Goal: Contribute content

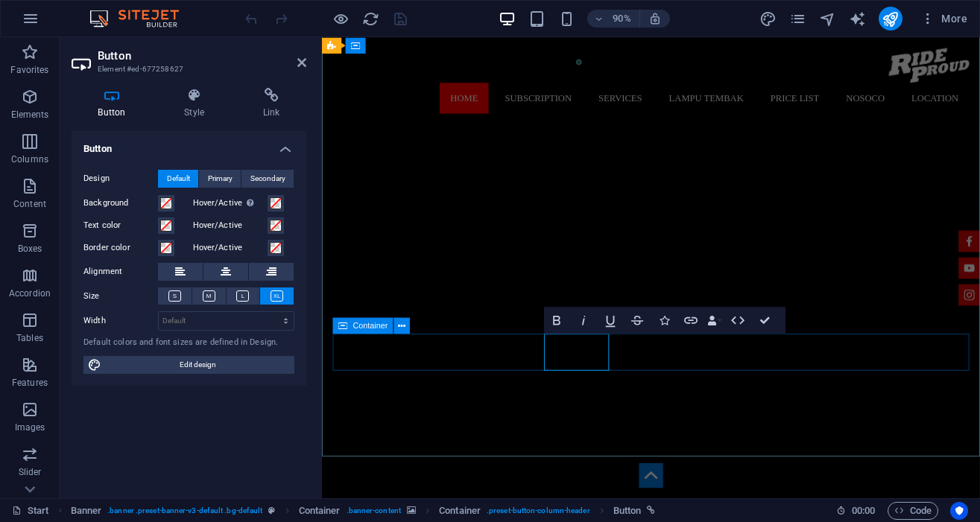
scroll to position [75, 0]
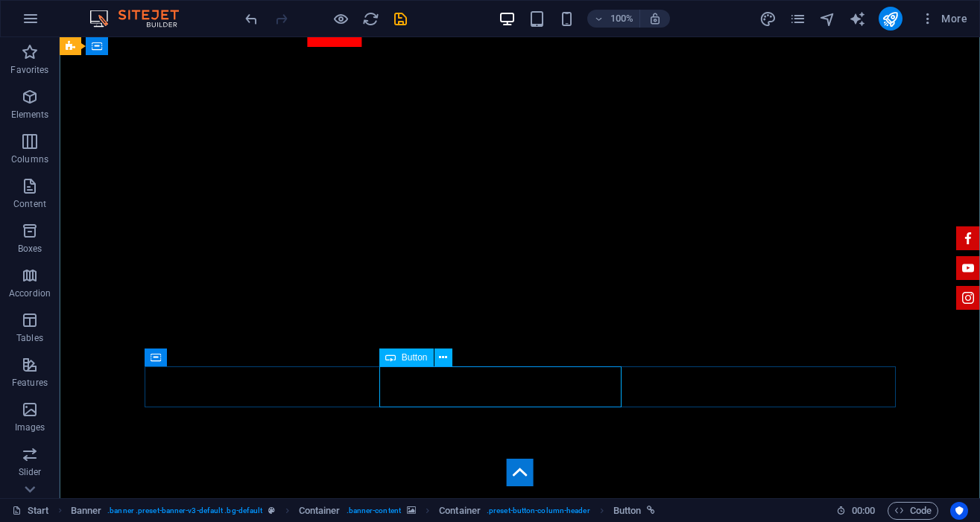
click at [416, 360] on span "Button" at bounding box center [415, 357] width 26 height 9
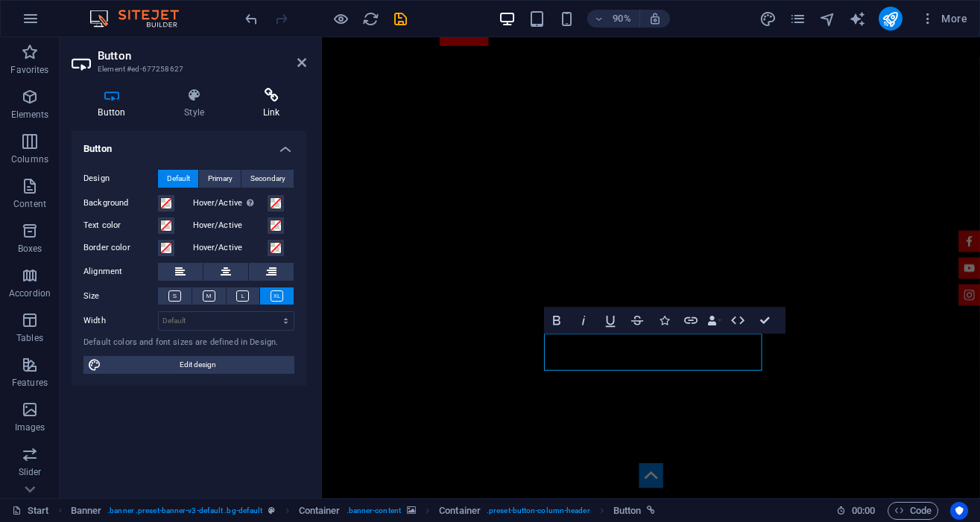
click at [270, 97] on icon at bounding box center [271, 95] width 70 height 15
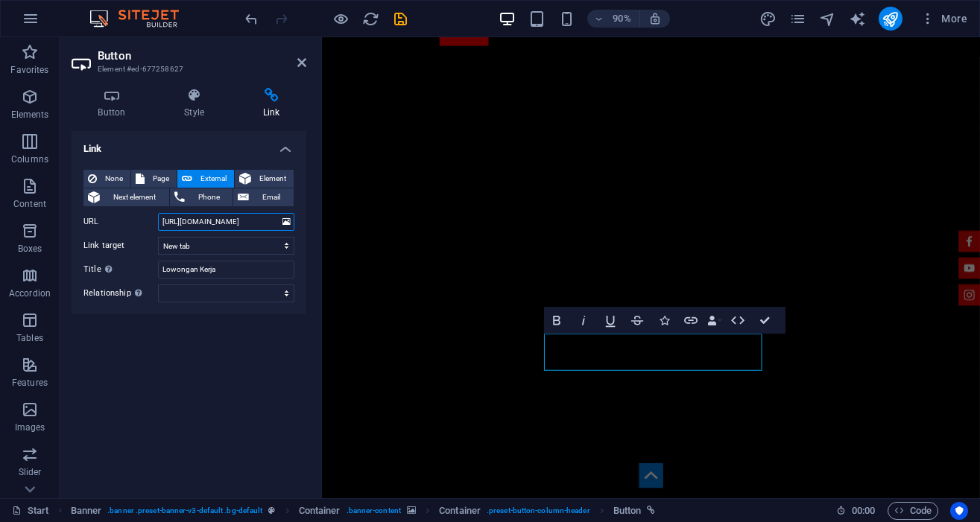
click at [236, 223] on input "https://forms.gle/t465ZoPuiRKFvToh6" at bounding box center [226, 222] width 136 height 18
paste input "maps.app.goo.gl/vnGFVTpHZ7cGxZdX7"
type input "[URL][DOMAIN_NAME]"
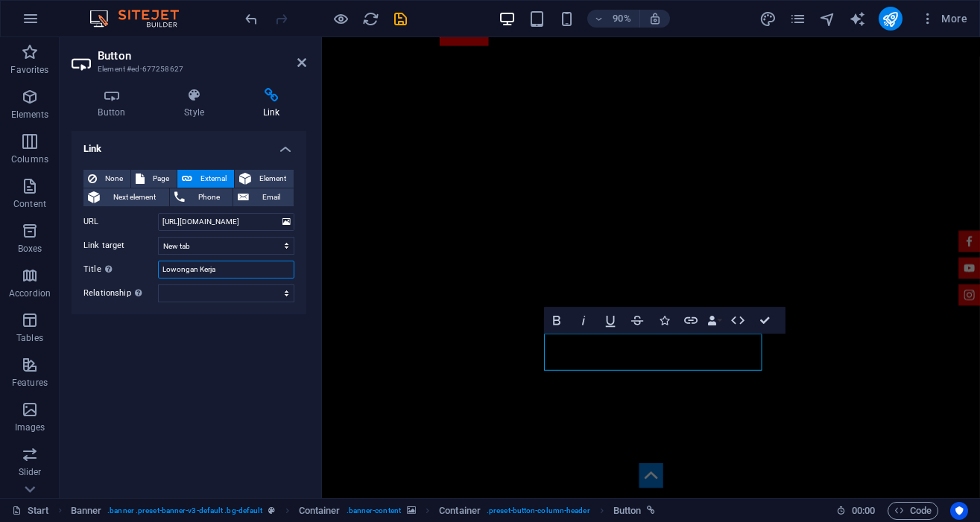
click at [230, 269] on input "Lowongan Kerja" at bounding box center [226, 270] width 136 height 18
type input "RideProud Garage Condet"
click at [226, 356] on div "Link None Page External Element Next element Phone Email Page Start Service Ber…" at bounding box center [189, 308] width 235 height 355
click at [299, 65] on icon at bounding box center [301, 63] width 9 height 12
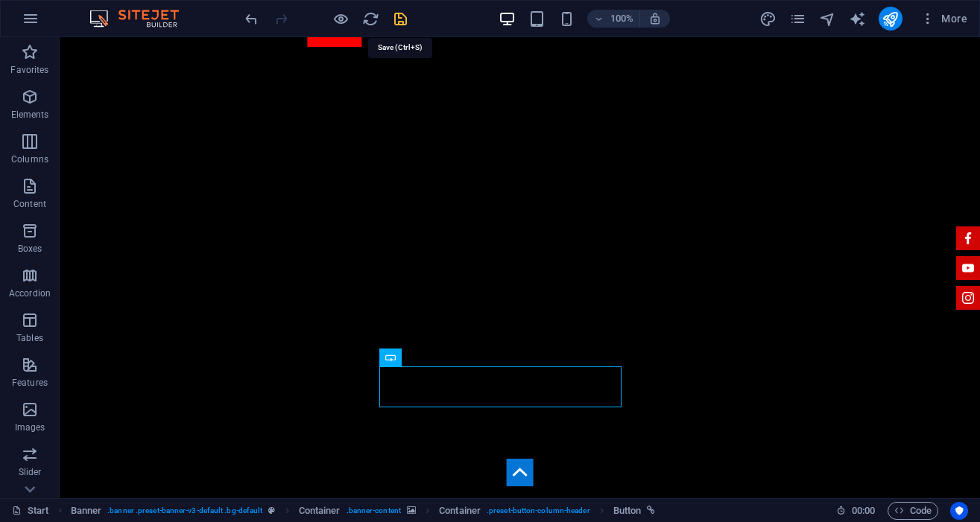
click at [392, 18] on icon "save" at bounding box center [400, 18] width 17 height 17
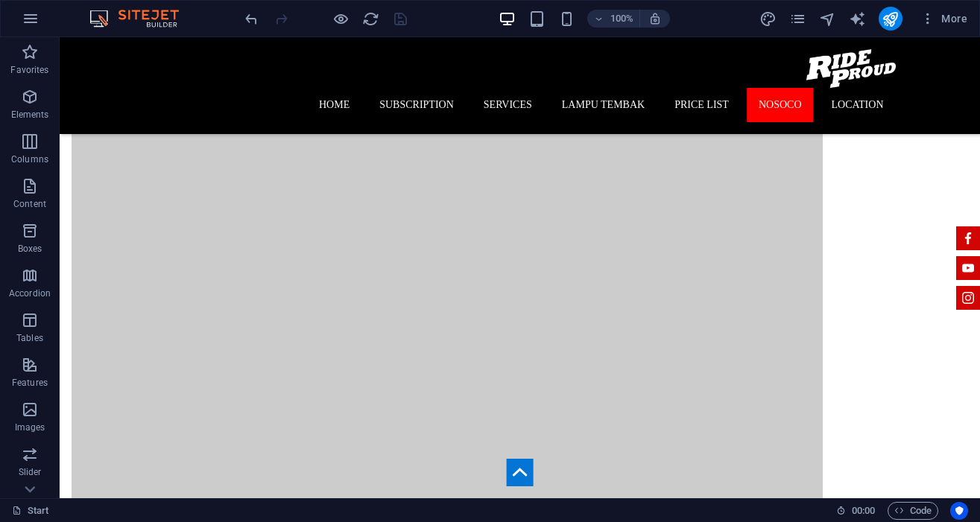
scroll to position [3099, 0]
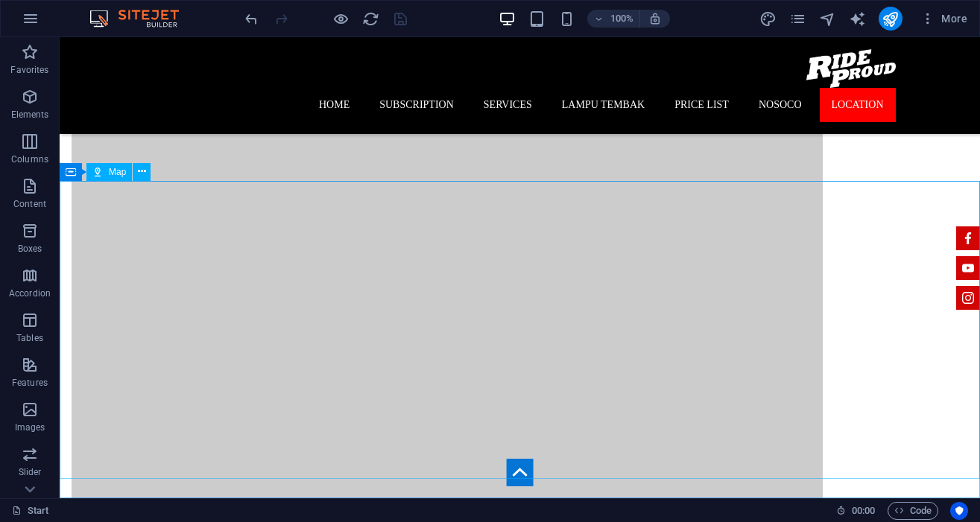
click at [118, 172] on span "Map" at bounding box center [117, 172] width 17 height 9
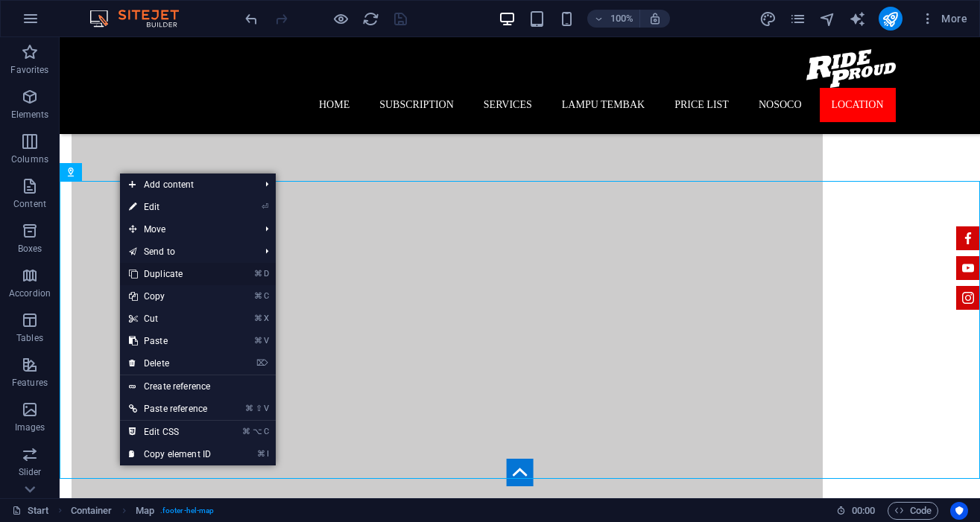
click at [171, 275] on link "⌘ D Duplicate" at bounding box center [170, 274] width 100 height 22
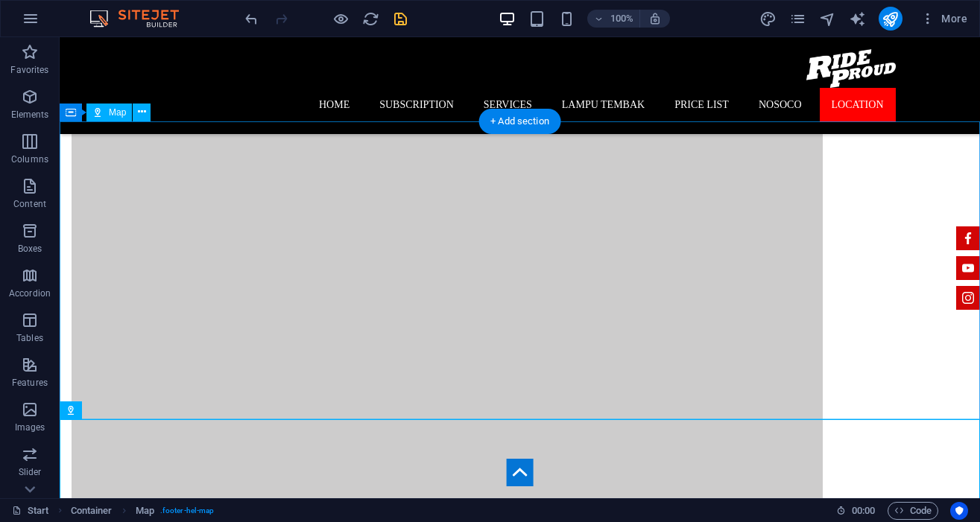
scroll to position [3148, 0]
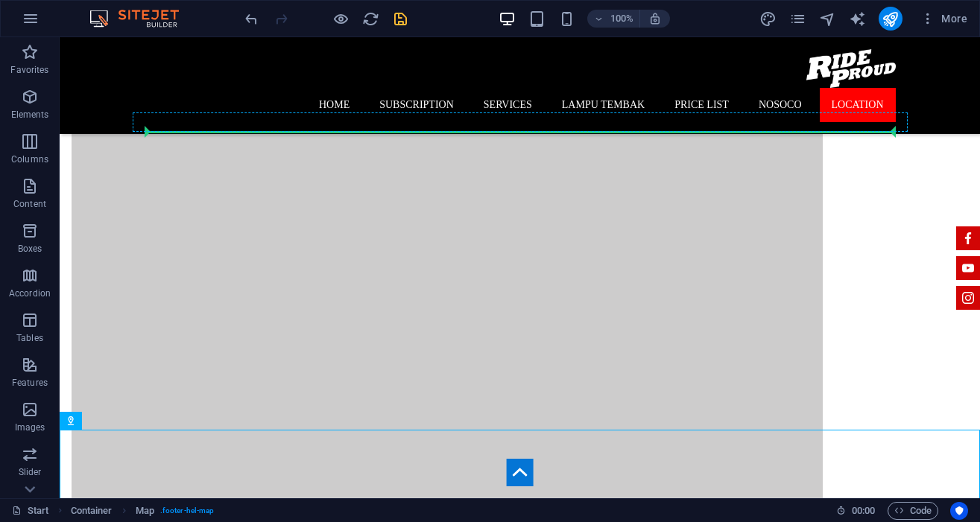
drag, startPoint x: 145, startPoint y: 456, endPoint x: 153, endPoint y: 122, distance: 333.8
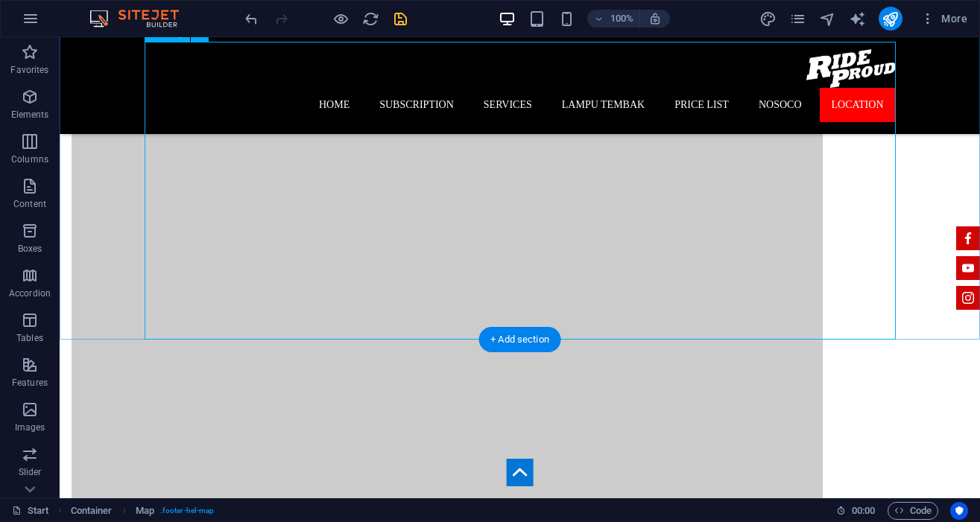
scroll to position [3244, 0]
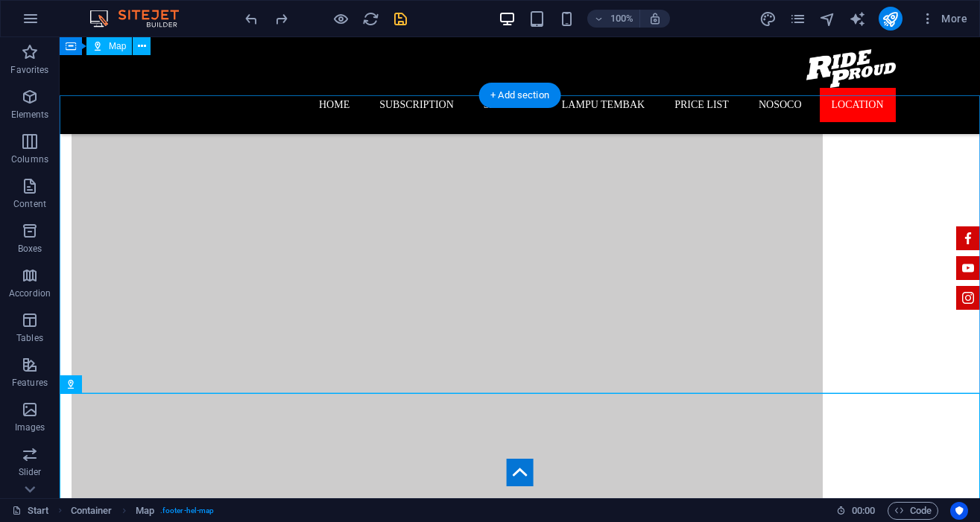
scroll to position [3159, 0]
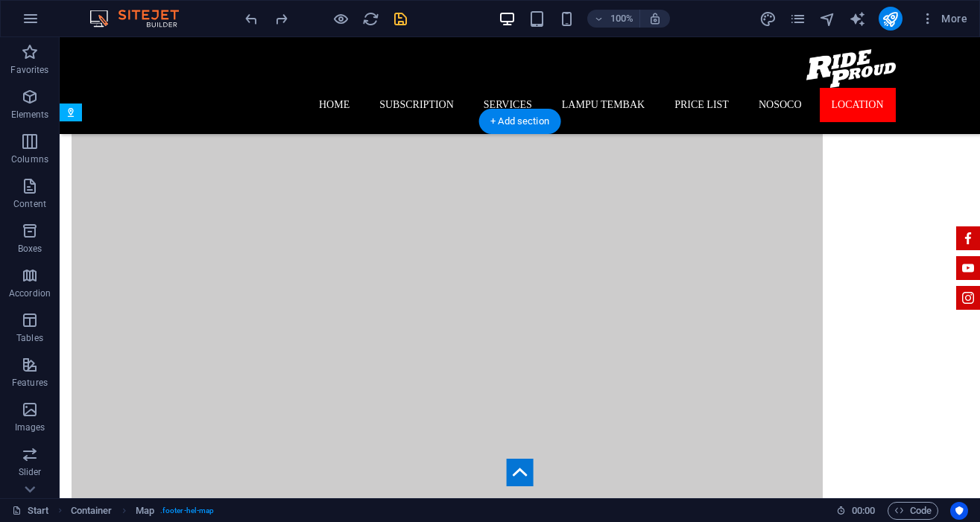
drag, startPoint x: 141, startPoint y: 450, endPoint x: 121, endPoint y: 346, distance: 105.4
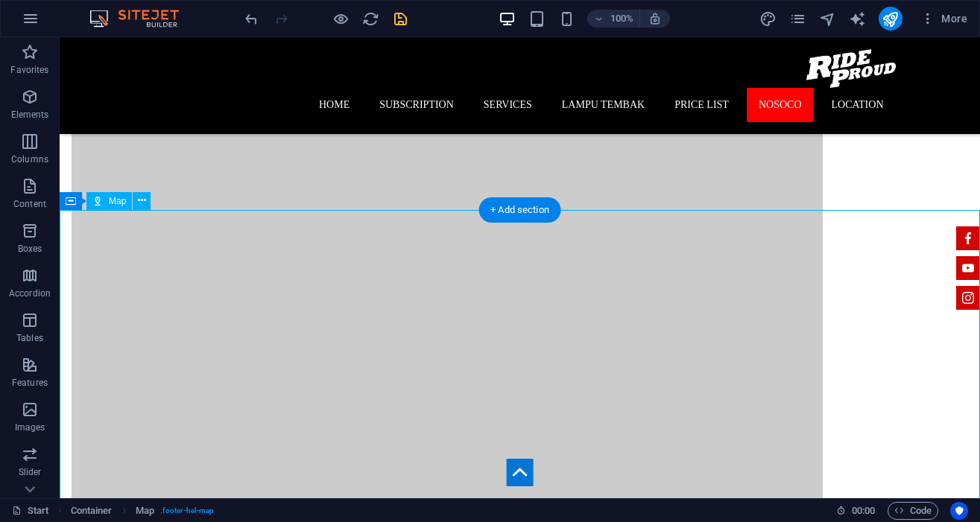
scroll to position [3030, 0]
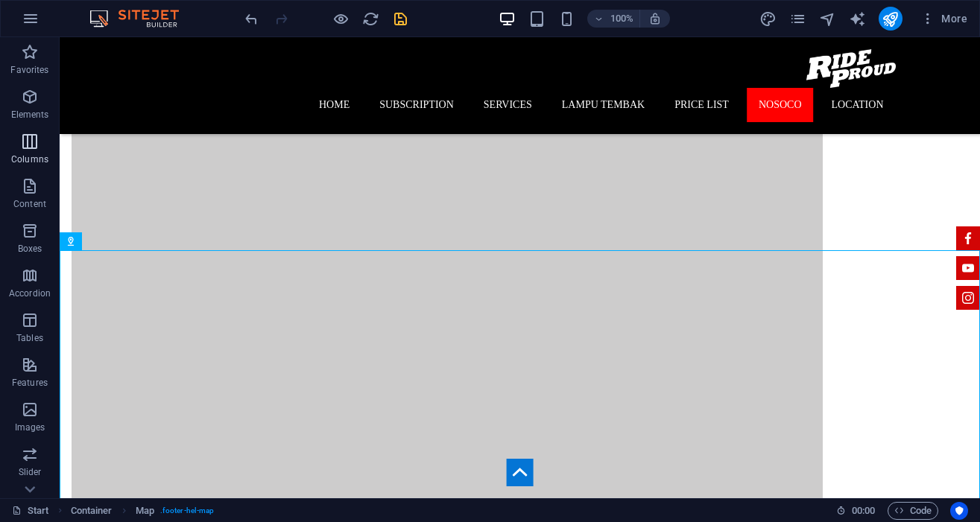
click at [26, 143] on icon "button" at bounding box center [30, 142] width 18 height 18
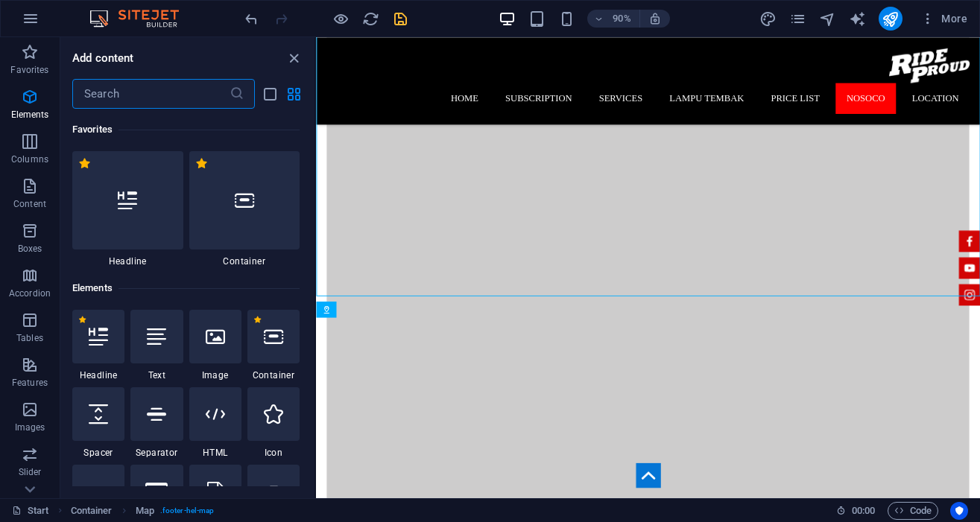
scroll to position [738, 0]
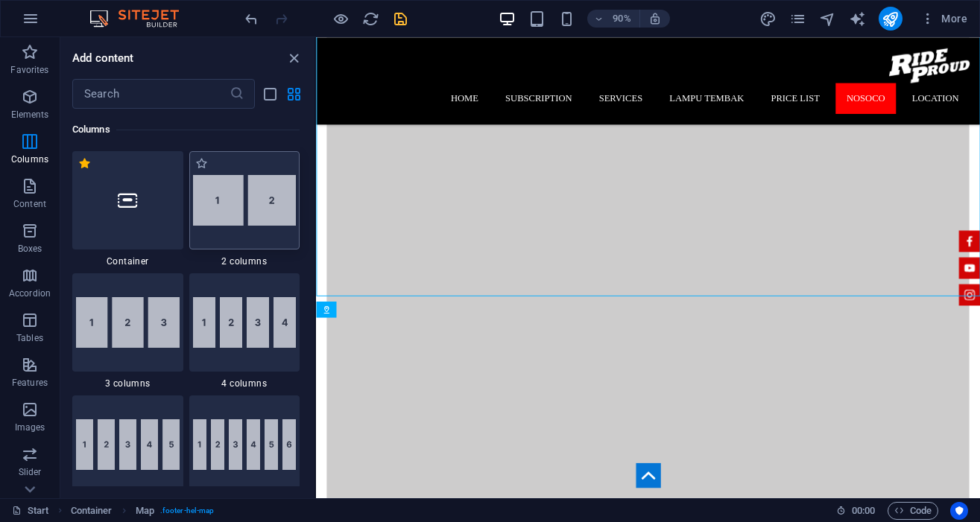
click at [235, 224] on img at bounding box center [245, 200] width 104 height 51
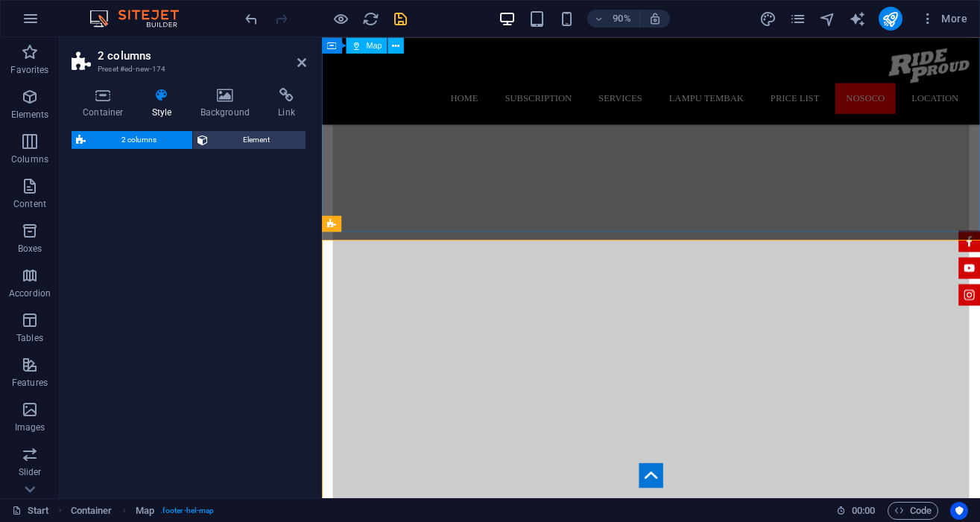
select select "rem"
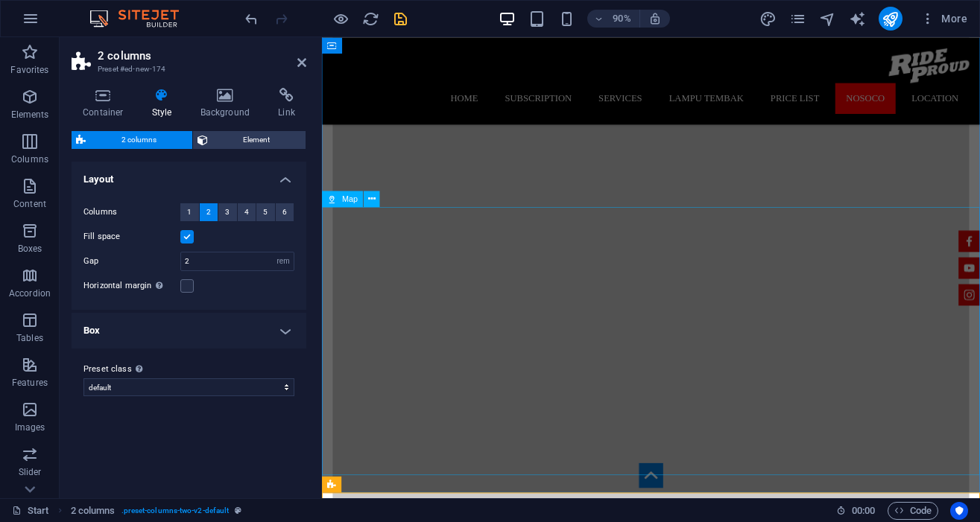
scroll to position [3038, 0]
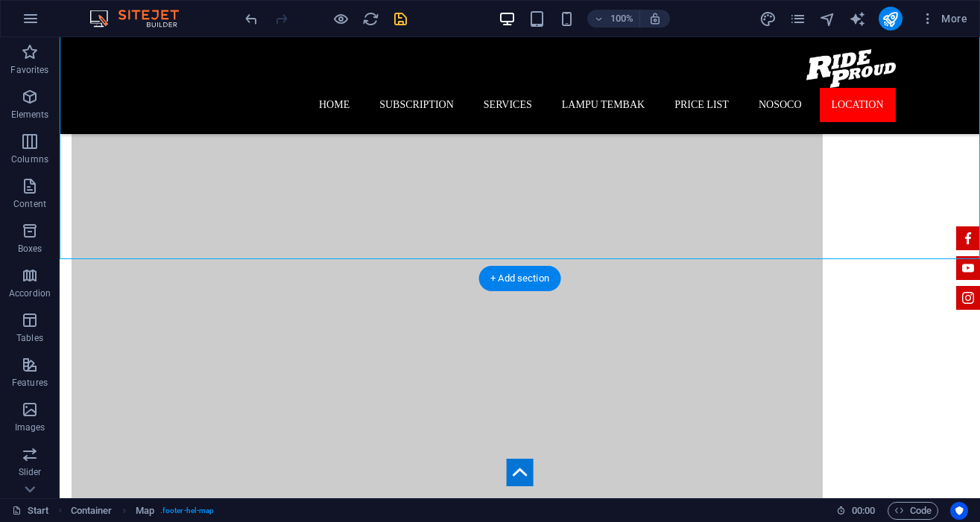
scroll to position [3642, 0]
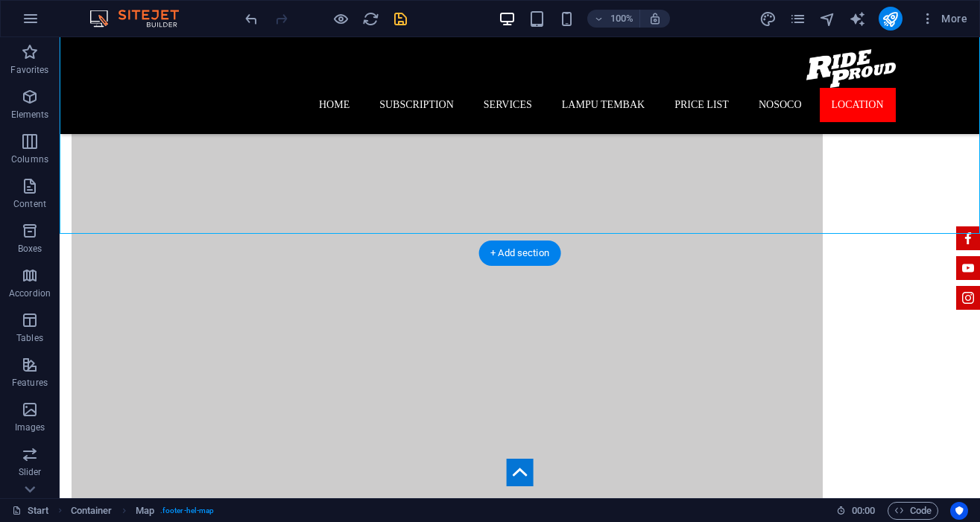
drag, startPoint x: 147, startPoint y: 165, endPoint x: 256, endPoint y: 382, distance: 243.6
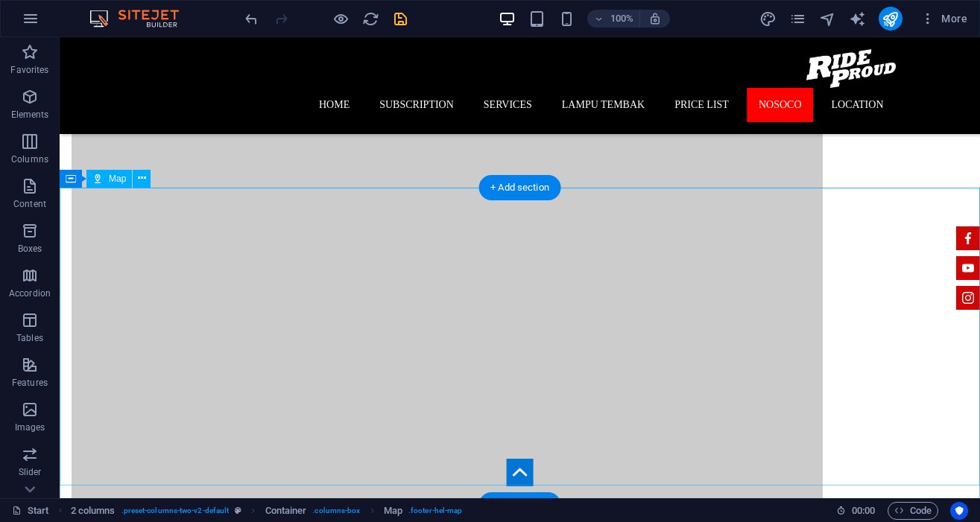
scroll to position [3090, 0]
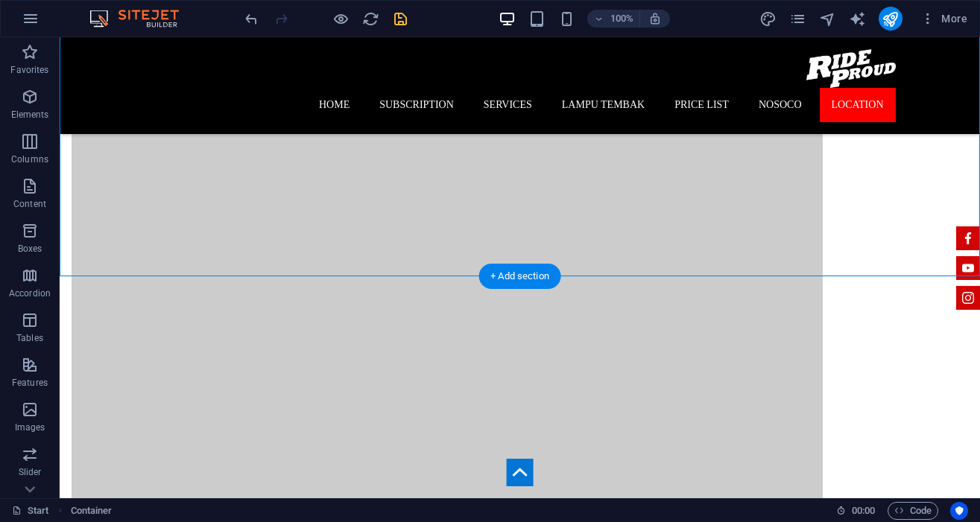
drag, startPoint x: 172, startPoint y: 216, endPoint x: 630, endPoint y: 437, distance: 508.5
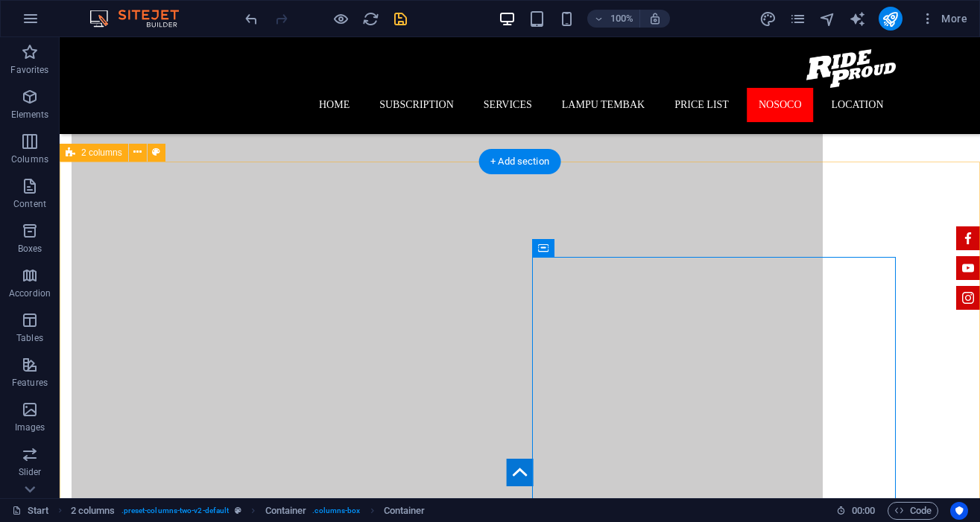
scroll to position [3180, 0]
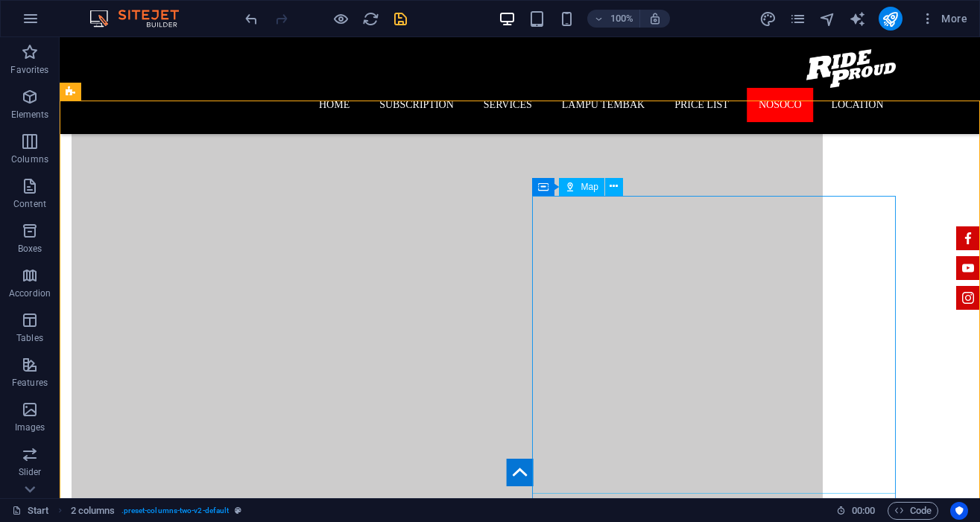
click at [591, 190] on span "Map" at bounding box center [589, 187] width 17 height 9
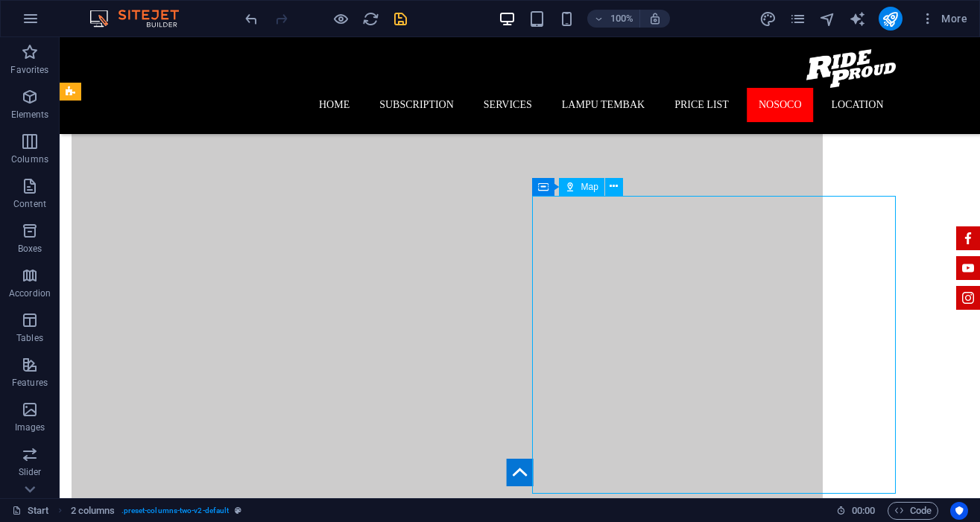
click at [591, 190] on span "Map" at bounding box center [589, 187] width 17 height 9
select select "1"
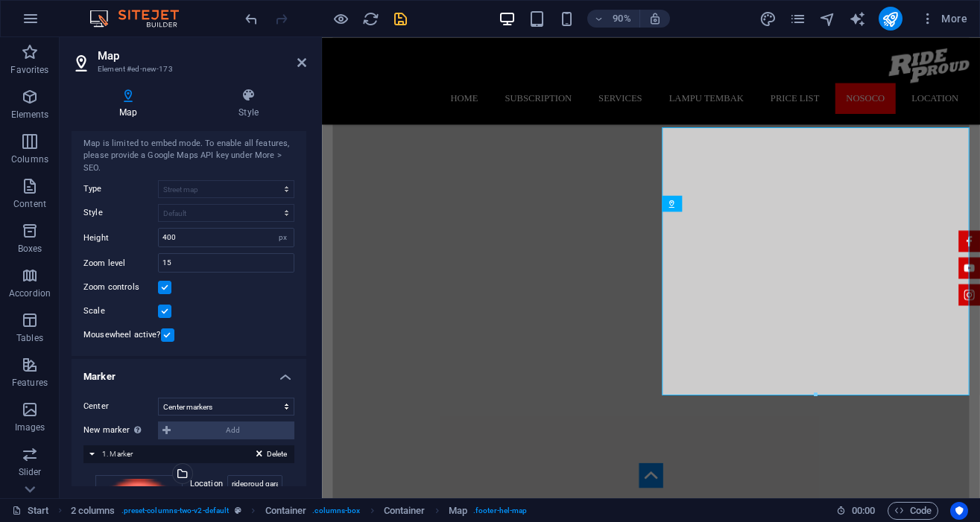
scroll to position [0, 0]
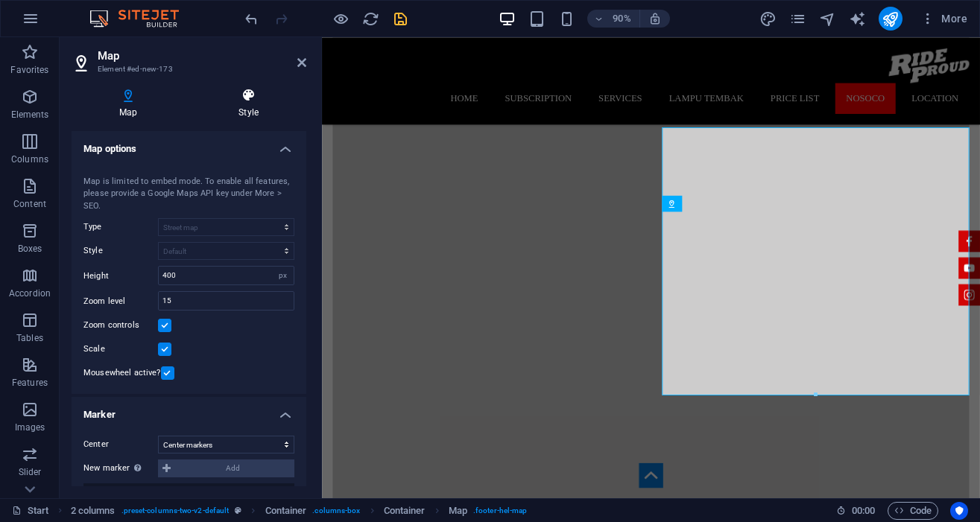
click at [253, 114] on h4 "Style" at bounding box center [248, 103] width 115 height 31
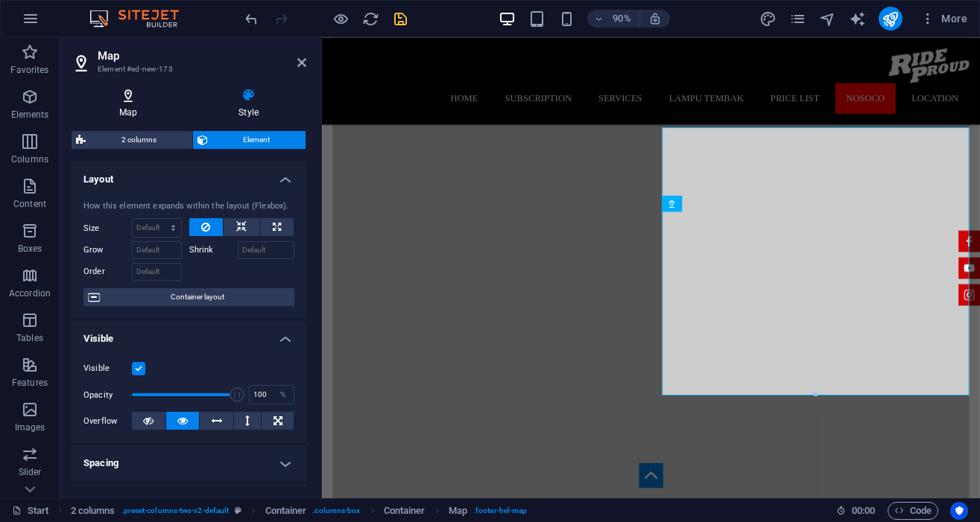
click at [133, 105] on h4 "Map" at bounding box center [131, 103] width 119 height 31
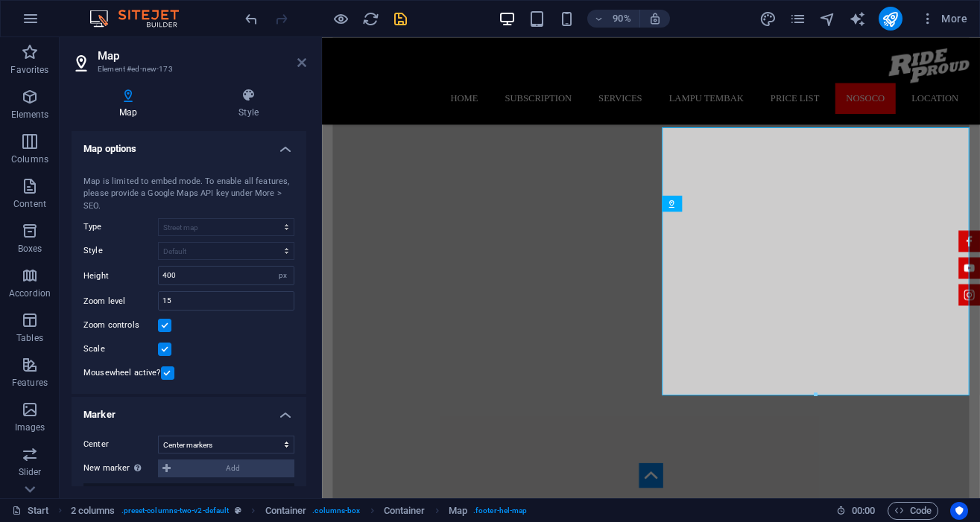
click at [305, 66] on icon at bounding box center [301, 63] width 9 height 12
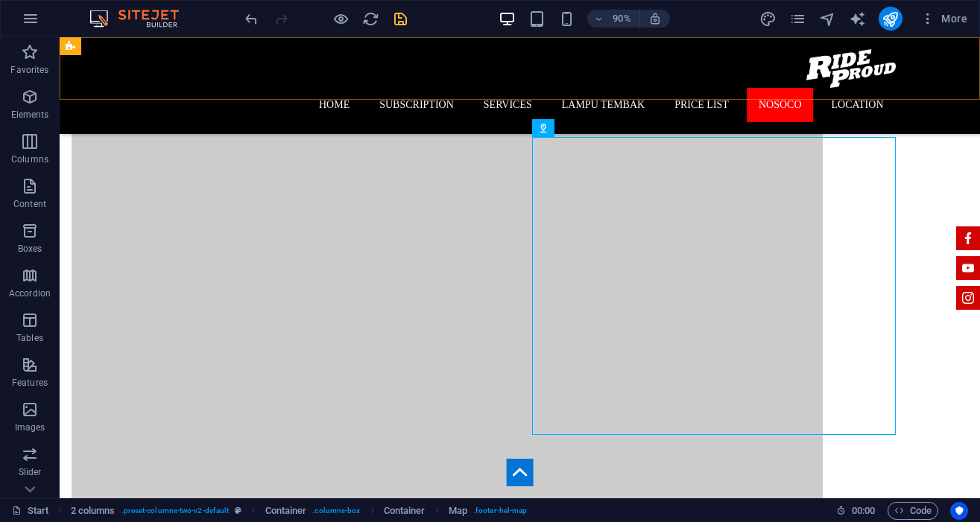
scroll to position [3239, 0]
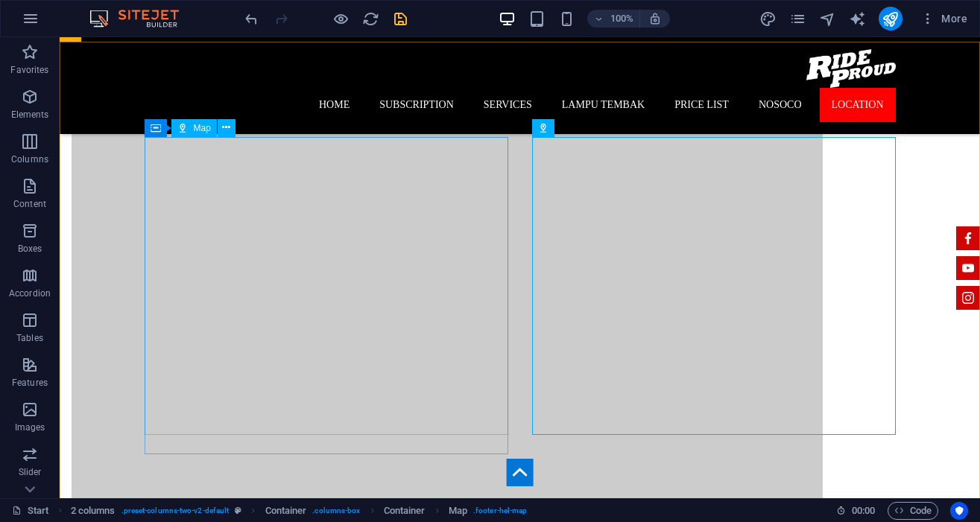
click at [205, 126] on span "Map" at bounding box center [202, 128] width 17 height 9
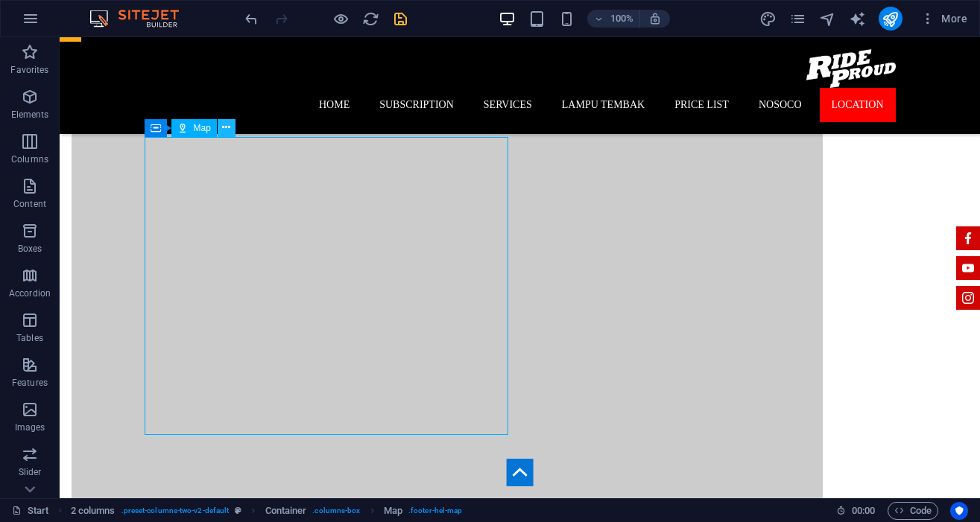
click at [227, 124] on icon at bounding box center [226, 128] width 8 height 16
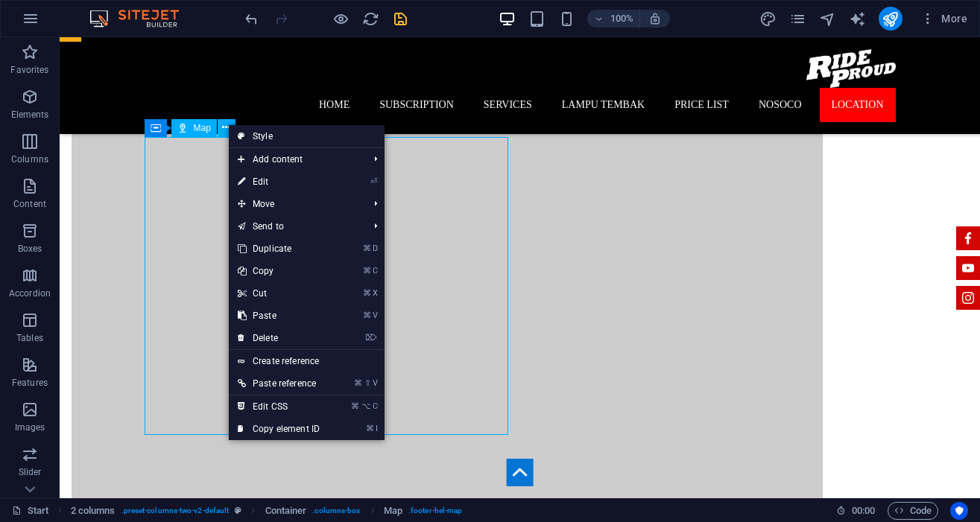
click at [196, 126] on span "Map" at bounding box center [202, 128] width 17 height 9
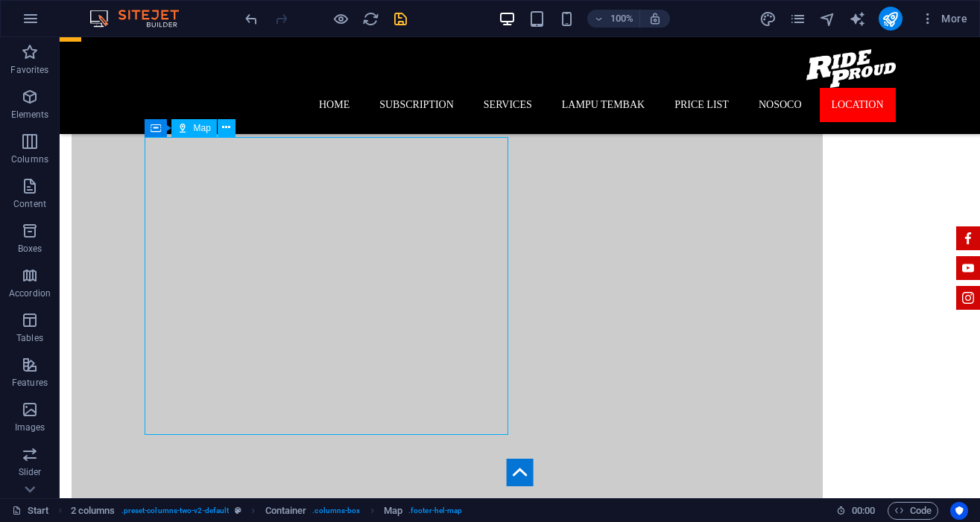
click at [196, 126] on span "Map" at bounding box center [202, 128] width 17 height 9
select select "1"
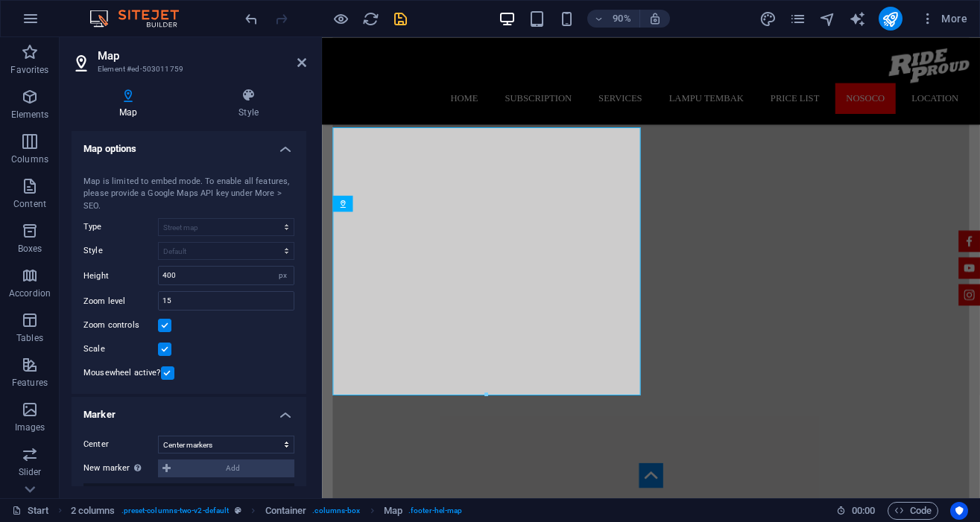
scroll to position [2905, 0]
drag, startPoint x: 168, startPoint y: 275, endPoint x: 157, endPoint y: 277, distance: 10.7
click at [158, 277] on div "400 px" at bounding box center [226, 275] width 136 height 19
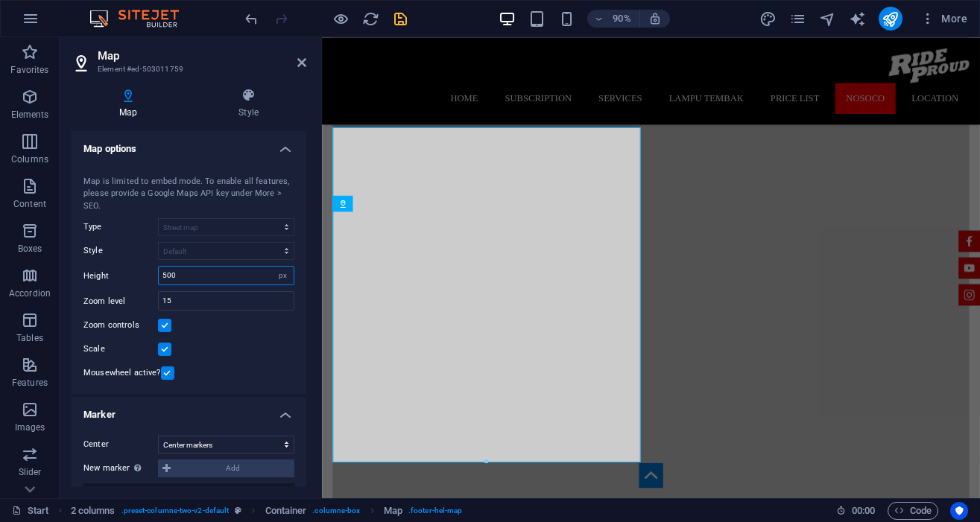
type input "500"
click at [229, 335] on div "Map center 1601 Broadway, 10019 New York, NY Map is limited to embed mode. To e…" at bounding box center [189, 276] width 235 height 237
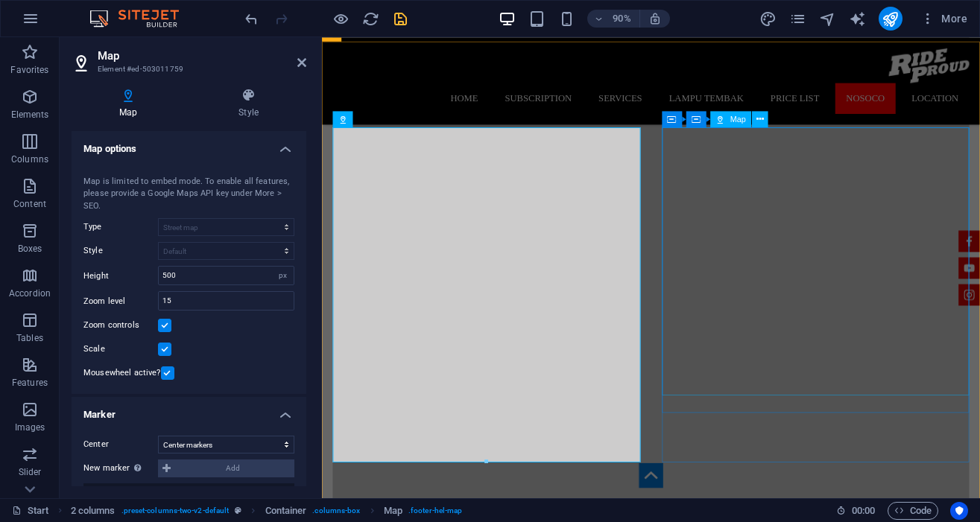
click at [726, 116] on div "Map" at bounding box center [730, 119] width 41 height 16
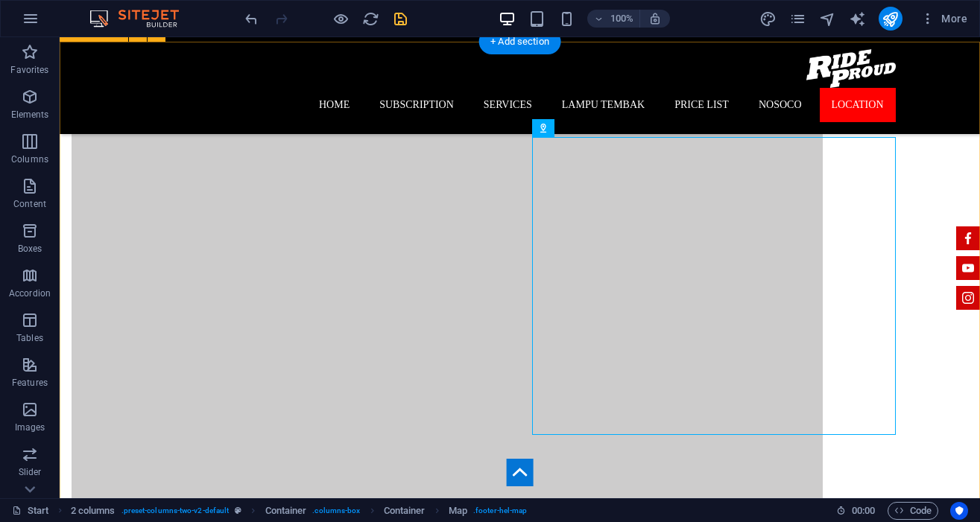
scroll to position [3239, 0]
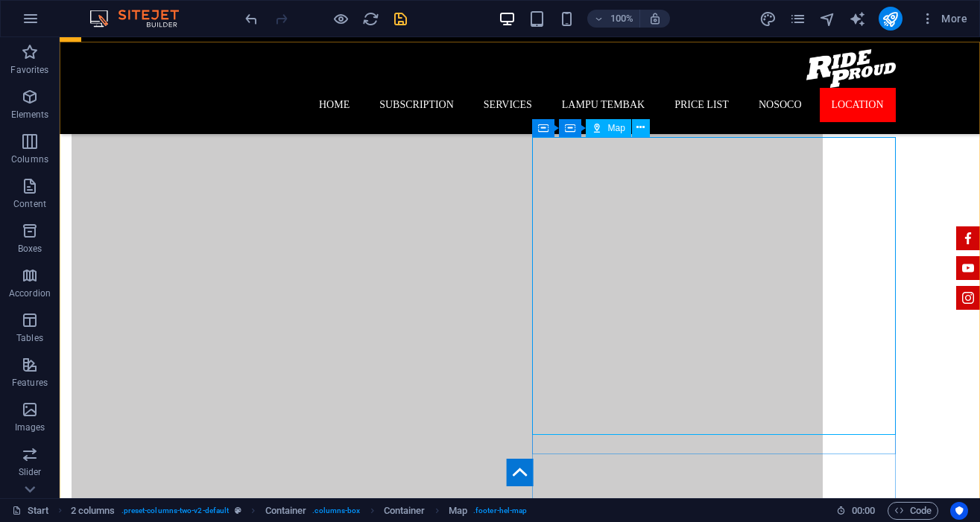
click at [611, 125] on span "Map" at bounding box center [616, 128] width 17 height 9
select select "1"
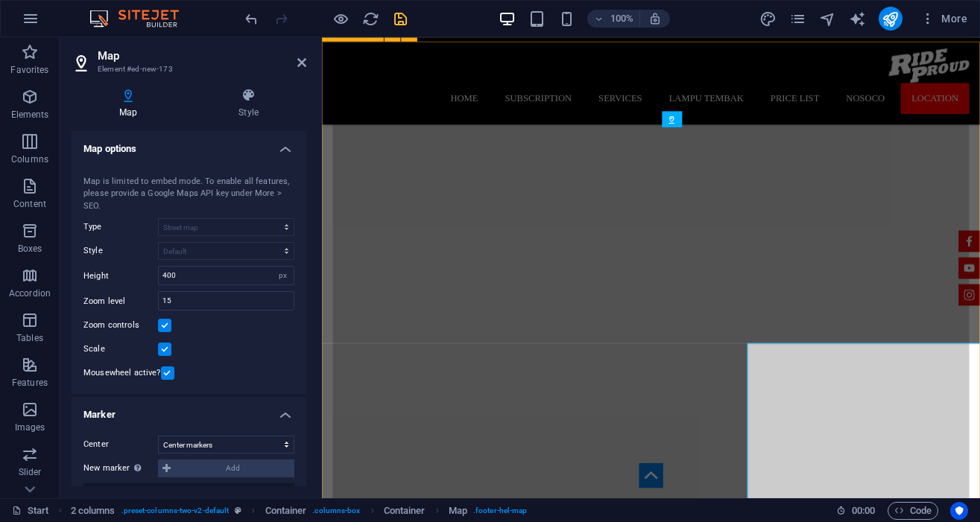
scroll to position [2905, 0]
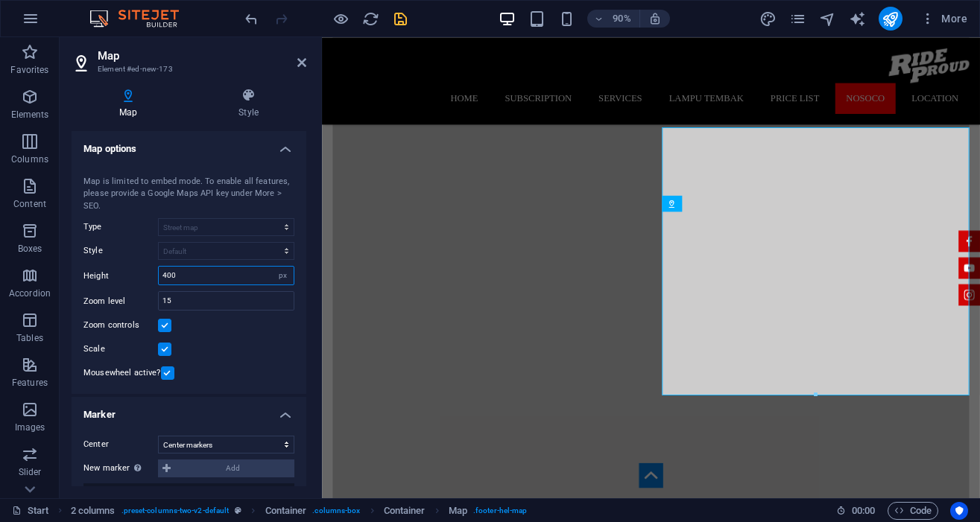
drag, startPoint x: 167, startPoint y: 276, endPoint x: 156, endPoint y: 278, distance: 11.4
click at [156, 276] on div "Height 400 px" at bounding box center [188, 275] width 211 height 19
type input "500"
click at [220, 339] on div "Map center 1601 Broadway, 10019 New York, NY Map is limited to embed mode. To e…" at bounding box center [189, 276] width 235 height 237
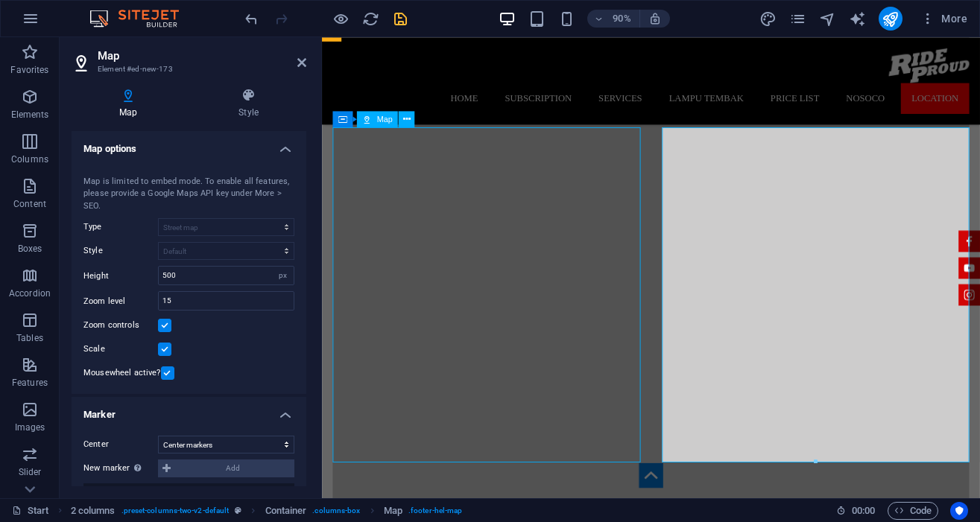
scroll to position [3239, 0]
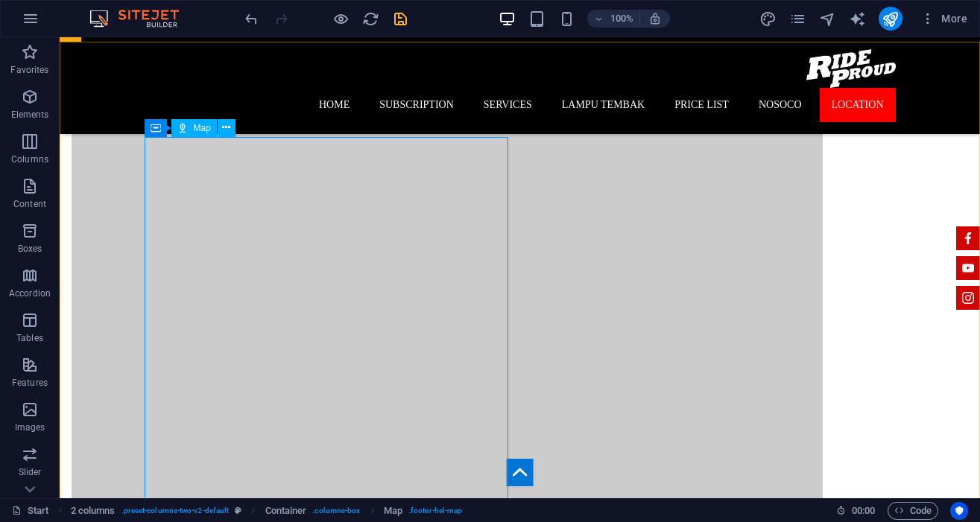
click at [194, 127] on span "Map" at bounding box center [202, 128] width 17 height 9
select select "1"
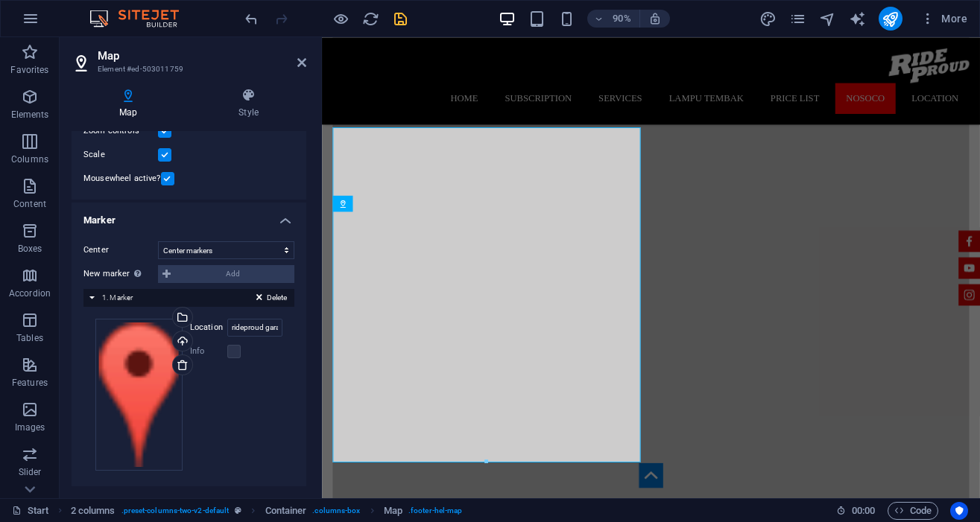
scroll to position [196, 0]
click at [257, 322] on input "rideproud garage" at bounding box center [254, 326] width 55 height 18
click at [270, 416] on div "Drag files here, click to choose files or select files from Files or our free s…" at bounding box center [188, 393] width 187 height 152
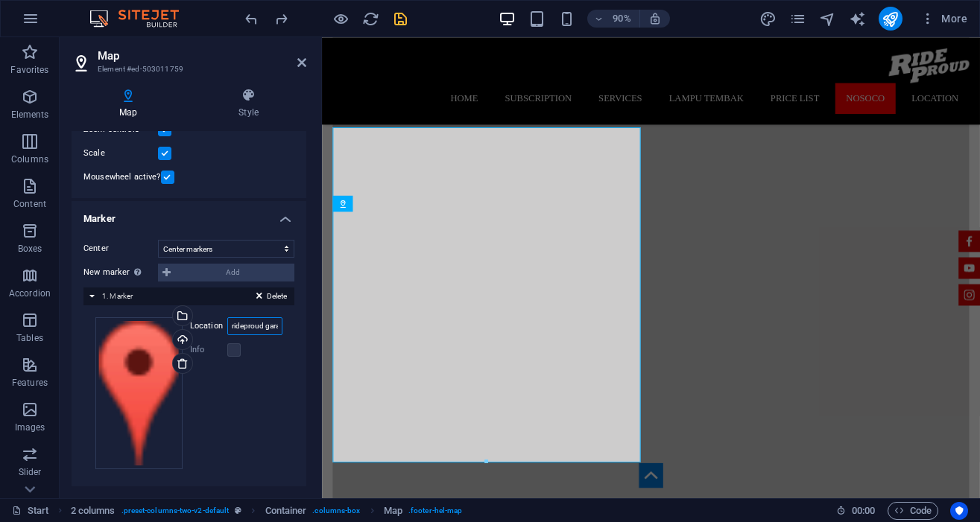
click at [266, 323] on input "rideproud garage" at bounding box center [254, 326] width 55 height 18
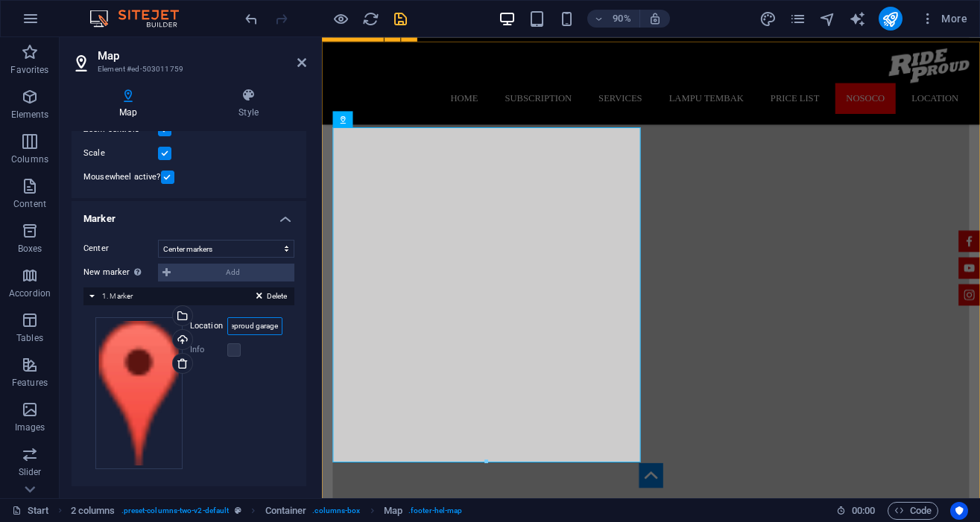
type input "rideproud garage"
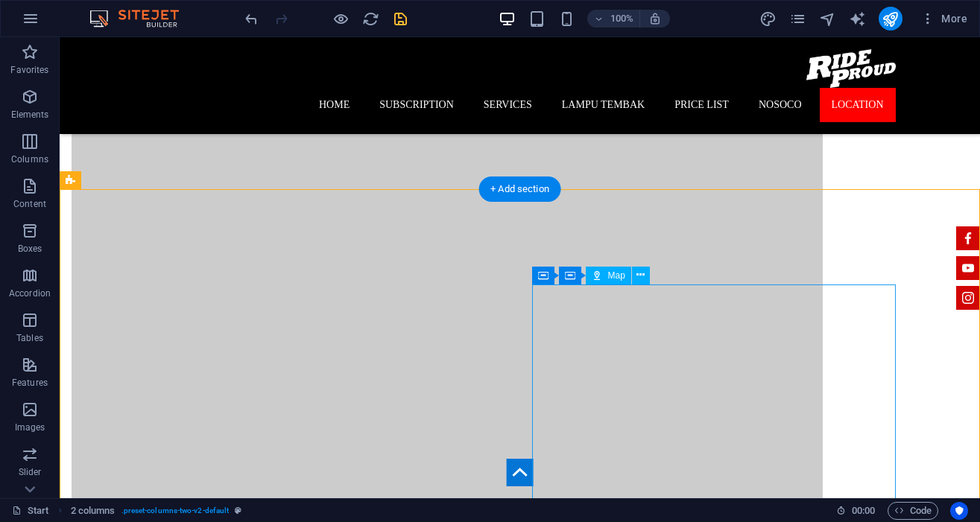
scroll to position [3091, 0]
click at [615, 273] on span "Map" at bounding box center [616, 275] width 17 height 9
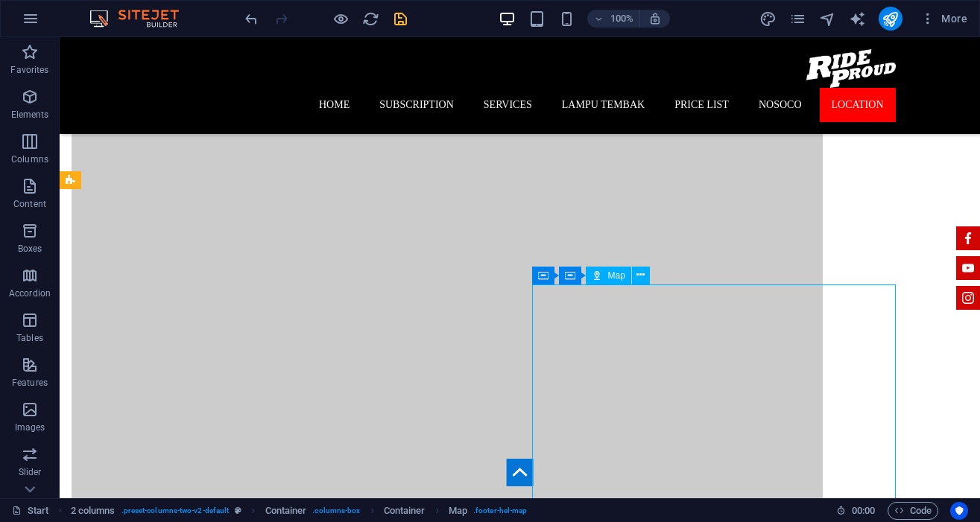
click at [615, 273] on span "Map" at bounding box center [616, 275] width 17 height 9
select select "1"
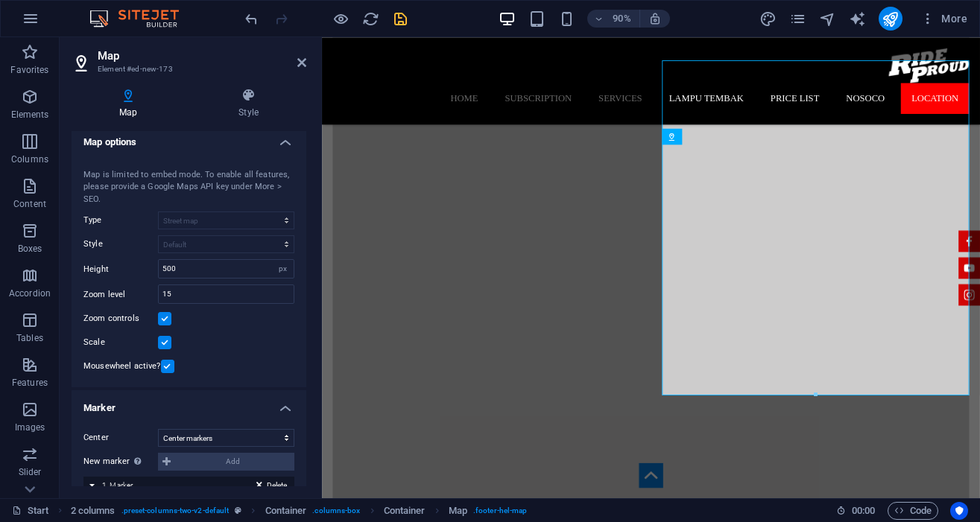
scroll to position [0, 0]
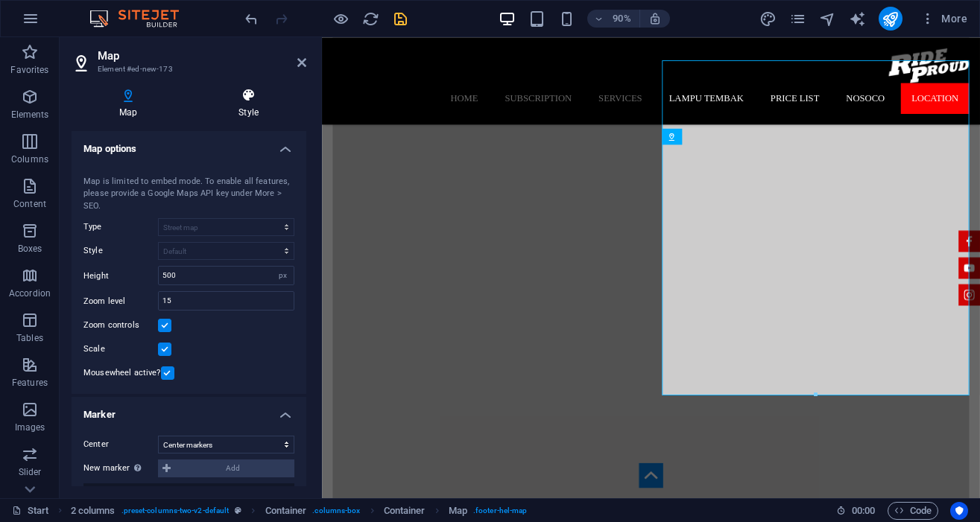
click at [252, 111] on h4 "Style" at bounding box center [248, 103] width 115 height 31
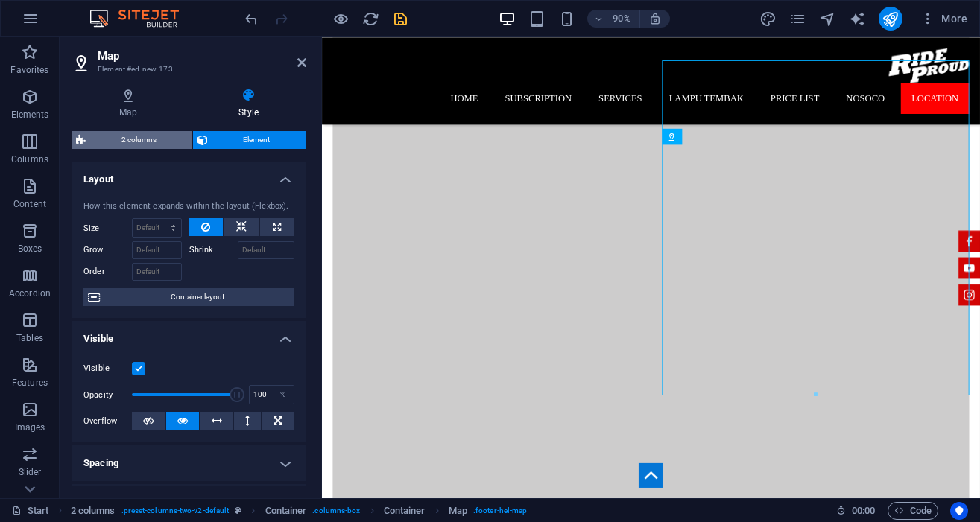
click at [142, 135] on span "2 columns" at bounding box center [139, 140] width 98 height 18
select select "rem"
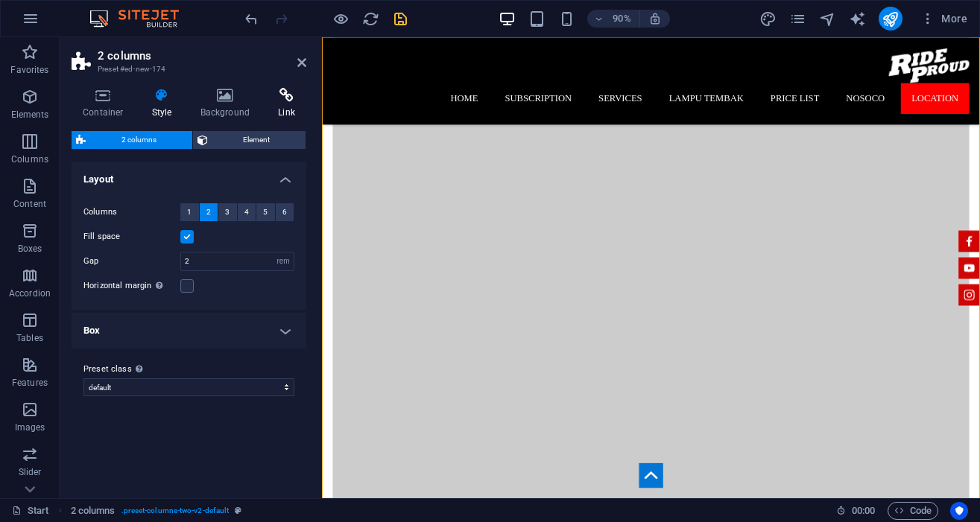
click at [294, 106] on h4 "Link" at bounding box center [286, 103] width 39 height 31
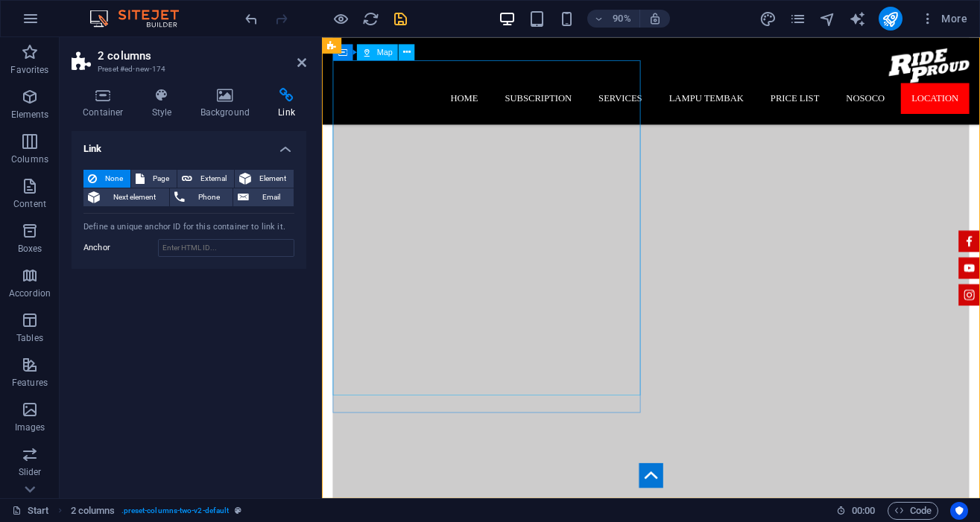
scroll to position [2834, 0]
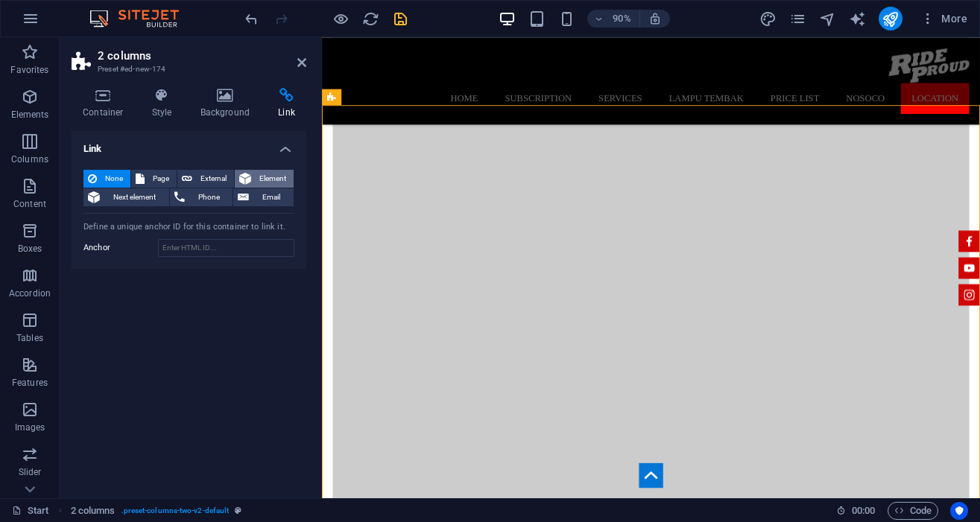
click at [268, 177] on span "Element" at bounding box center [273, 179] width 34 height 18
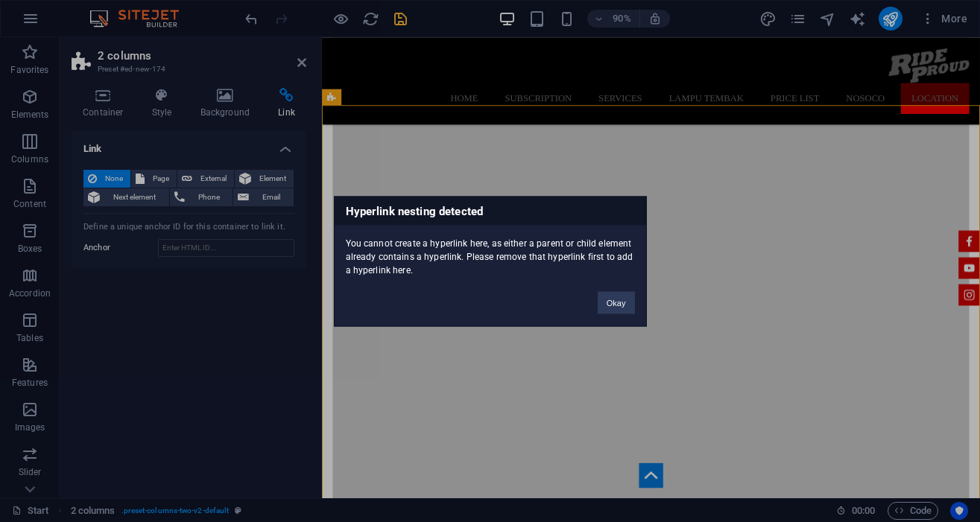
click at [211, 177] on div "Hyperlink nesting detected You cannot create a hyperlink here, as either a pare…" at bounding box center [490, 261] width 980 height 522
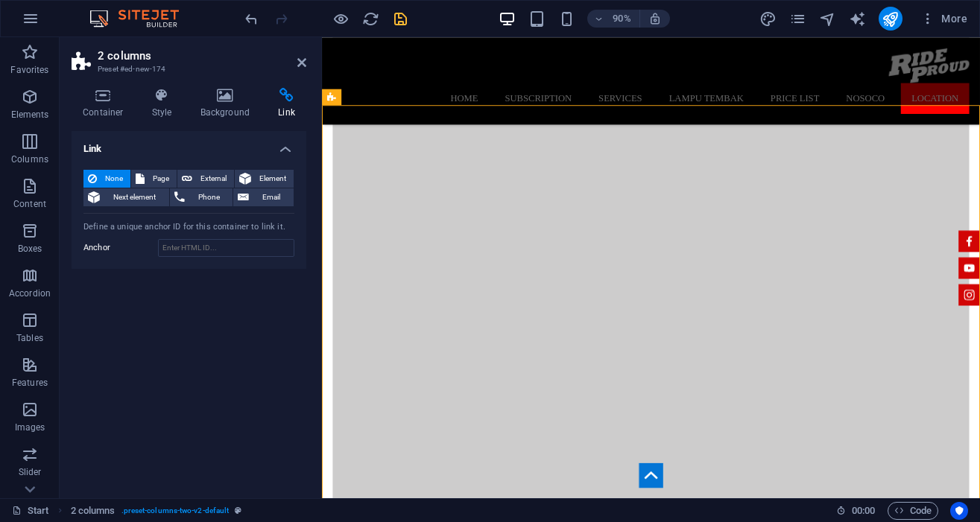
click at [211, 177] on span "External" at bounding box center [213, 179] width 33 height 18
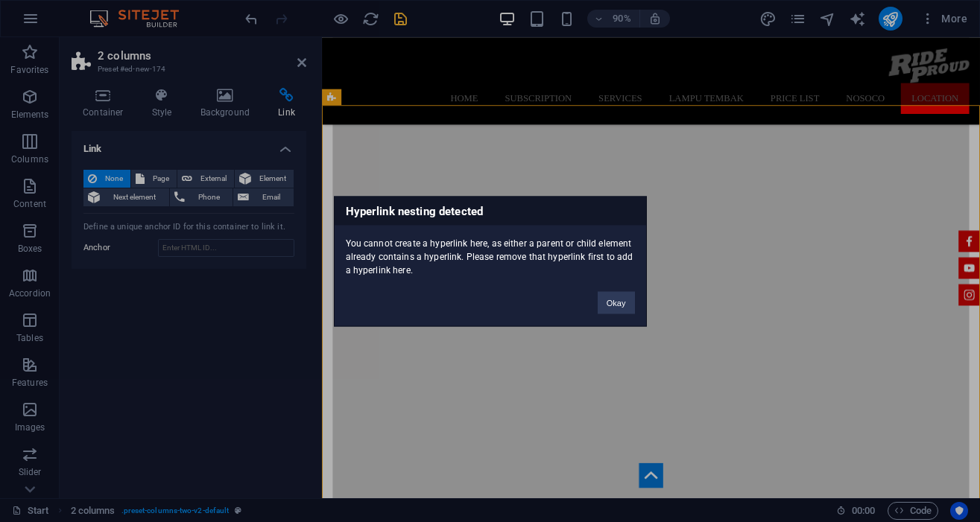
click at [156, 179] on div "Hyperlink nesting detected You cannot create a hyperlink here, as either a pare…" at bounding box center [490, 261] width 980 height 522
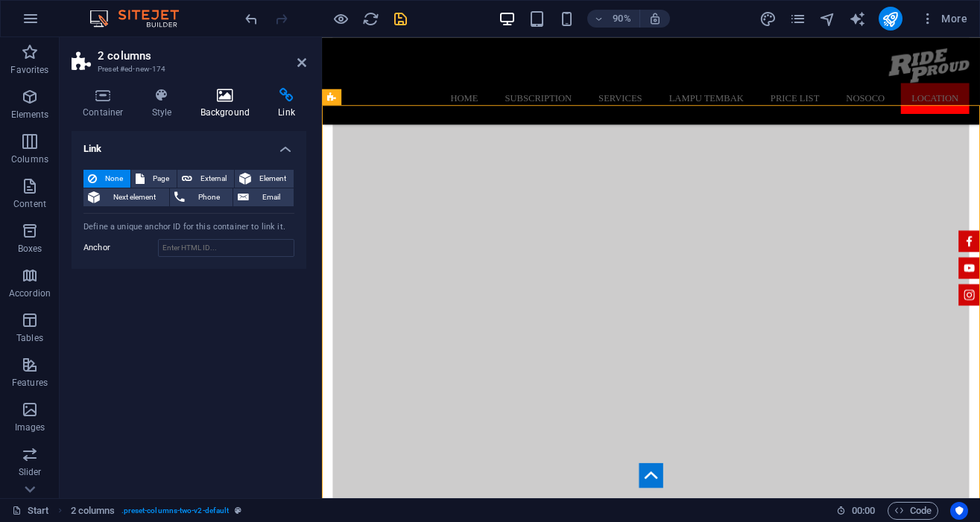
click at [219, 114] on h4 "Background" at bounding box center [228, 103] width 78 height 31
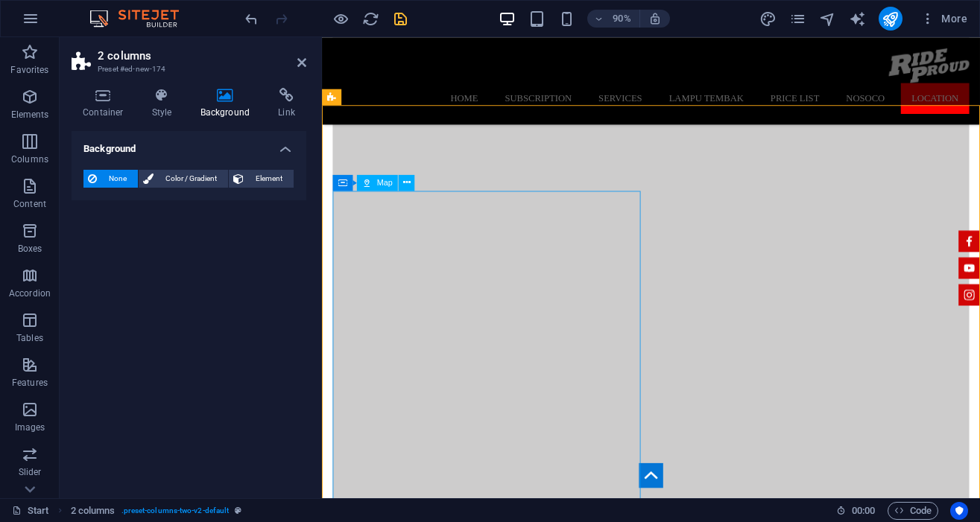
click at [386, 182] on span "Map" at bounding box center [385, 183] width 16 height 8
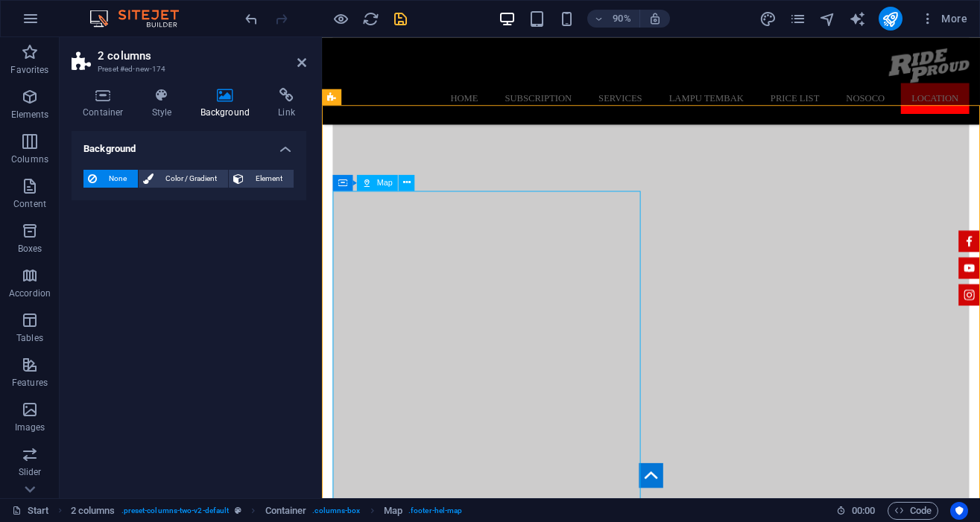
select select "1"
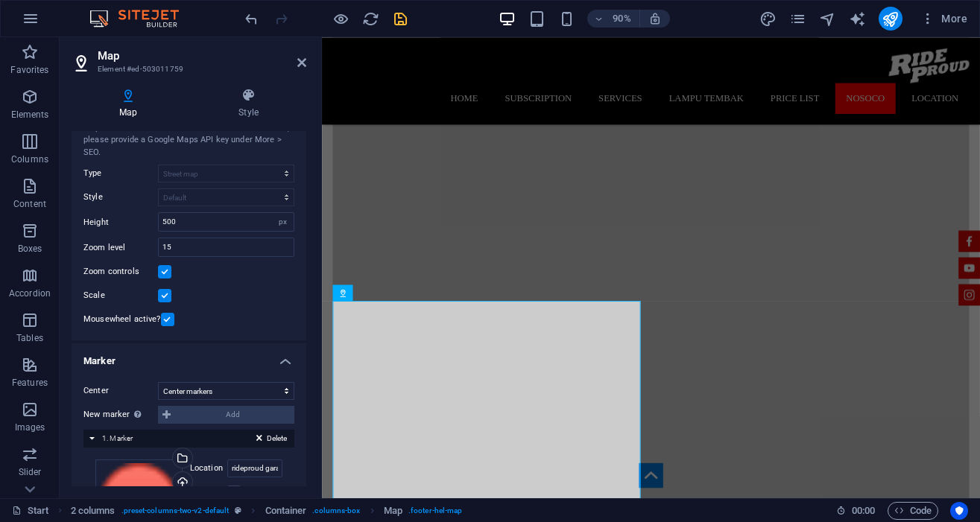
scroll to position [202, 0]
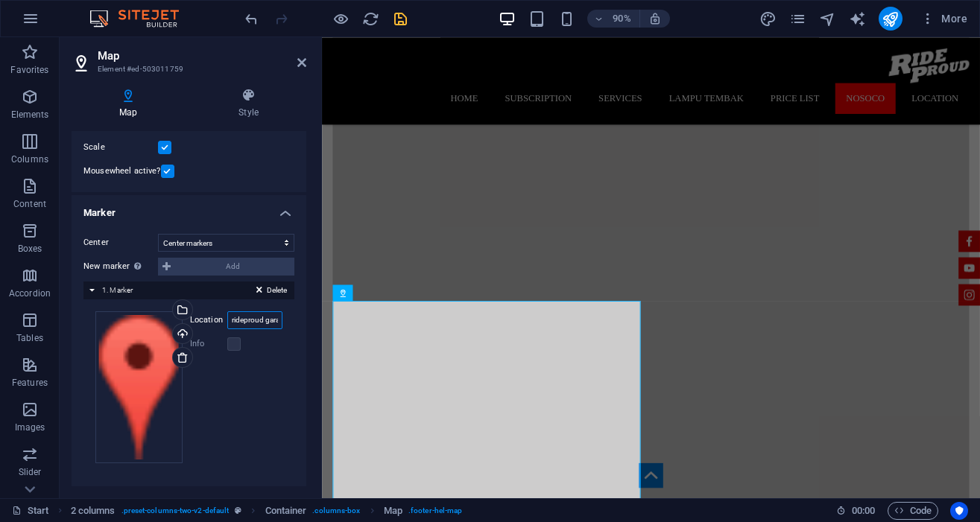
click at [247, 318] on input "rideproud garage" at bounding box center [254, 320] width 55 height 18
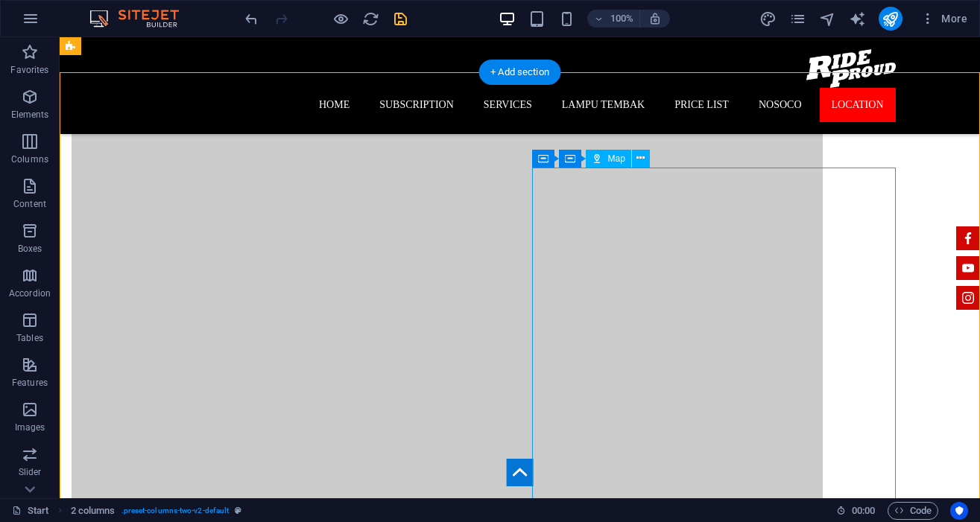
scroll to position [3206, 0]
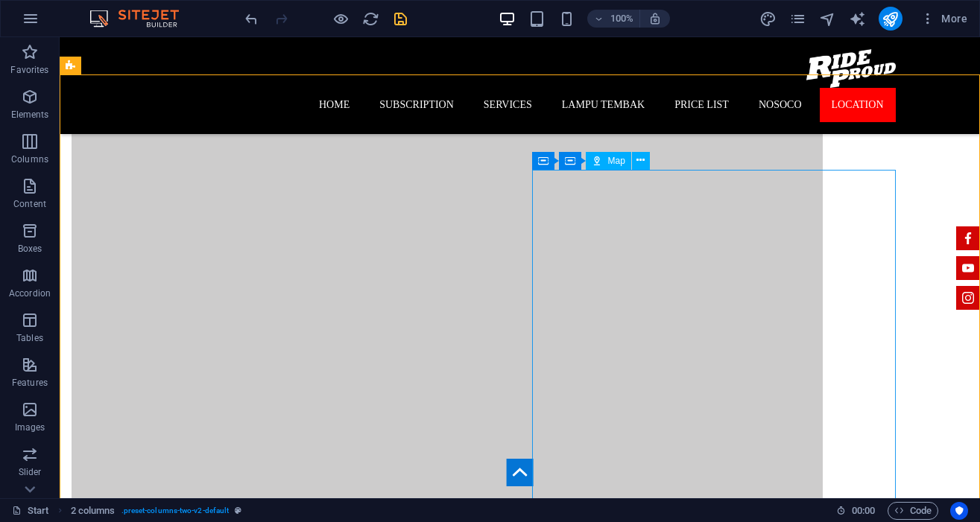
click at [603, 157] on div "Map" at bounding box center [608, 161] width 45 height 18
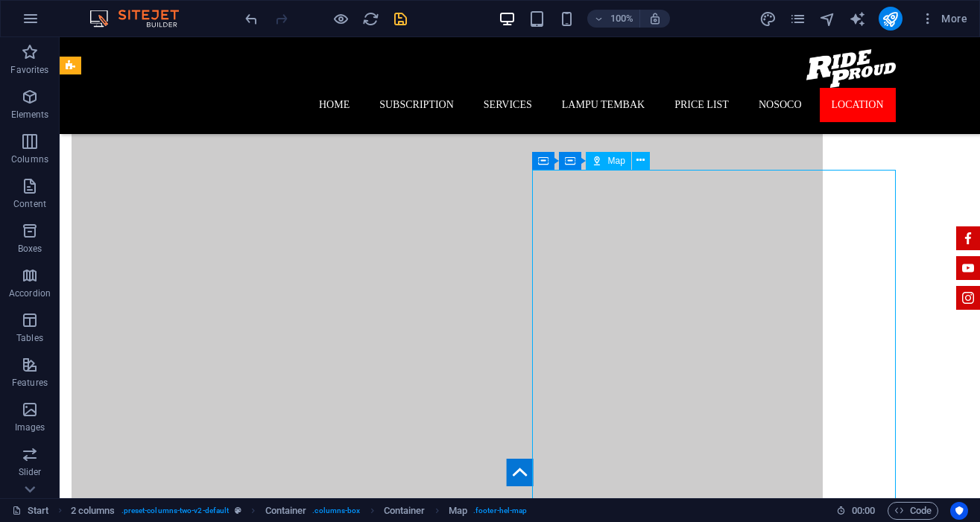
click at [603, 157] on div "Map" at bounding box center [608, 161] width 45 height 18
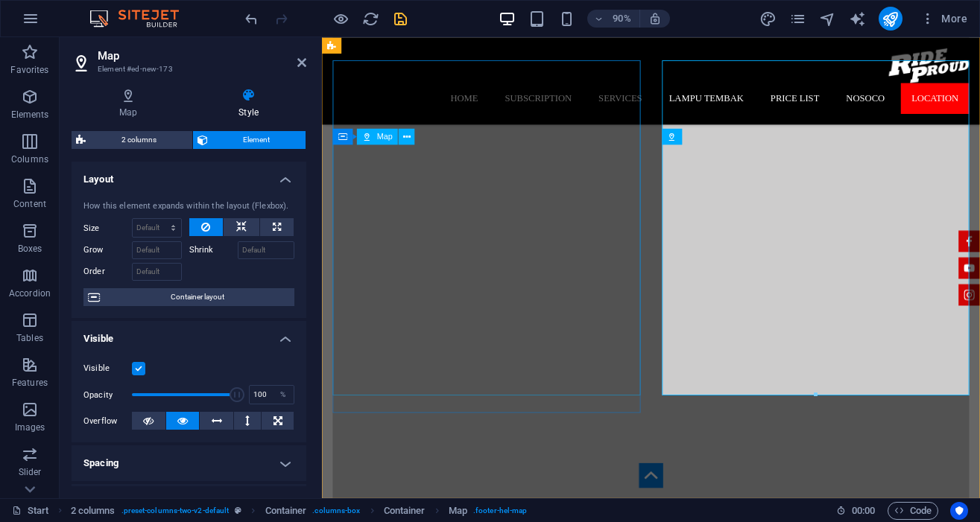
scroll to position [2979, 0]
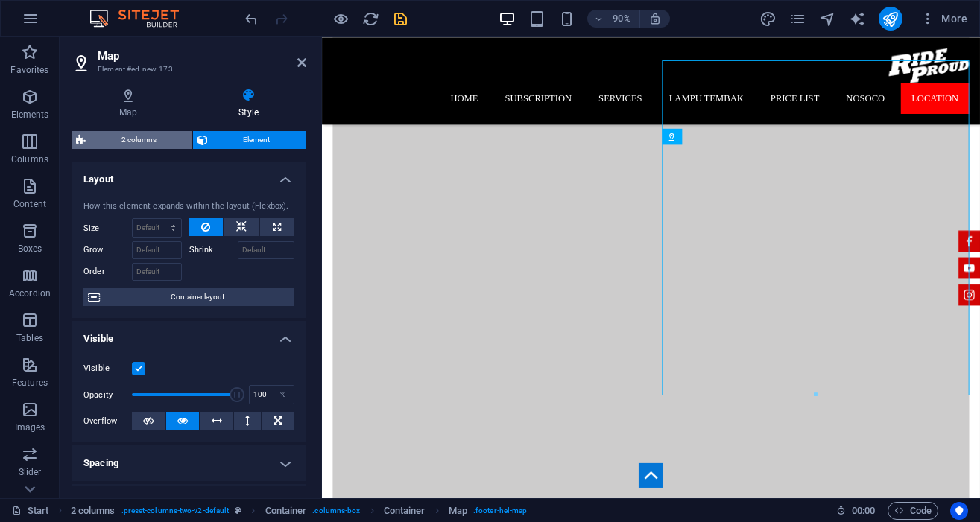
click at [145, 143] on span "2 columns" at bounding box center [139, 140] width 98 height 18
select select "rem"
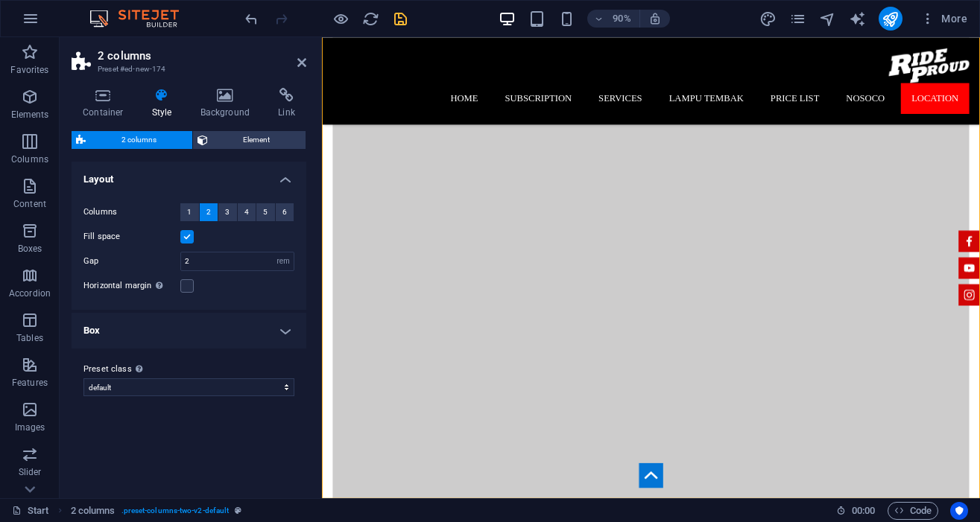
click at [282, 332] on h4 "Box" at bounding box center [189, 331] width 235 height 36
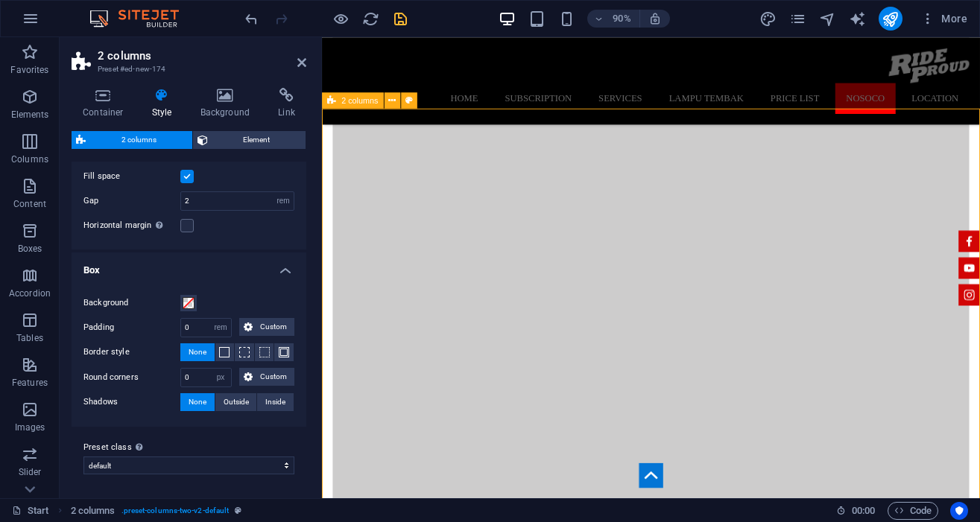
scroll to position [2812, 0]
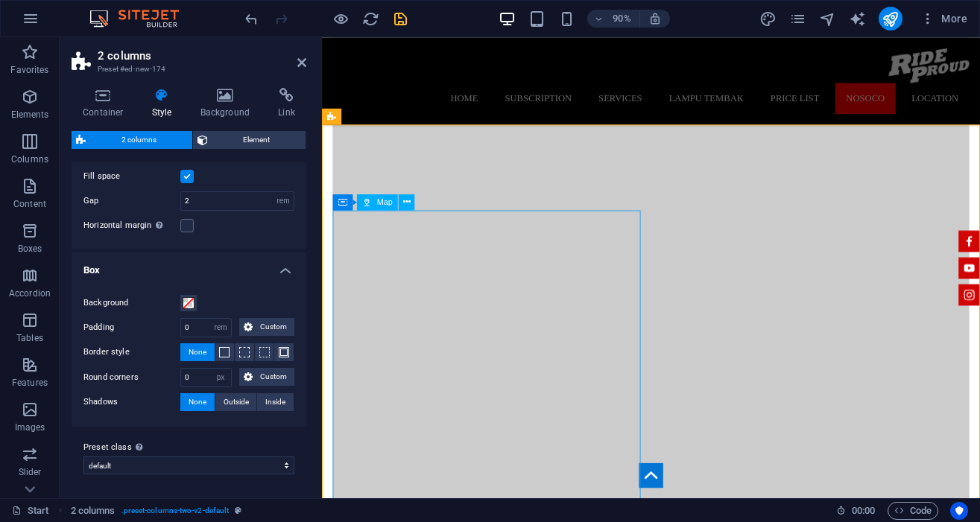
click at [381, 201] on span "Map" at bounding box center [385, 202] width 16 height 8
select select "1"
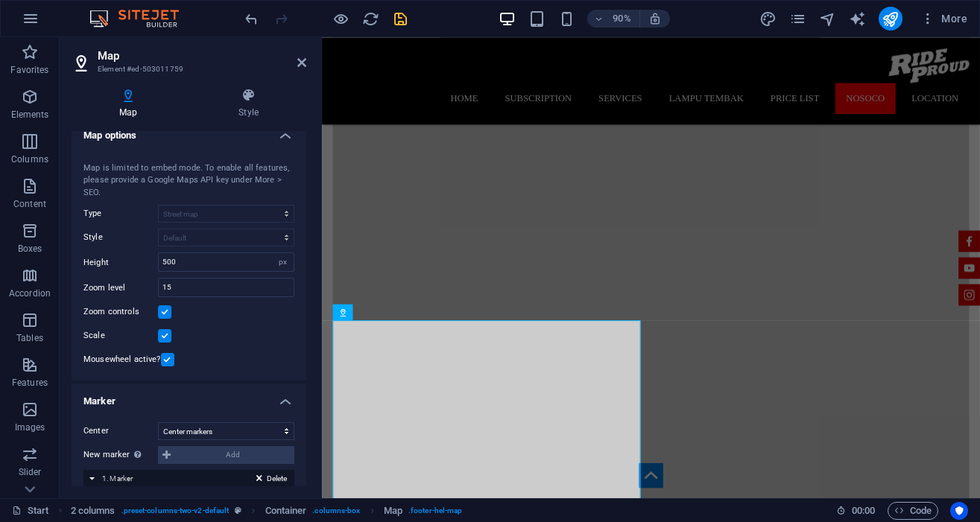
scroll to position [0, 0]
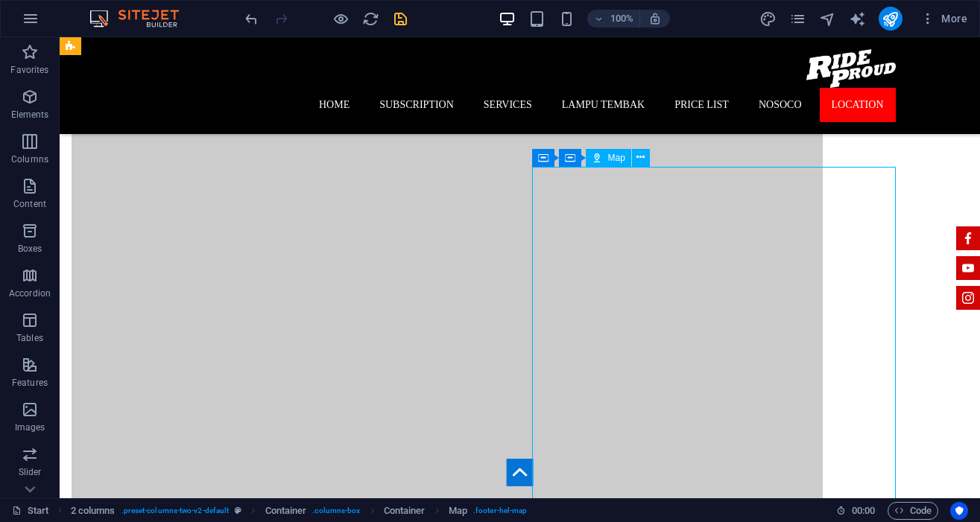
scroll to position [3207, 0]
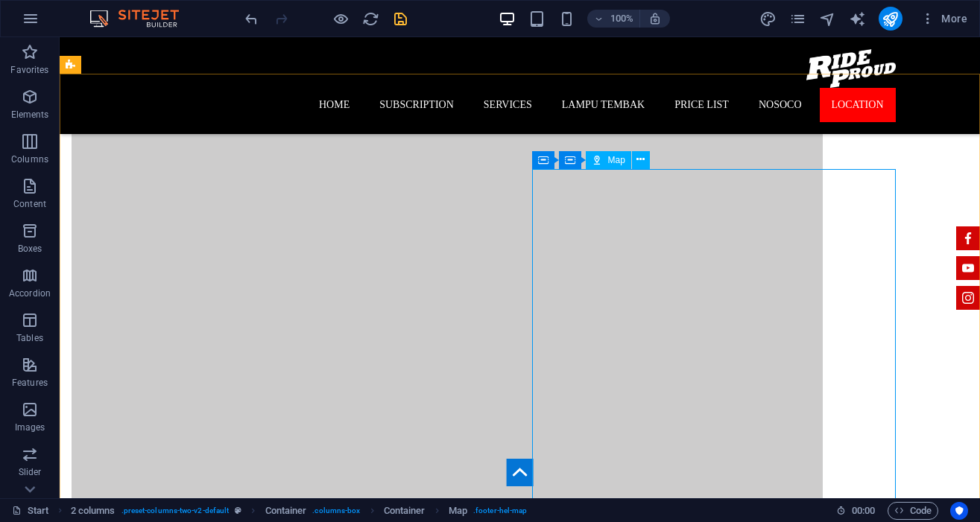
click at [618, 165] on span "Map" at bounding box center [616, 160] width 17 height 9
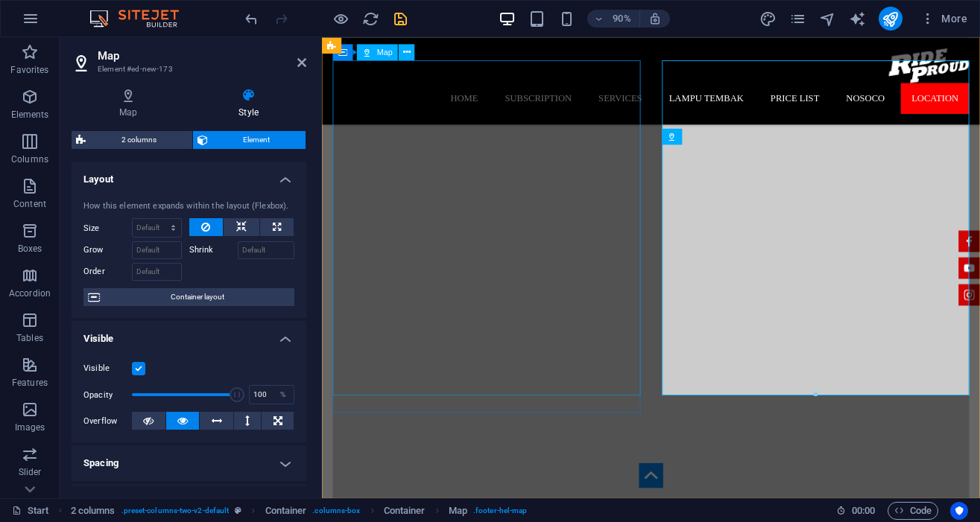
scroll to position [2979, 0]
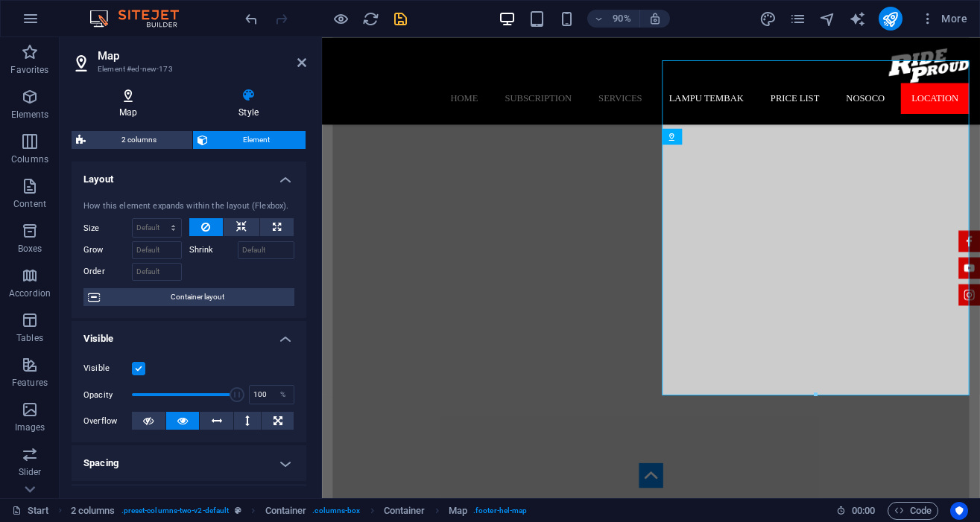
click at [129, 110] on h4 "Map" at bounding box center [131, 103] width 119 height 31
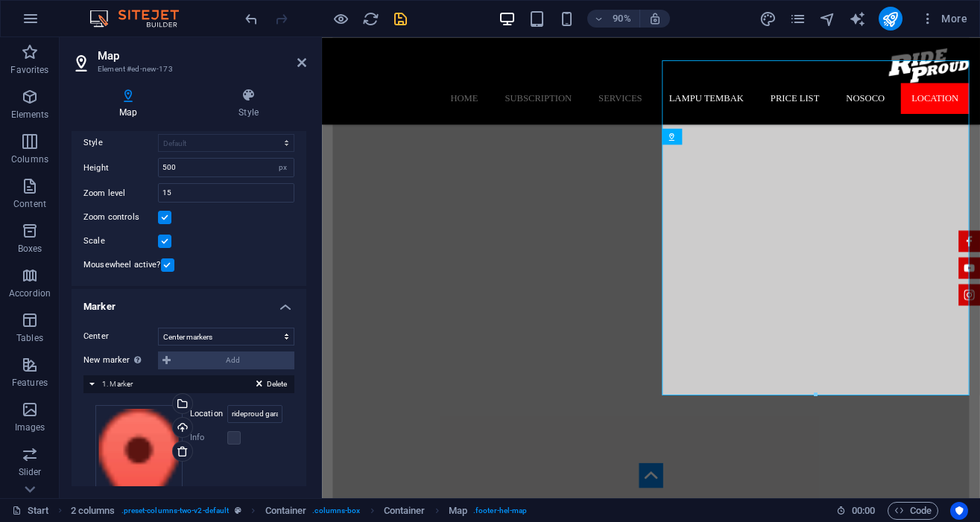
scroll to position [110, 0]
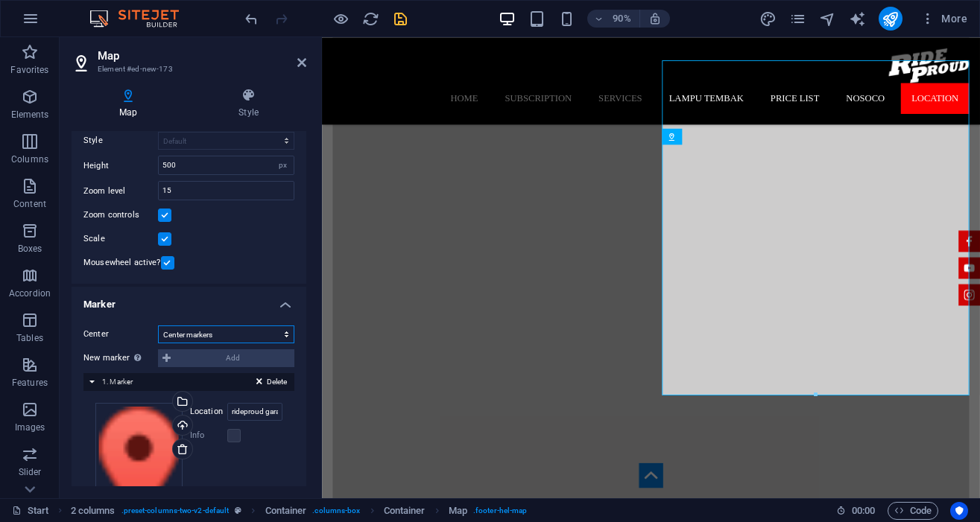
click at [267, 340] on select "Don't center Center markers Center and zoom markers" at bounding box center [226, 335] width 136 height 18
click at [226, 360] on div "New marker To enable this feature, please provide a Google Maps API key in the …" at bounding box center [188, 358] width 211 height 18
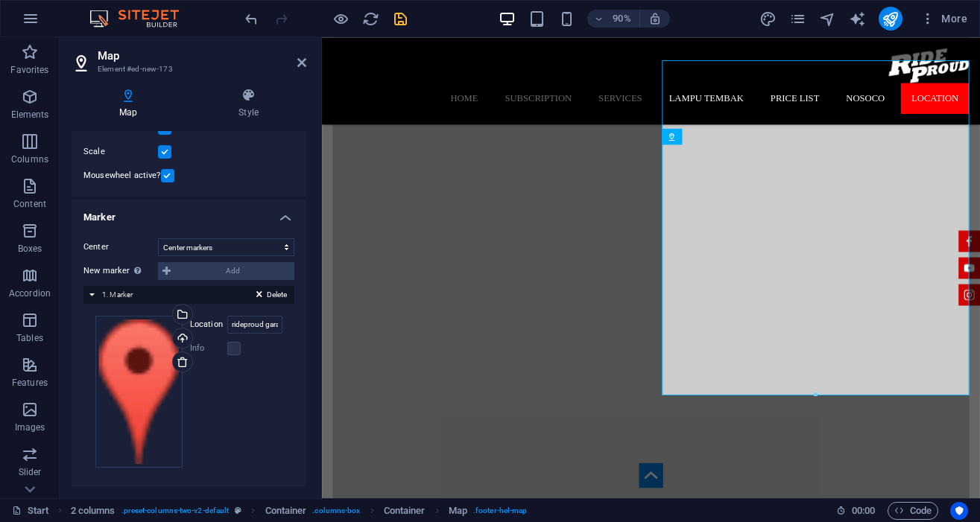
scroll to position [202, 0]
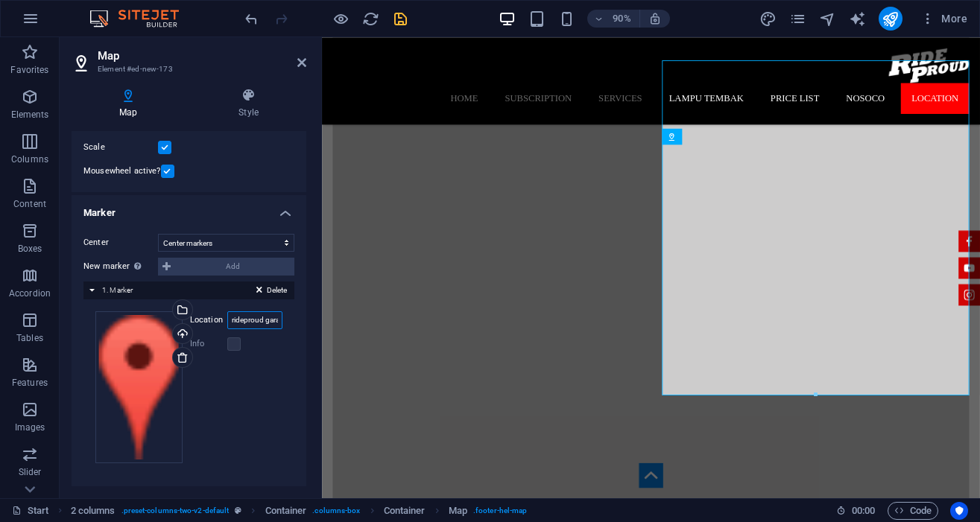
click at [247, 320] on input "rideproud garage" at bounding box center [254, 320] width 55 height 18
click at [261, 409] on div "Drag files here, click to choose files or select files from Files or our free s…" at bounding box center [188, 387] width 187 height 152
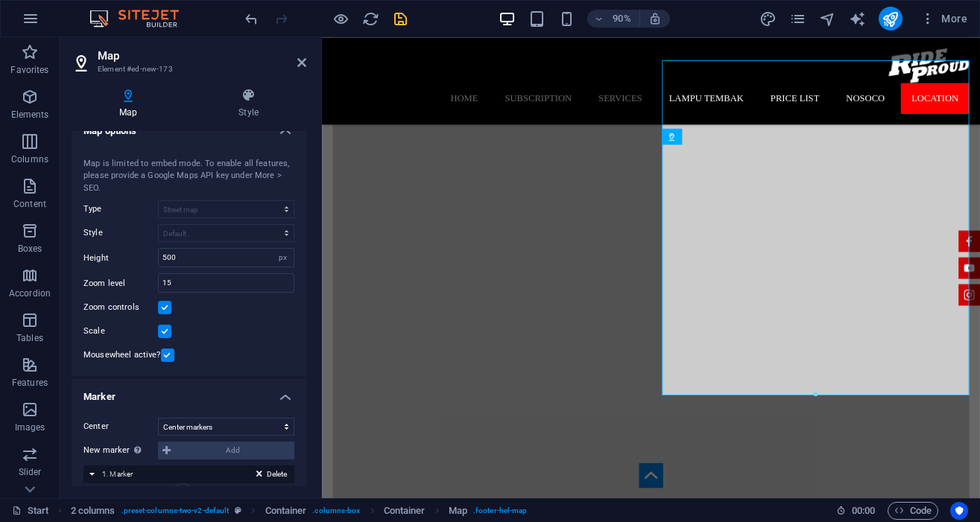
scroll to position [0, 0]
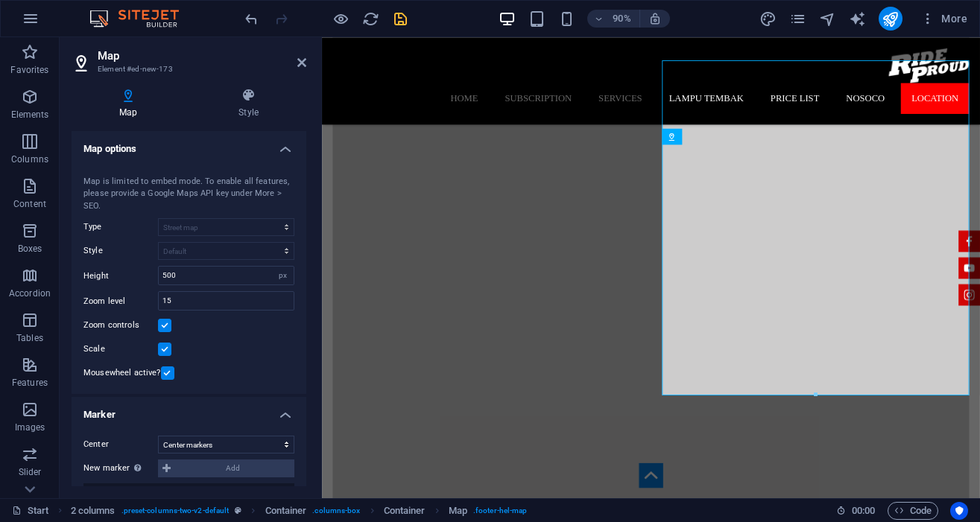
click at [258, 206] on div "Map is limited to embed mode. To enable all features, please provide a Google M…" at bounding box center [188, 194] width 211 height 37
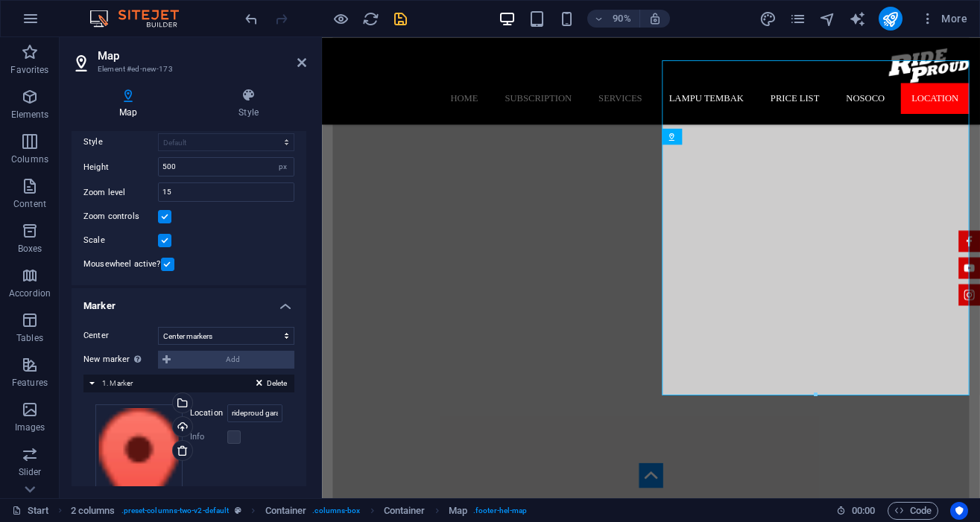
scroll to position [110, 0]
click at [248, 336] on select "Don't center Center markers Center and zoom markers" at bounding box center [226, 335] width 136 height 18
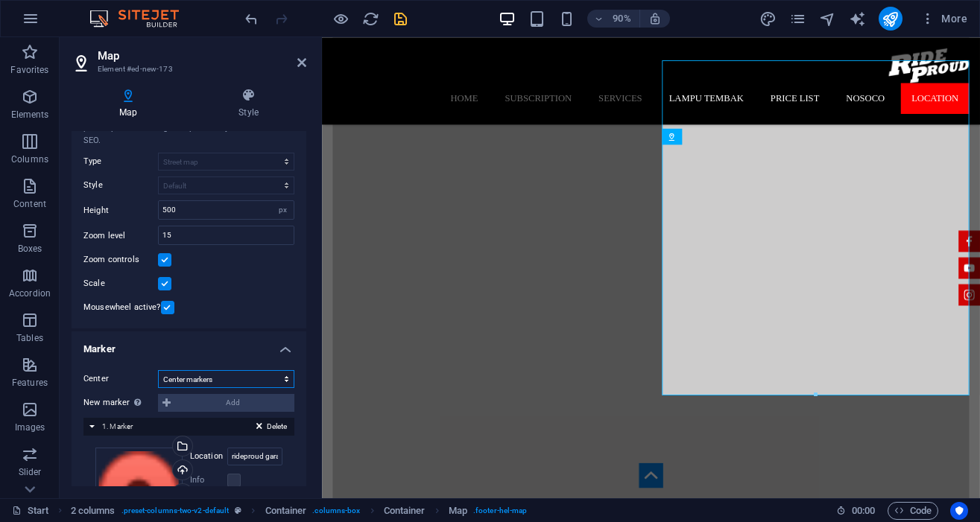
scroll to position [0, 0]
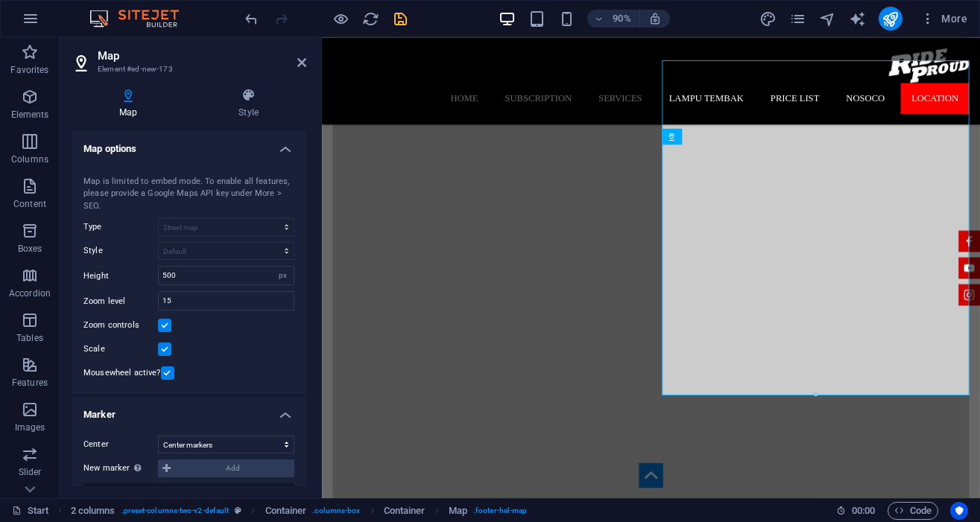
click at [118, 104] on h4 "Map" at bounding box center [131, 103] width 119 height 31
click at [127, 98] on icon at bounding box center [128, 95] width 113 height 15
click at [133, 151] on h4 "Map options" at bounding box center [189, 144] width 235 height 27
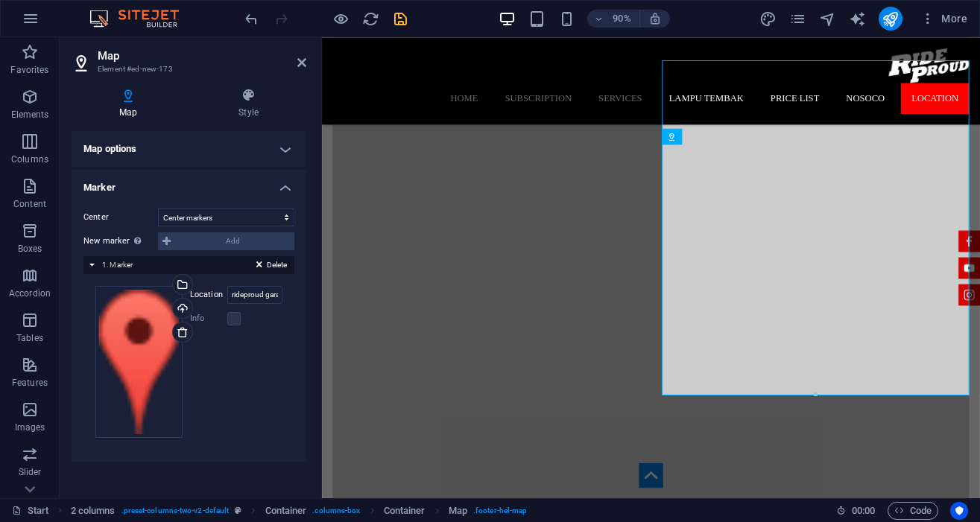
click at [285, 189] on h4 "Marker" at bounding box center [189, 183] width 235 height 27
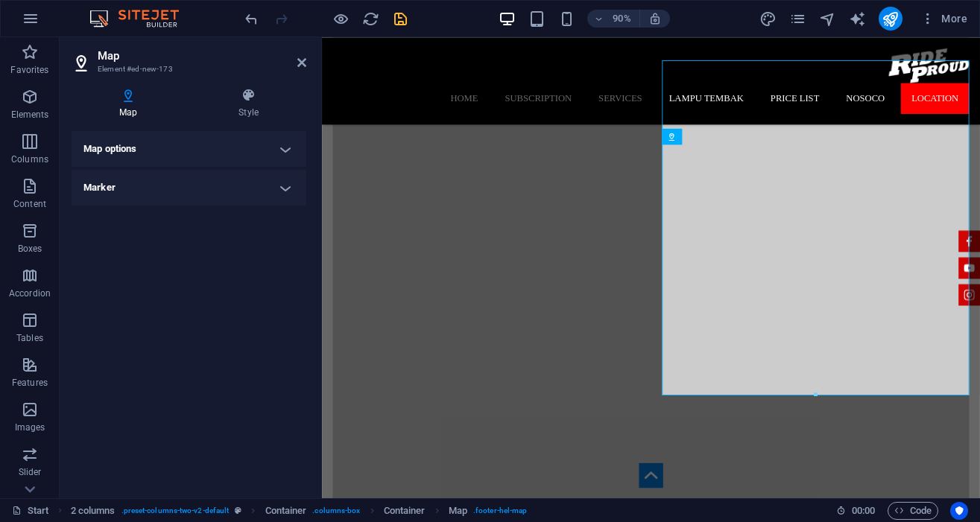
click at [285, 189] on h4 "Marker" at bounding box center [189, 188] width 235 height 36
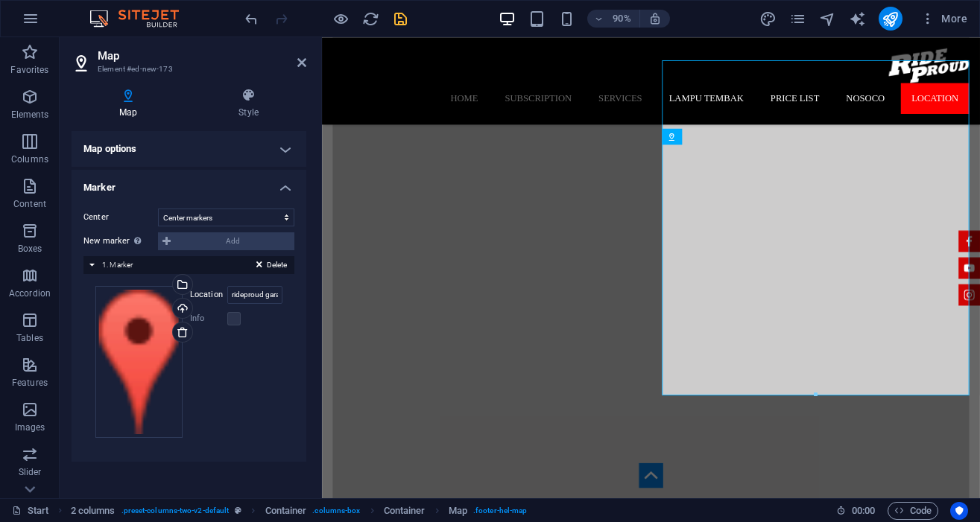
click at [285, 189] on h4 "Marker" at bounding box center [189, 183] width 235 height 27
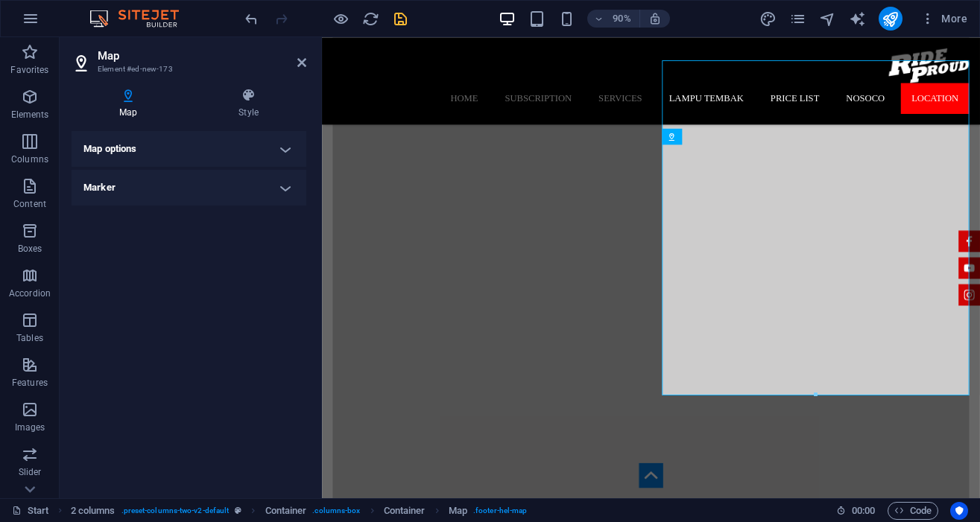
click at [285, 151] on h4 "Map options" at bounding box center [189, 149] width 235 height 36
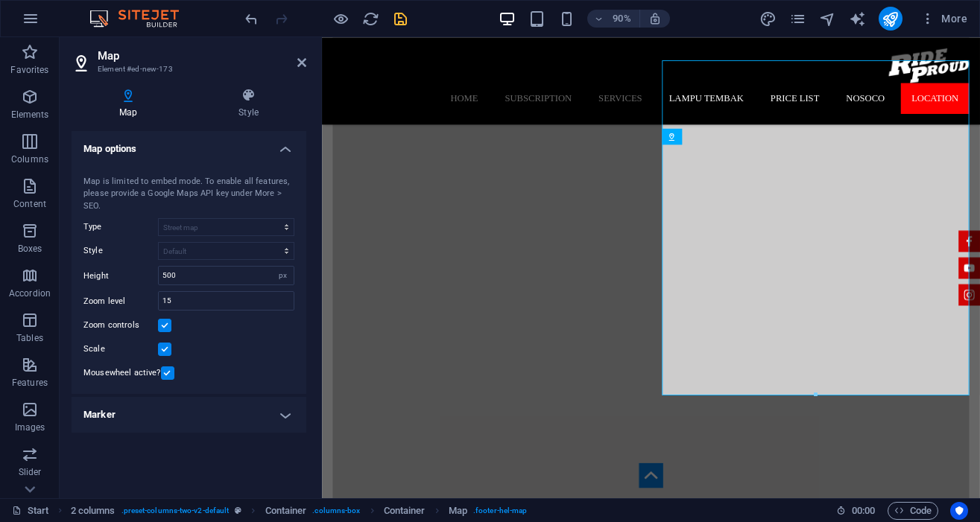
click at [285, 151] on h4 "Map options" at bounding box center [189, 144] width 235 height 27
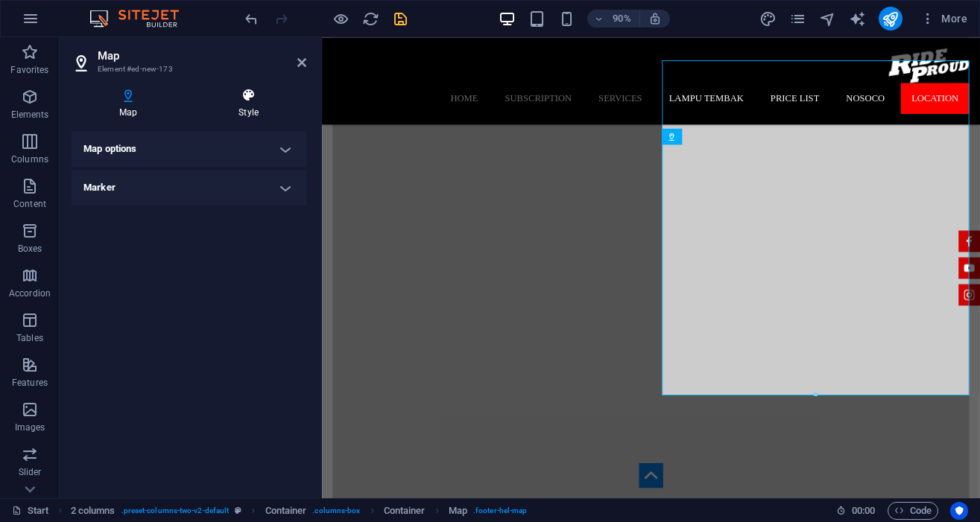
click at [252, 105] on h4 "Style" at bounding box center [248, 103] width 115 height 31
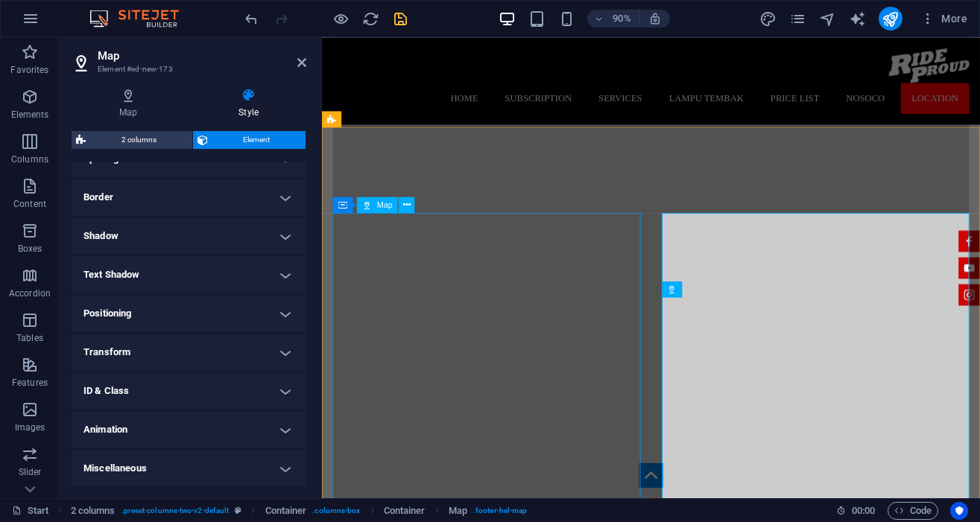
scroll to position [2808, 0]
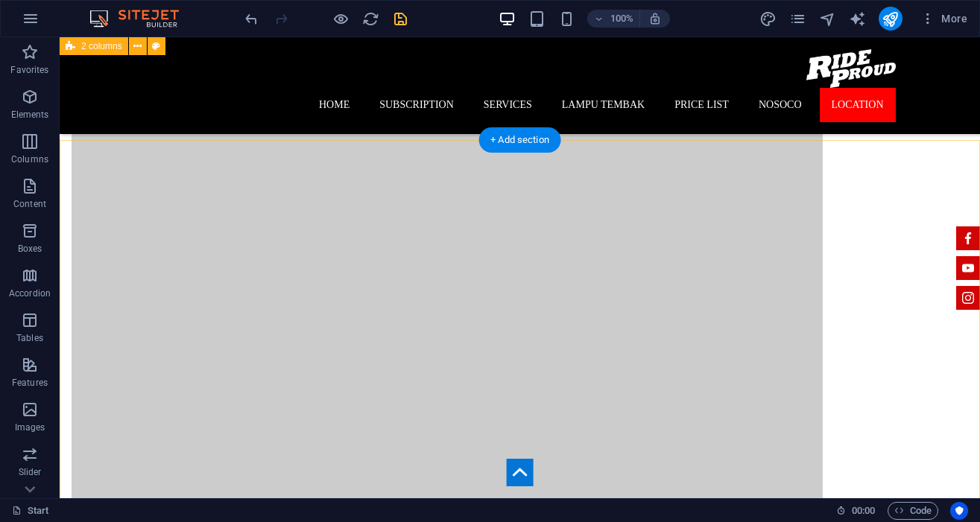
scroll to position [3140, 0]
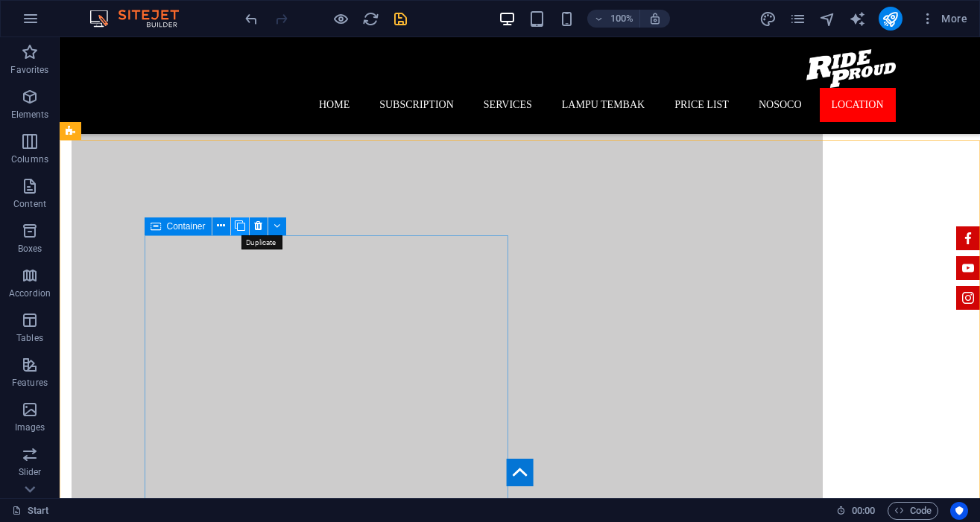
click at [239, 224] on icon at bounding box center [240, 226] width 10 height 16
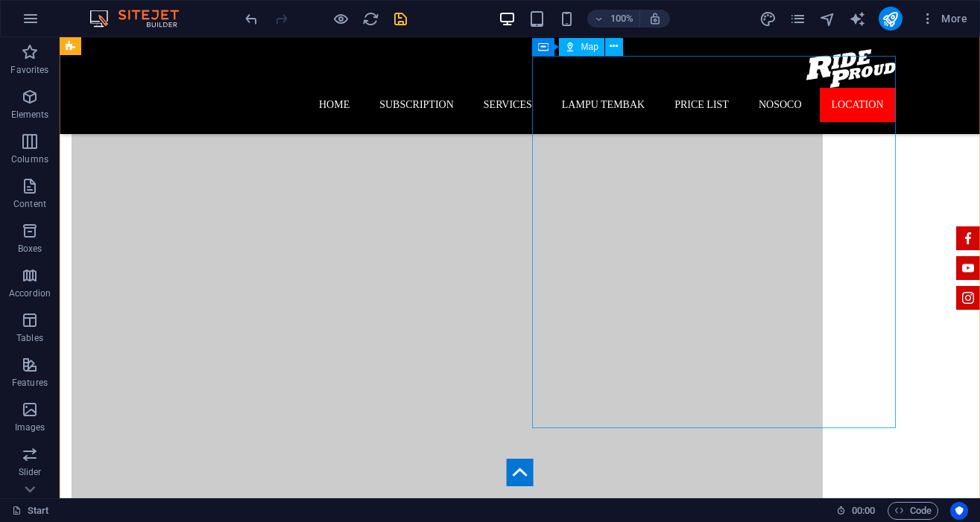
scroll to position [3435, 0]
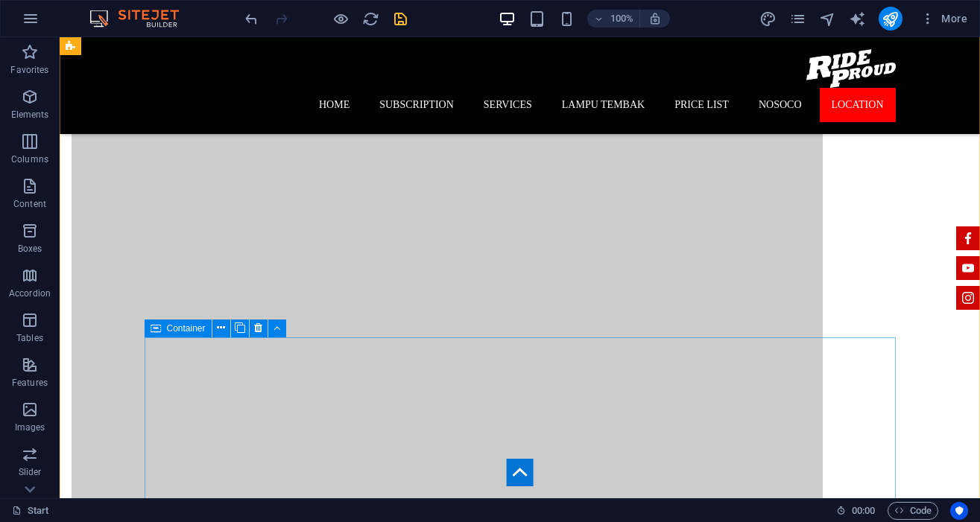
click at [157, 334] on icon at bounding box center [155, 329] width 10 height 18
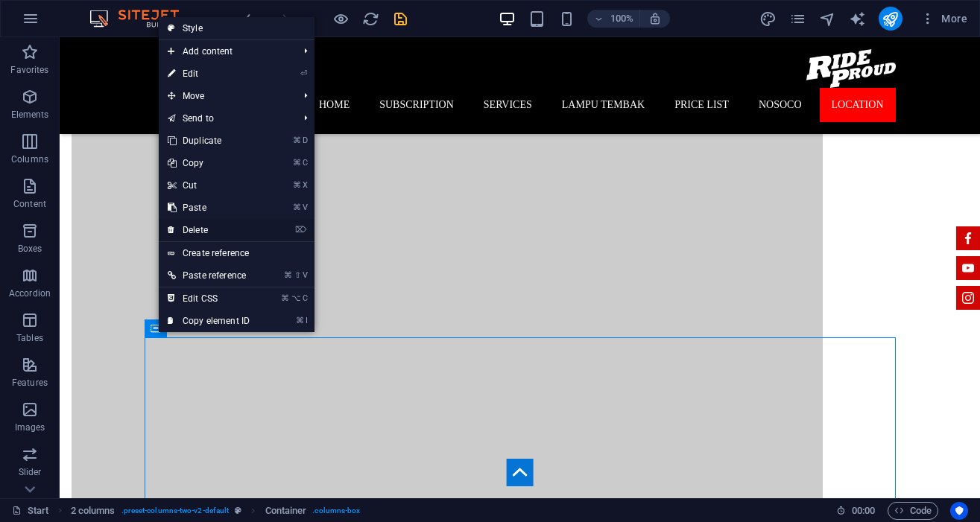
click at [213, 235] on link "⌦ Delete" at bounding box center [209, 230] width 100 height 22
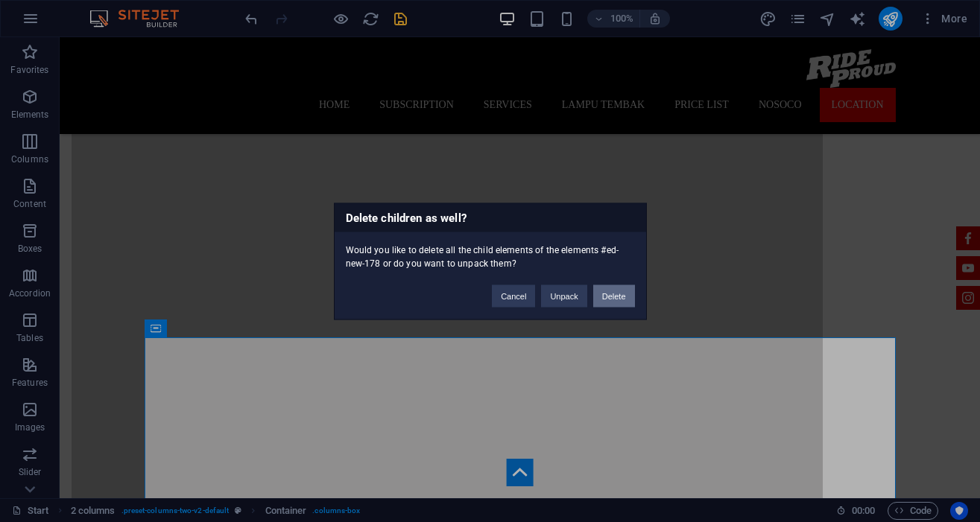
click at [608, 299] on button "Delete" at bounding box center [614, 296] width 42 height 22
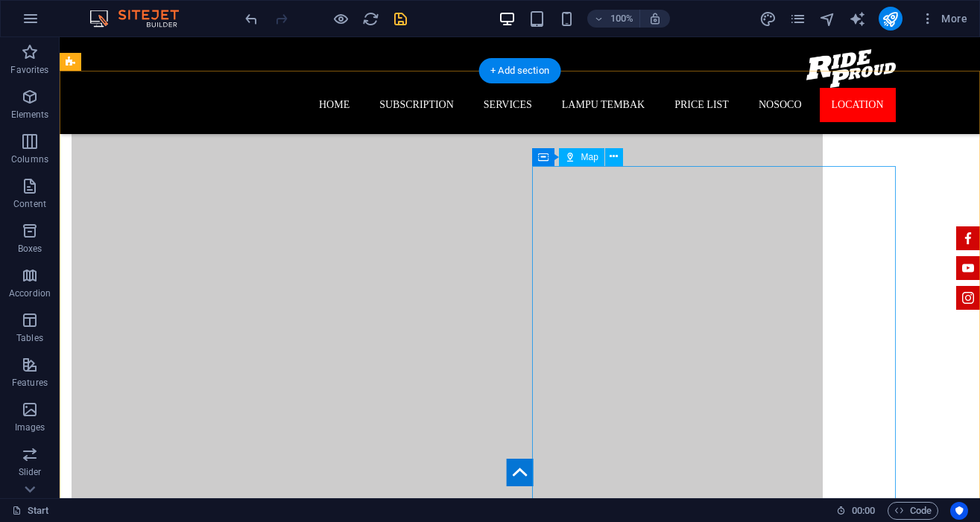
scroll to position [3140, 0]
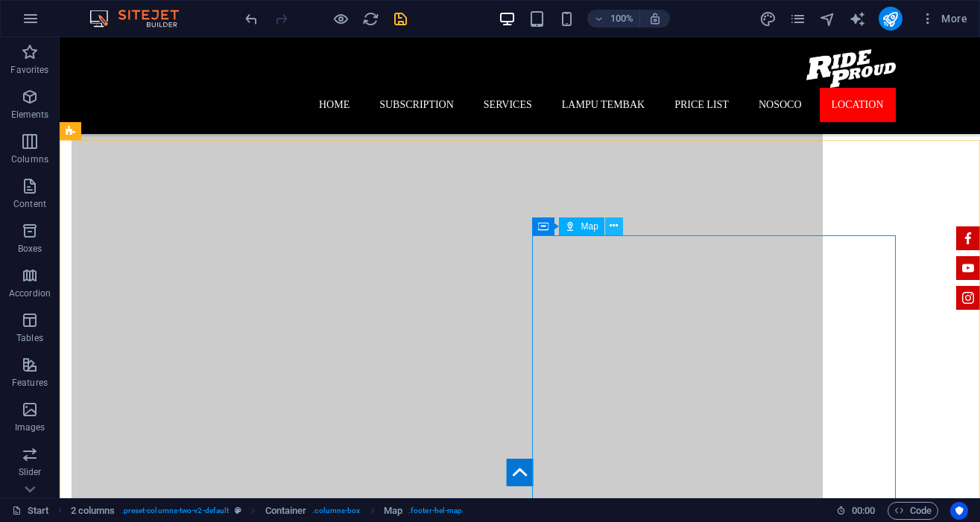
click at [614, 227] on icon at bounding box center [613, 226] width 8 height 16
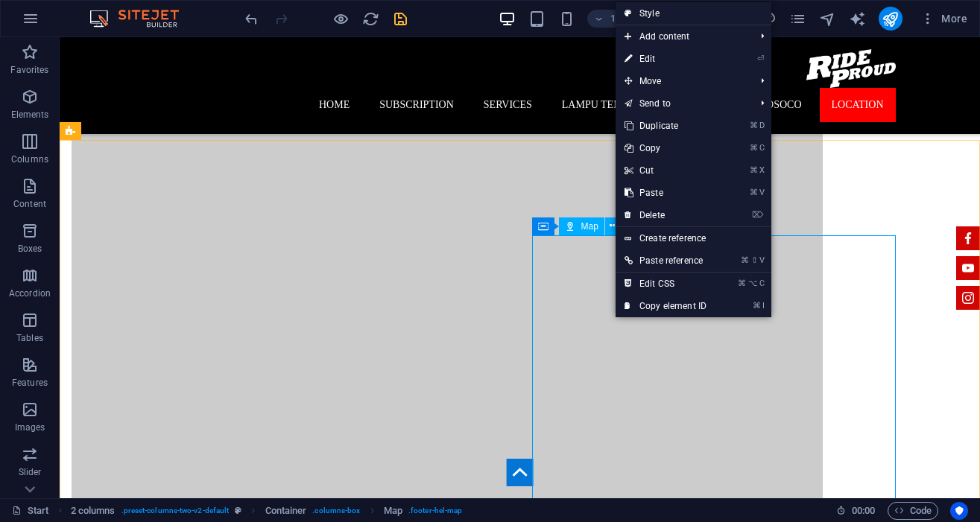
click at [592, 228] on span "Map" at bounding box center [589, 226] width 17 height 9
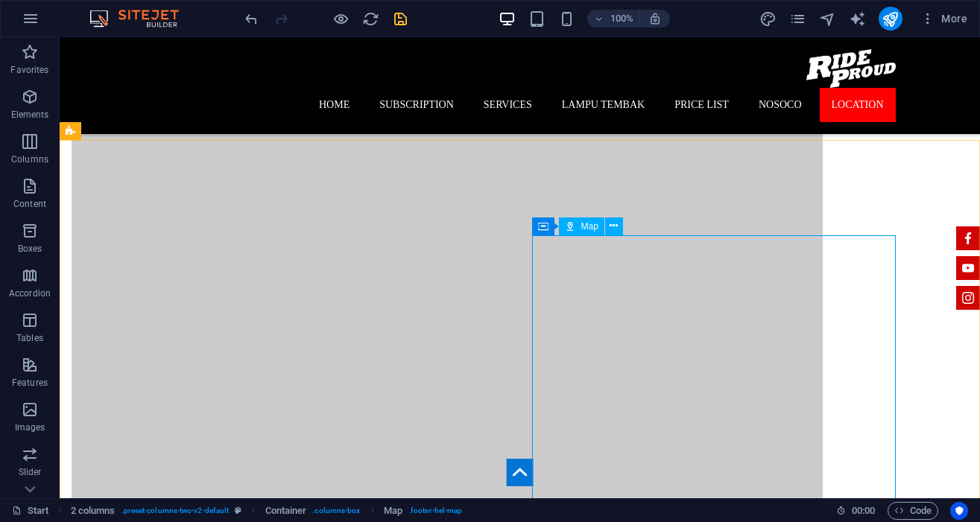
click at [592, 228] on span "Map" at bounding box center [589, 226] width 17 height 9
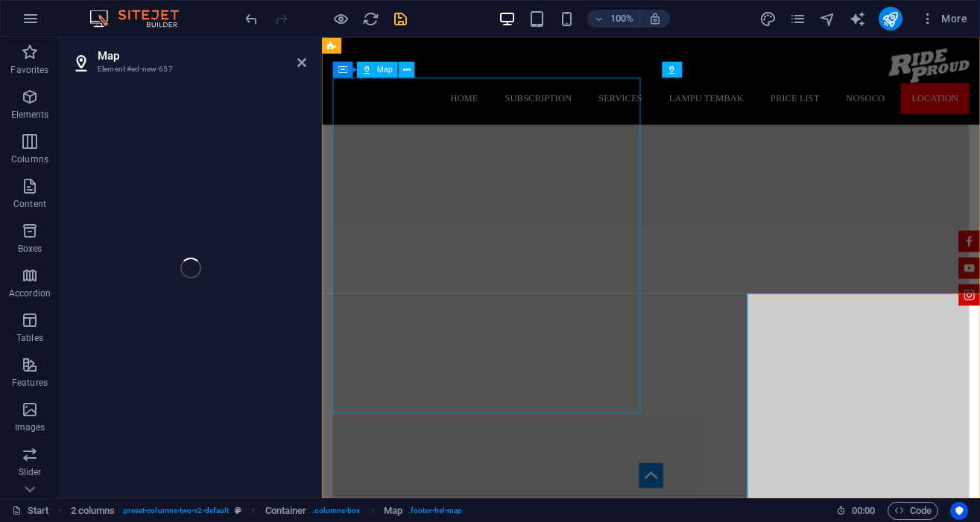
select select "1"
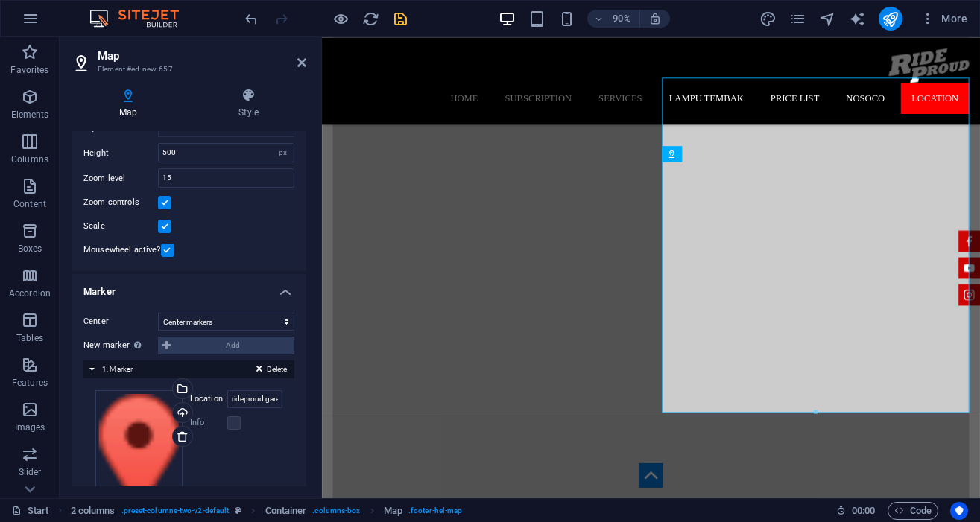
scroll to position [202, 0]
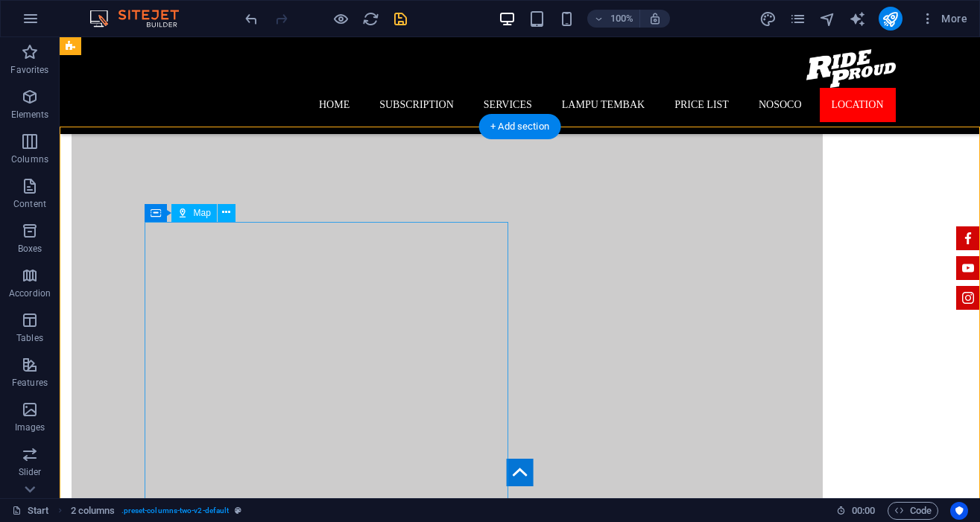
scroll to position [3148, 0]
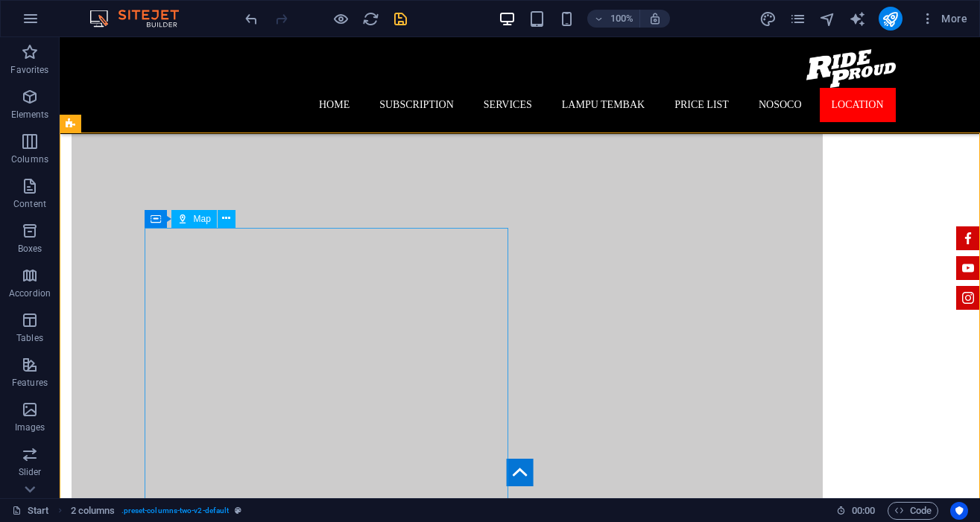
click at [200, 221] on span "Map" at bounding box center [202, 219] width 17 height 9
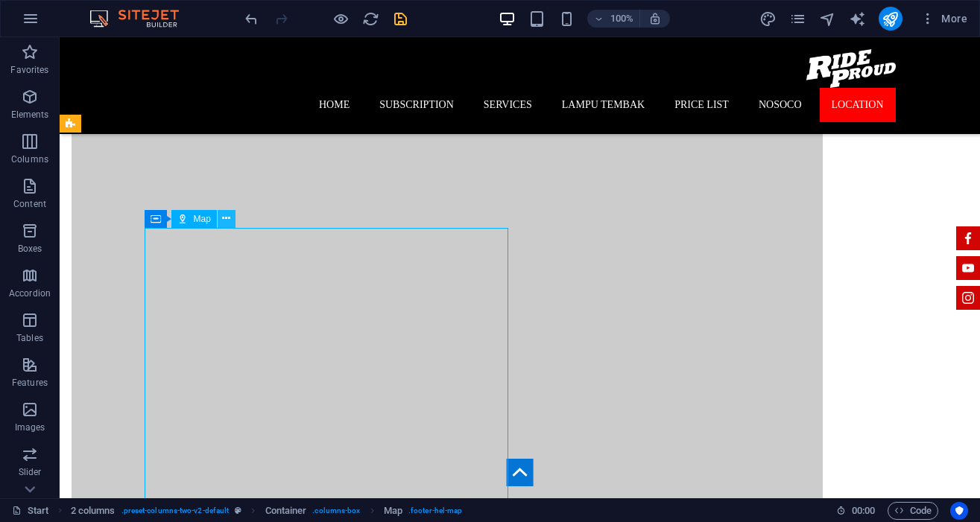
click at [229, 218] on icon at bounding box center [226, 219] width 8 height 16
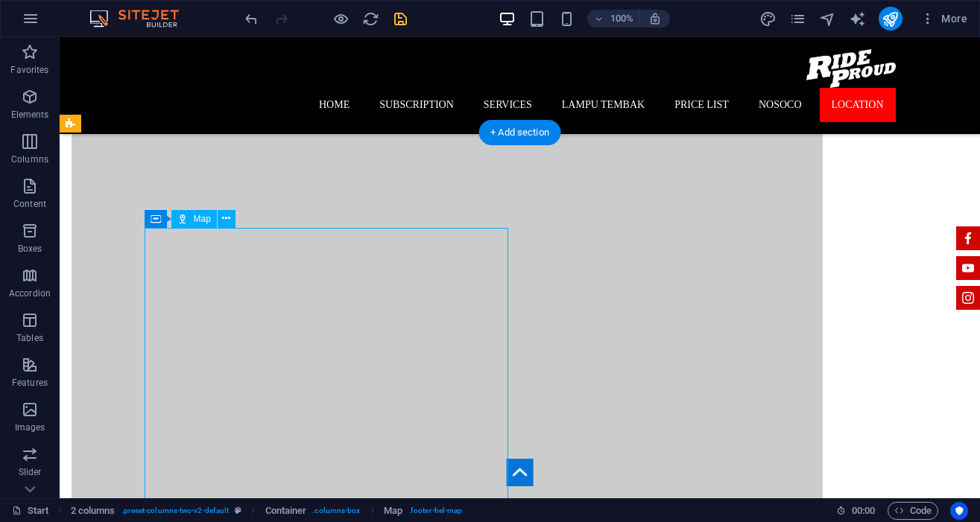
select select "1"
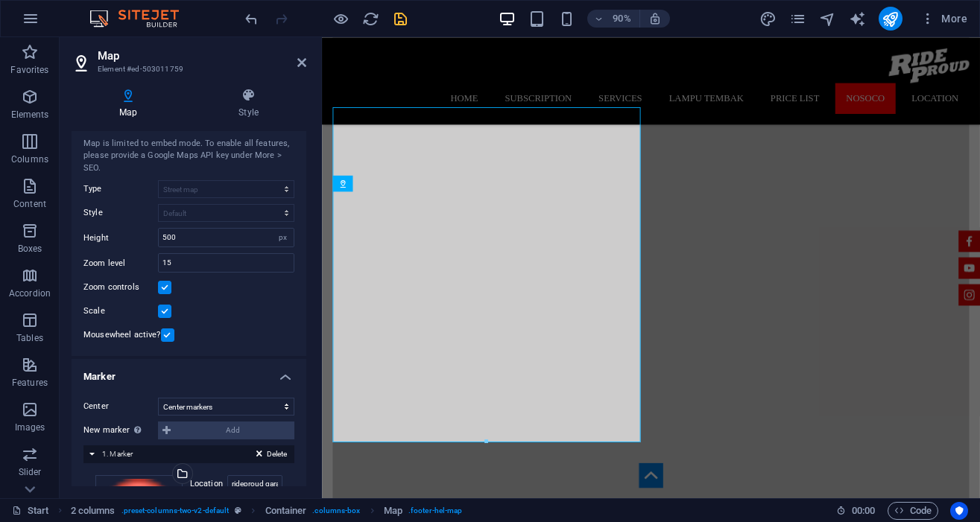
scroll to position [0, 0]
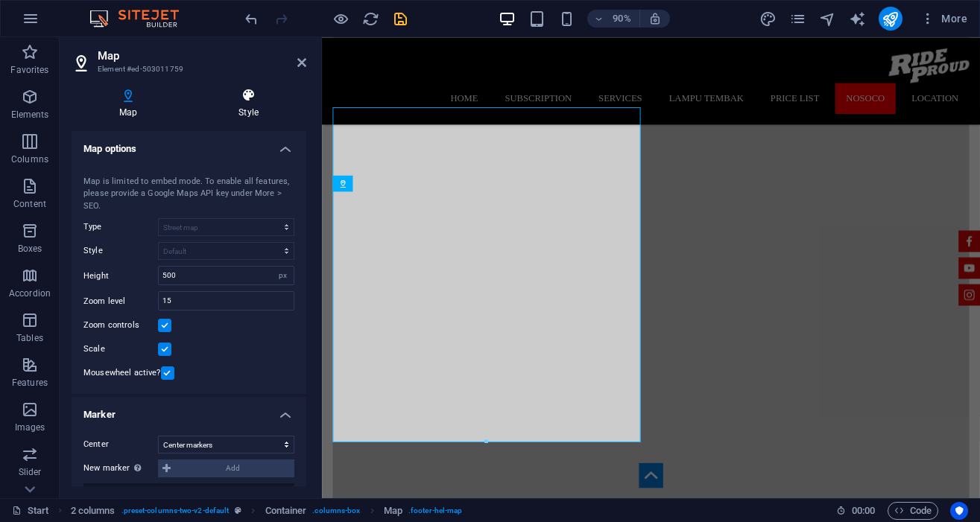
click at [240, 114] on h4 "Style" at bounding box center [248, 103] width 115 height 31
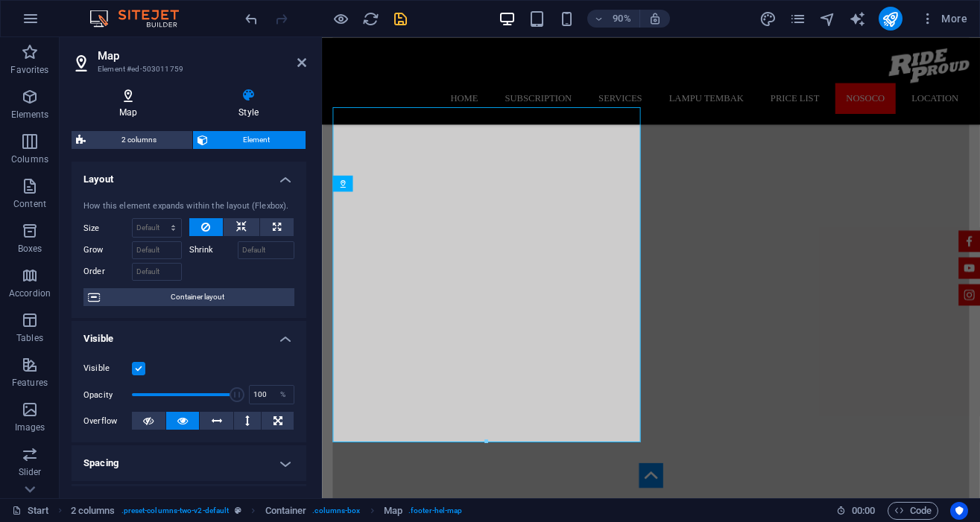
click at [140, 112] on h4 "Map" at bounding box center [131, 103] width 119 height 31
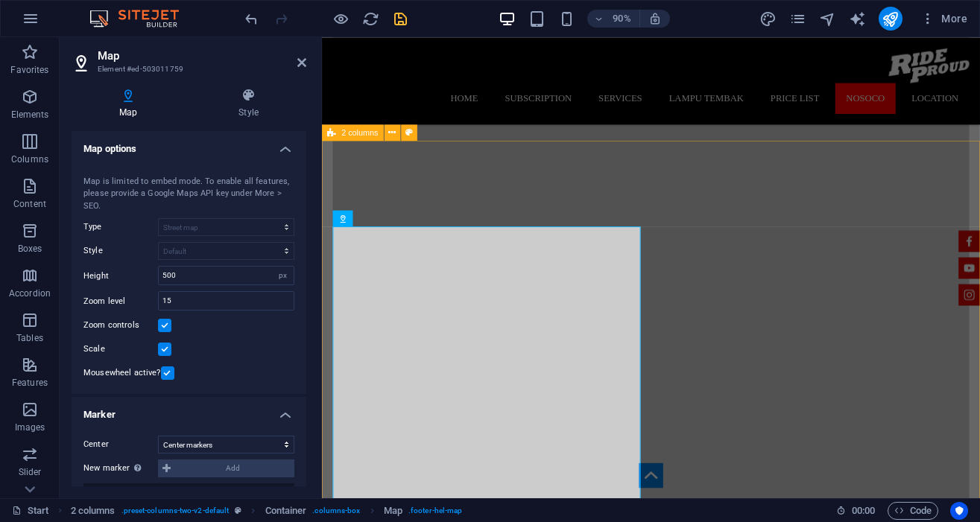
scroll to position [2795, 0]
click at [370, 215] on span "Container" at bounding box center [369, 219] width 35 height 8
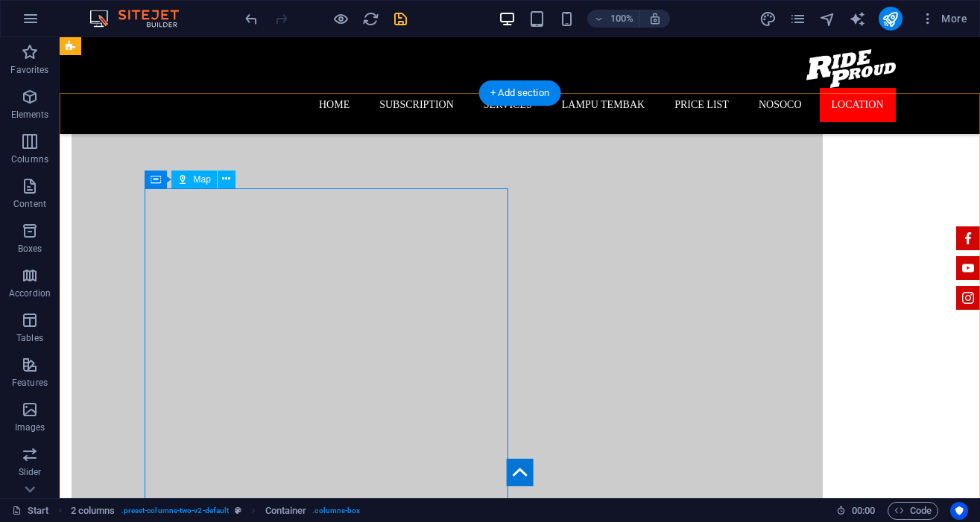
scroll to position [3186, 0]
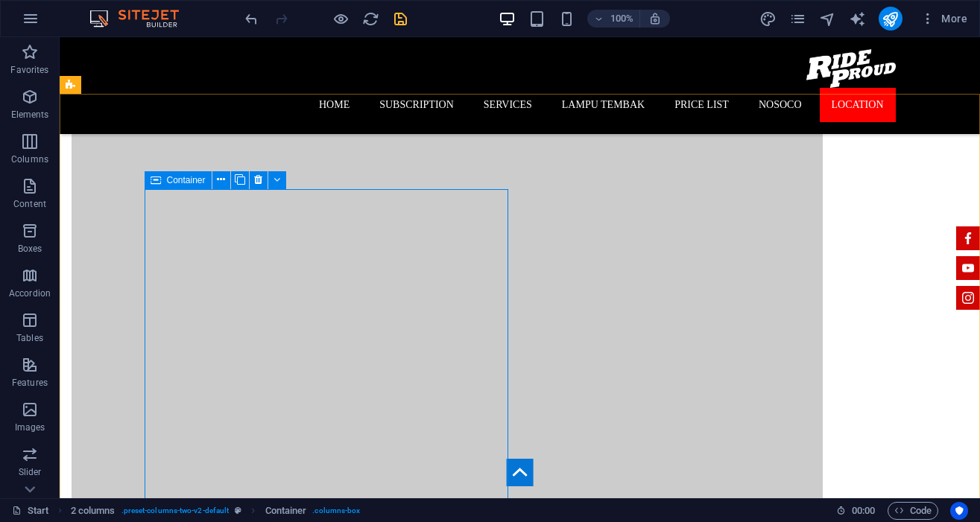
click at [177, 180] on span "Container" at bounding box center [186, 180] width 39 height 9
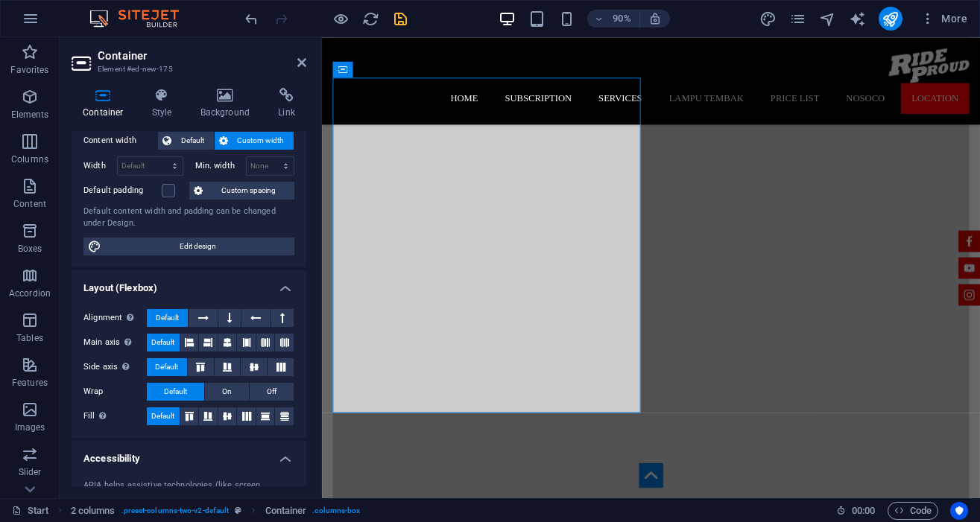
scroll to position [0, 0]
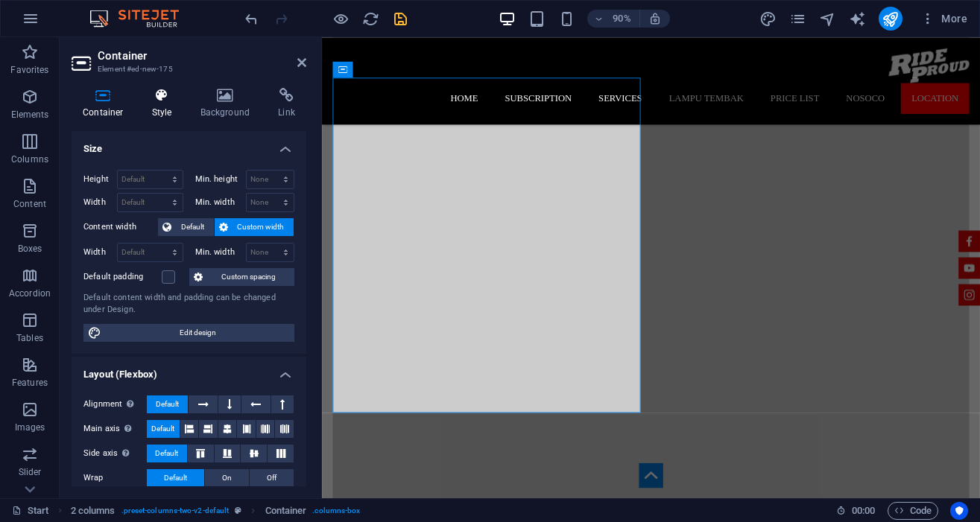
click at [159, 98] on icon at bounding box center [162, 95] width 42 height 15
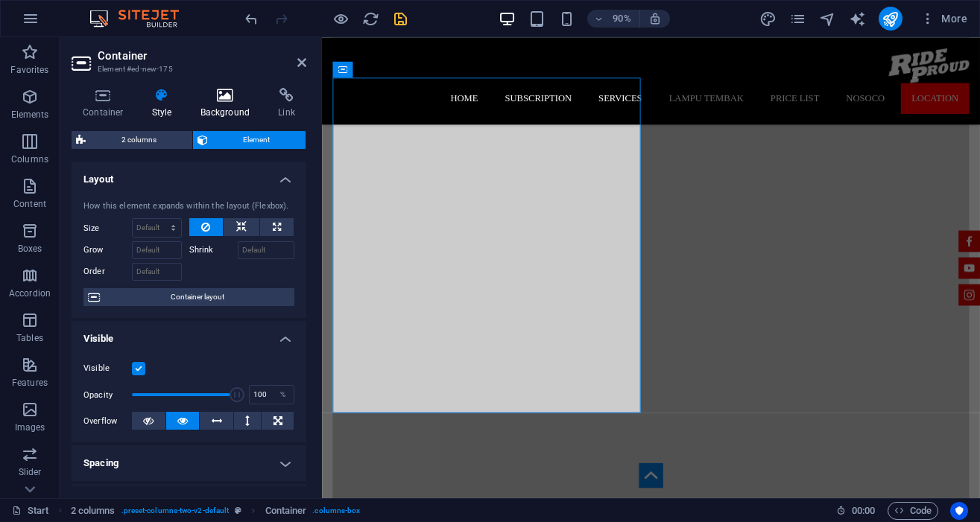
click at [219, 92] on icon at bounding box center [225, 95] width 72 height 15
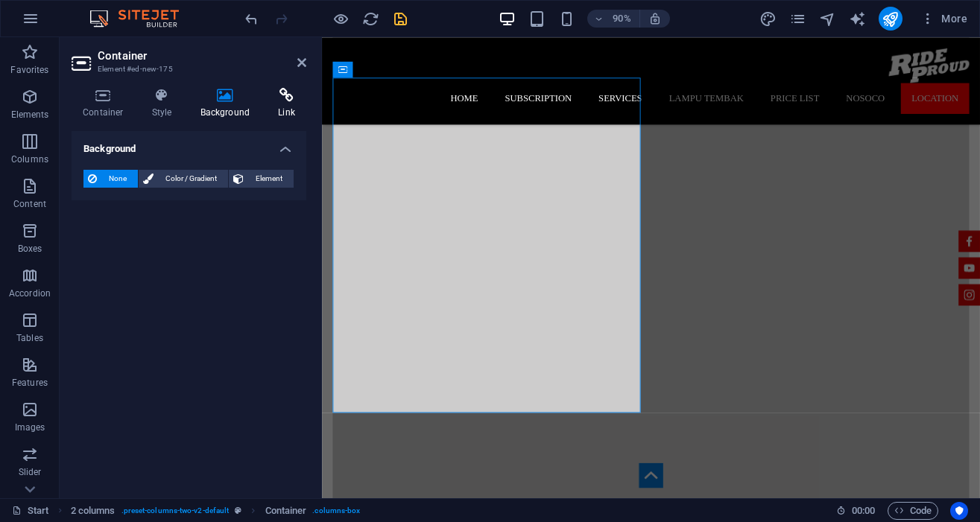
click at [284, 101] on icon at bounding box center [286, 95] width 39 height 15
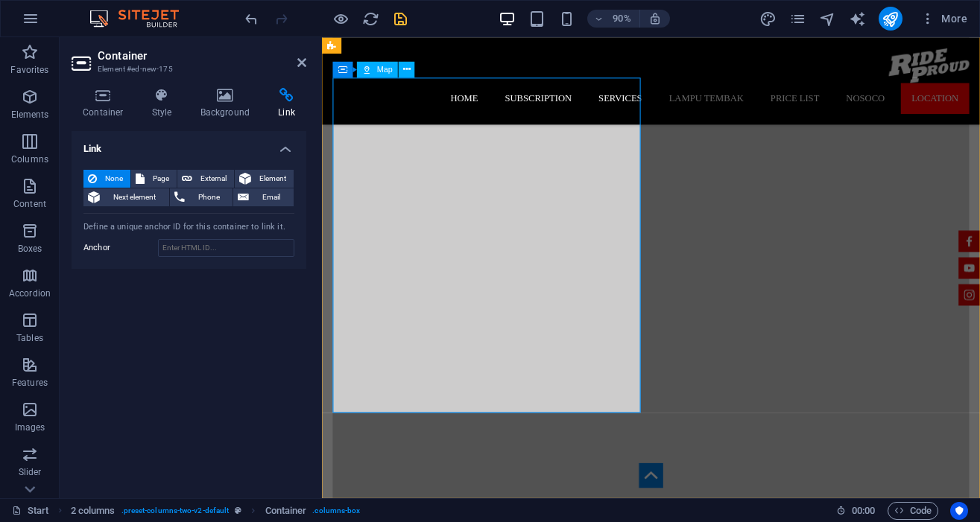
click at [383, 77] on div "Map" at bounding box center [377, 69] width 41 height 16
select select "1"
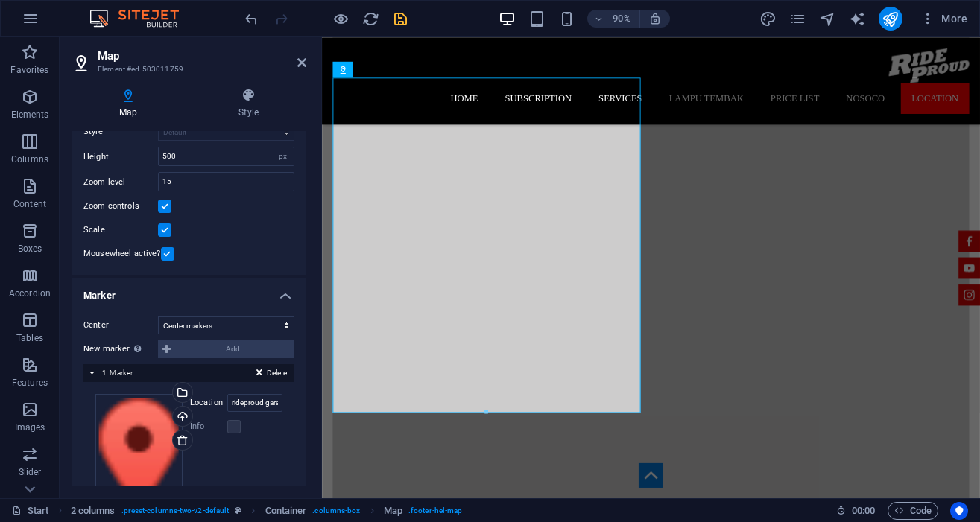
scroll to position [131, 0]
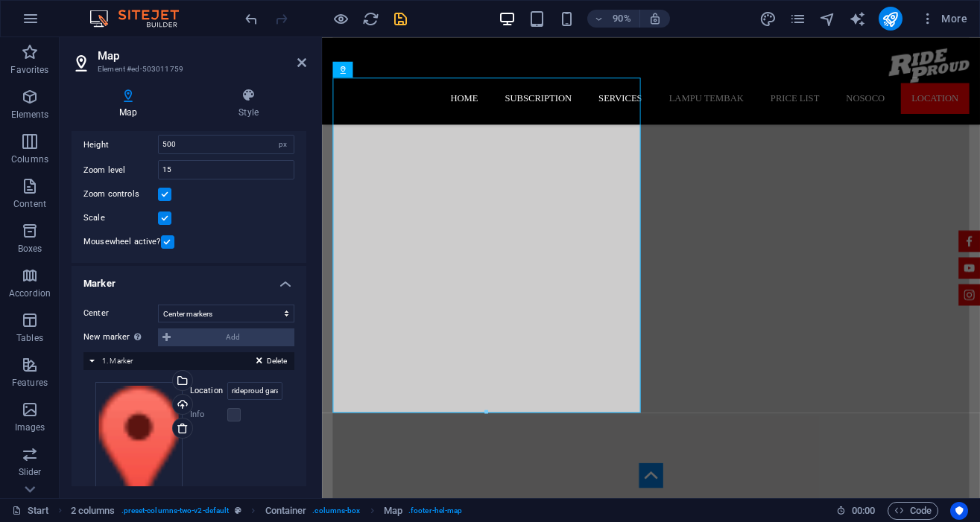
click at [235, 334] on div "New marker To enable this feature, please provide a Google Maps API key in the …" at bounding box center [188, 338] width 211 height 18
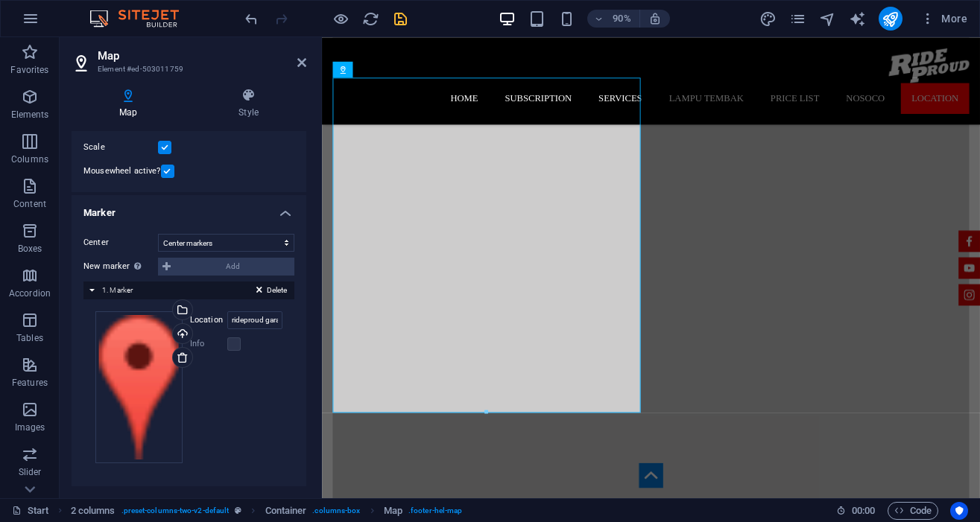
click at [253, 174] on div "Mousewheel active?" at bounding box center [188, 171] width 211 height 18
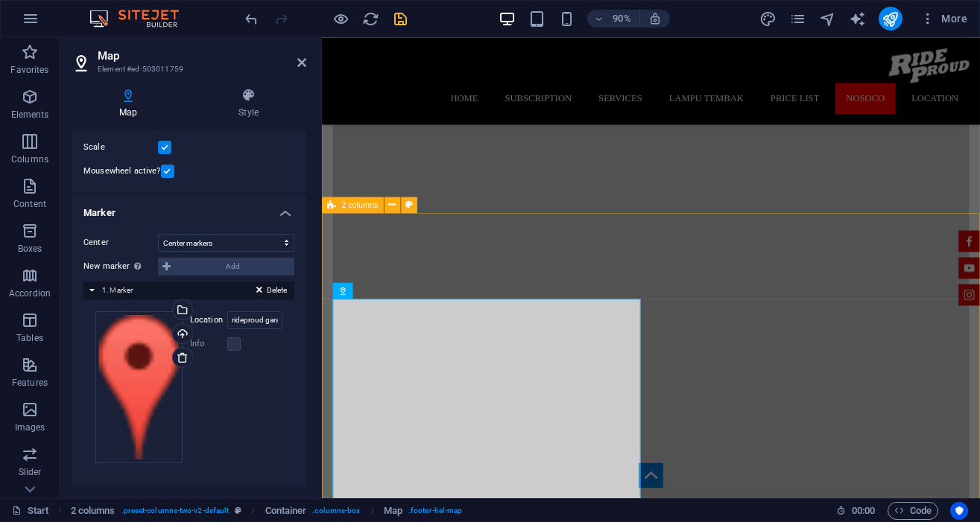
scroll to position [2714, 0]
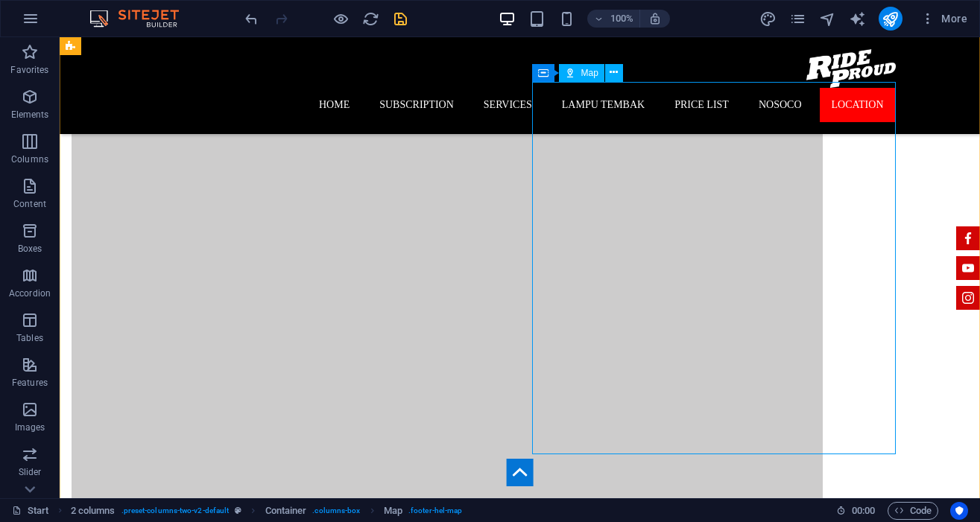
select select "1"
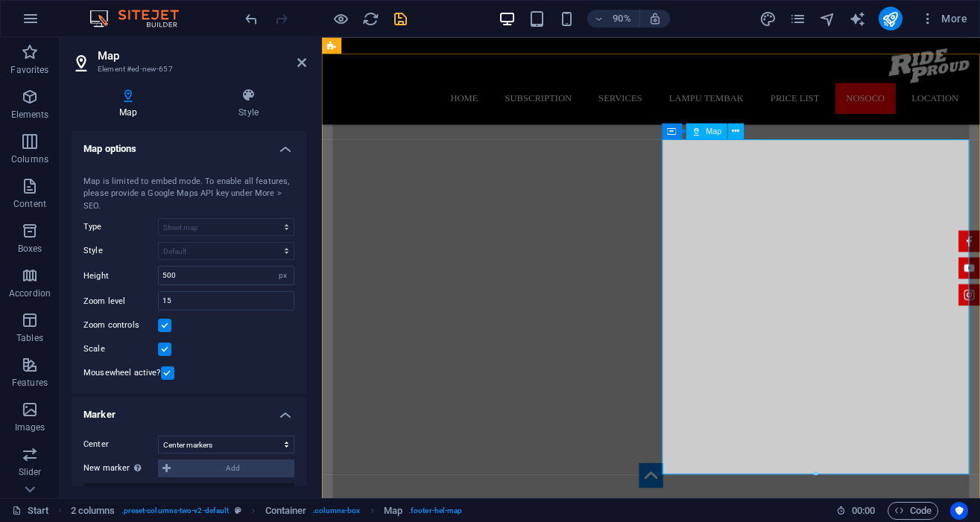
scroll to position [2887, 0]
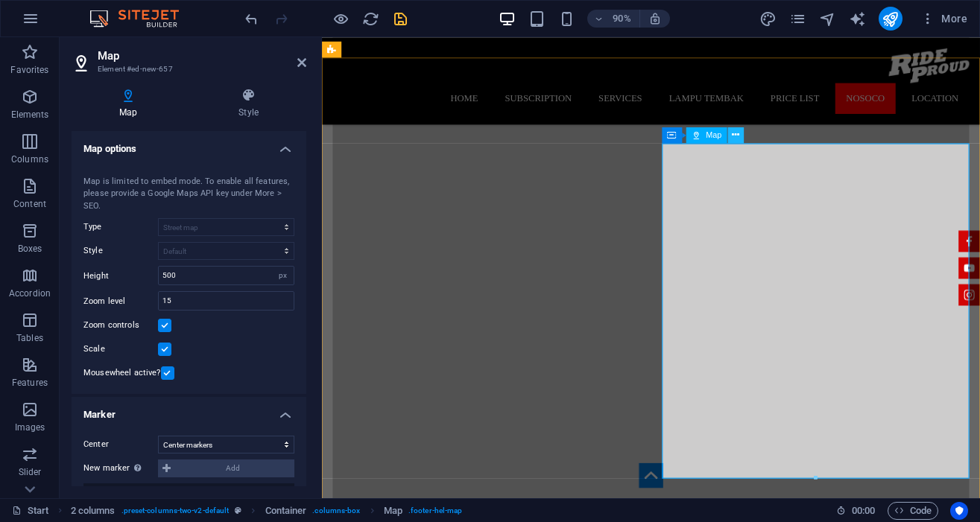
click at [738, 137] on icon at bounding box center [735, 135] width 7 height 14
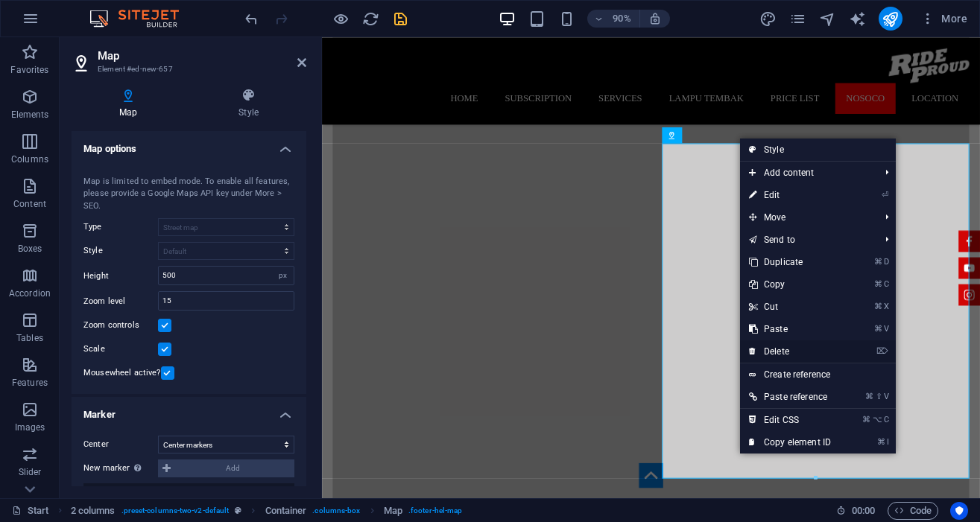
click at [784, 349] on link "⌦ Delete" at bounding box center [790, 351] width 100 height 22
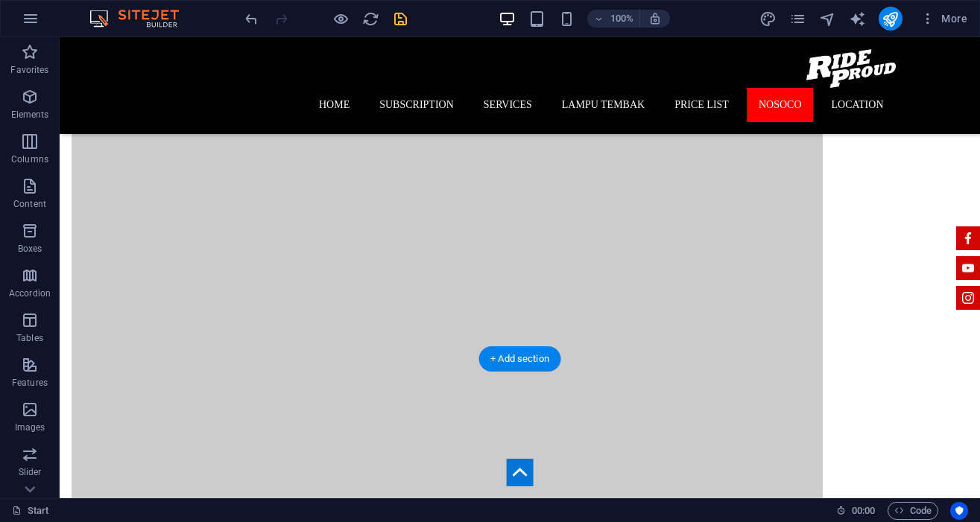
scroll to position [3224, 0]
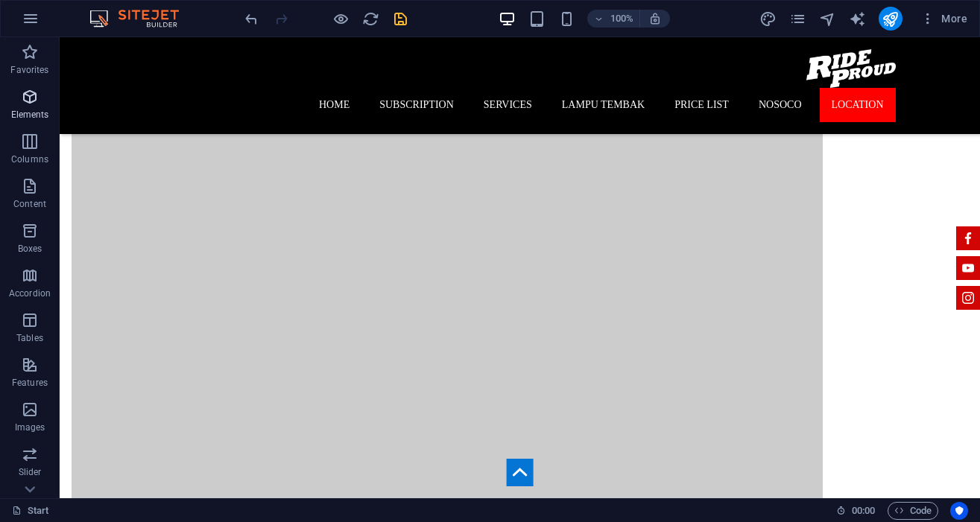
click at [28, 100] on icon "button" at bounding box center [30, 97] width 18 height 18
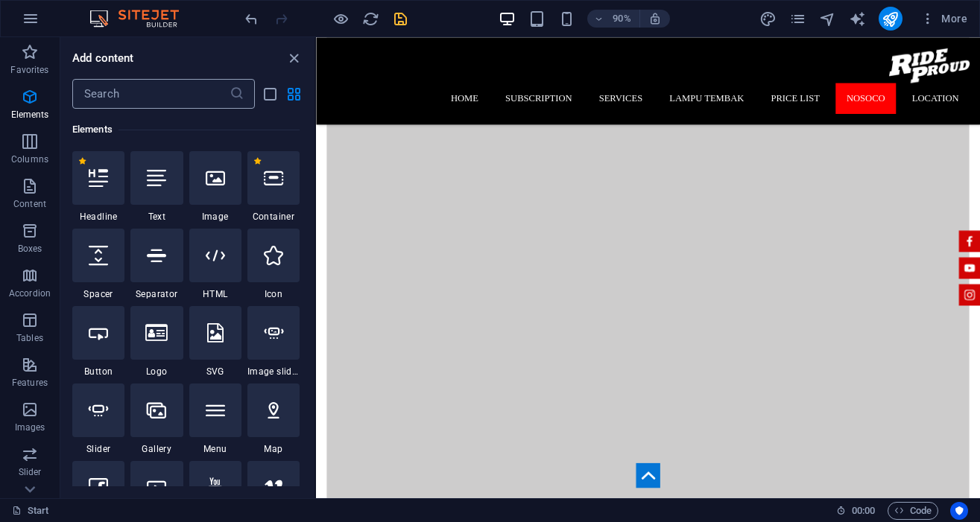
scroll to position [159, 0]
click at [149, 81] on input "text" at bounding box center [150, 94] width 157 height 30
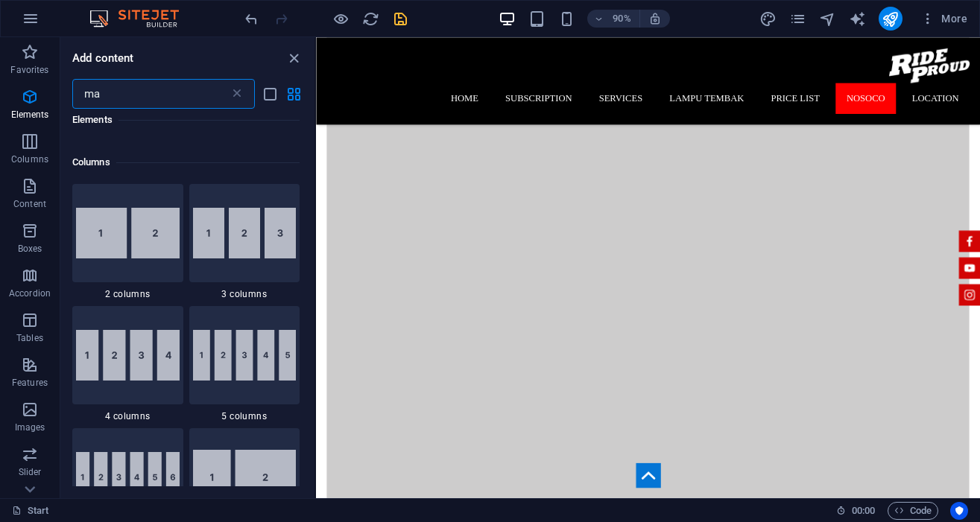
scroll to position [0, 0]
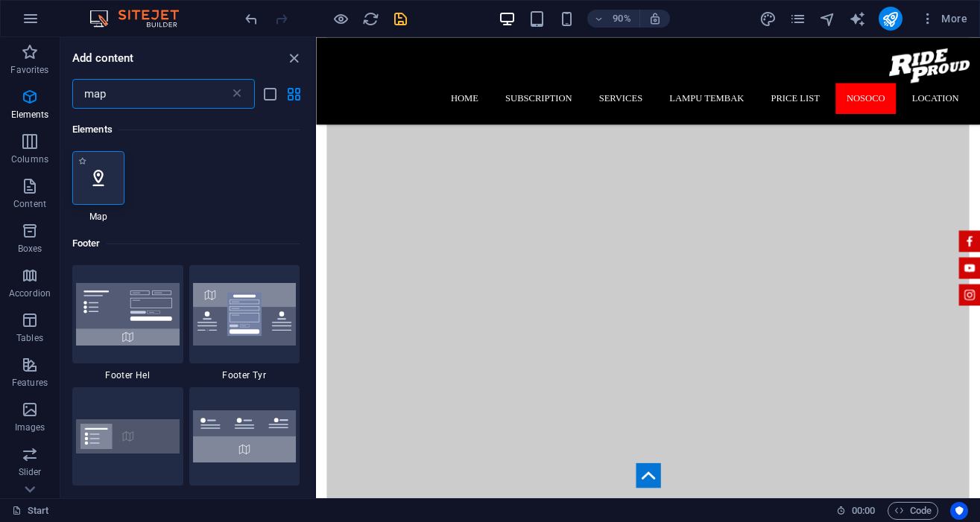
type input "map"
select select "1"
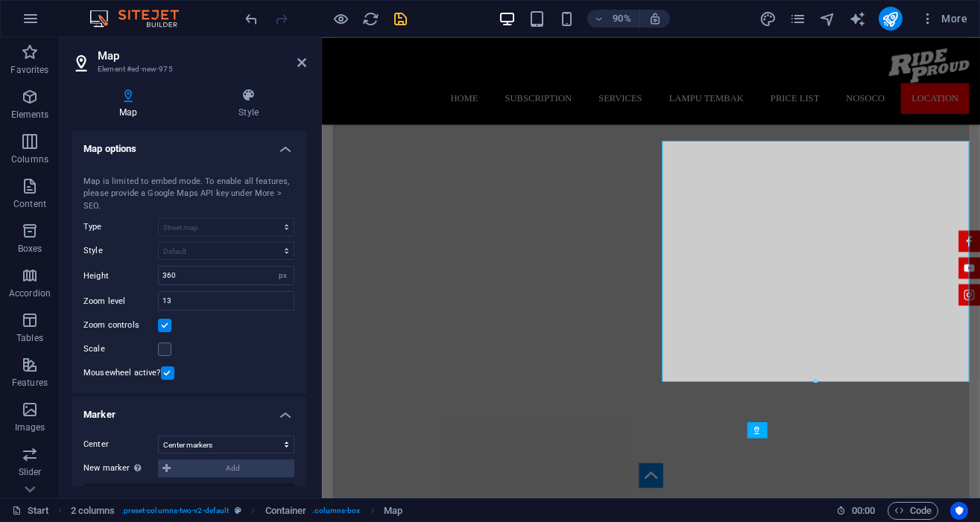
scroll to position [2890, 0]
drag, startPoint x: 173, startPoint y: 274, endPoint x: 147, endPoint y: 274, distance: 26.1
click at [147, 274] on div "Height 360 px" at bounding box center [188, 275] width 211 height 19
type input "500"
click at [180, 298] on input "13" at bounding box center [226, 301] width 135 height 18
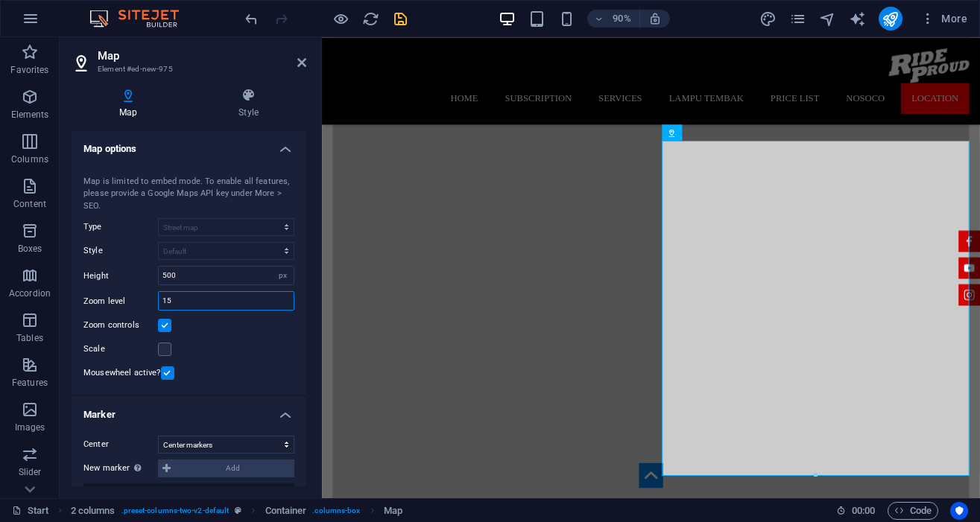
type input "15"
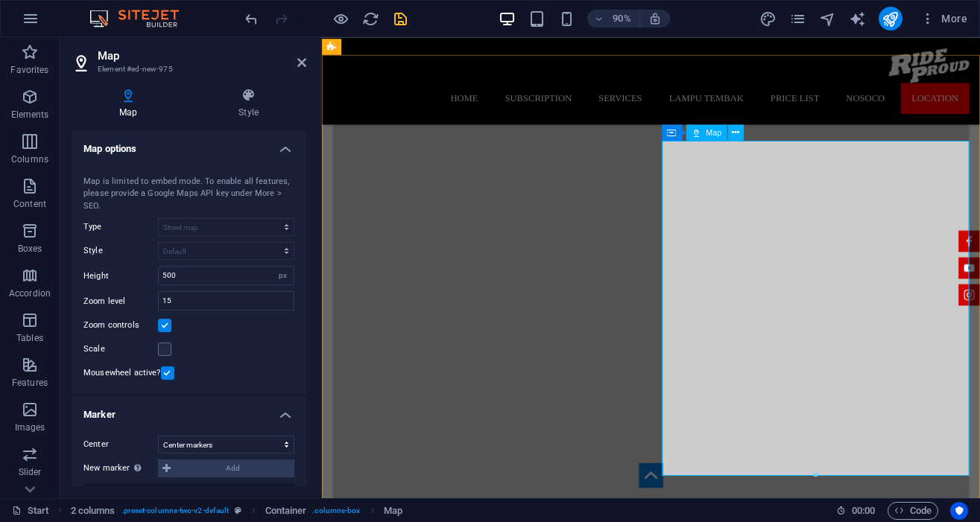
click at [711, 132] on span "Map" at bounding box center [714, 132] width 16 height 8
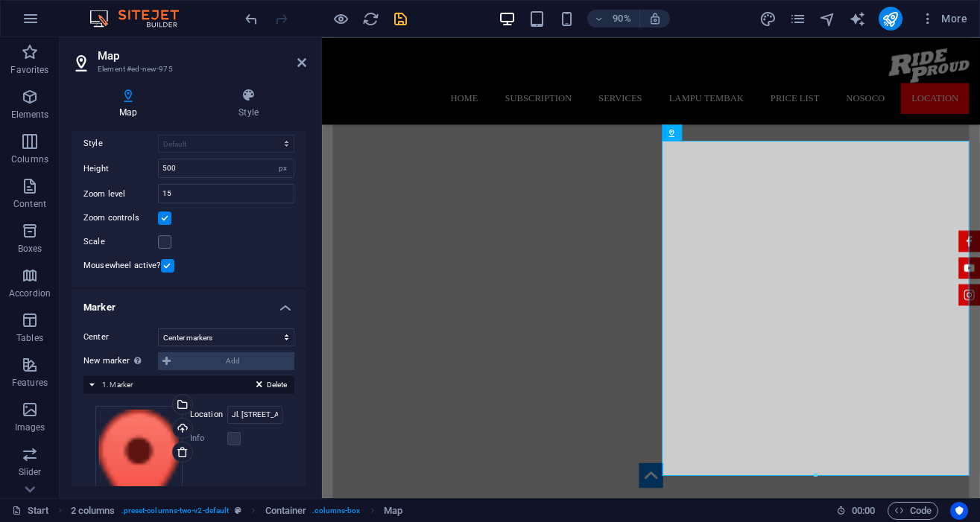
scroll to position [0, 0]
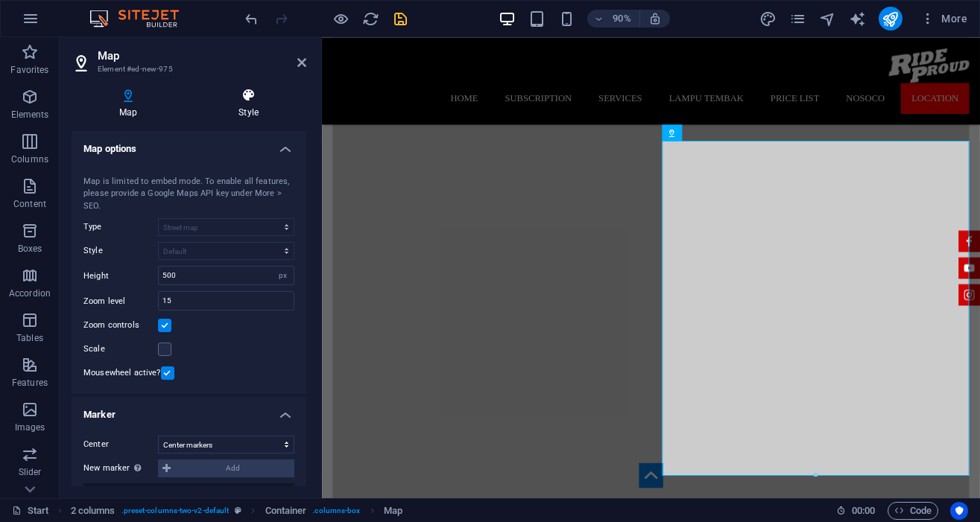
click at [250, 101] on icon at bounding box center [248, 95] width 115 height 15
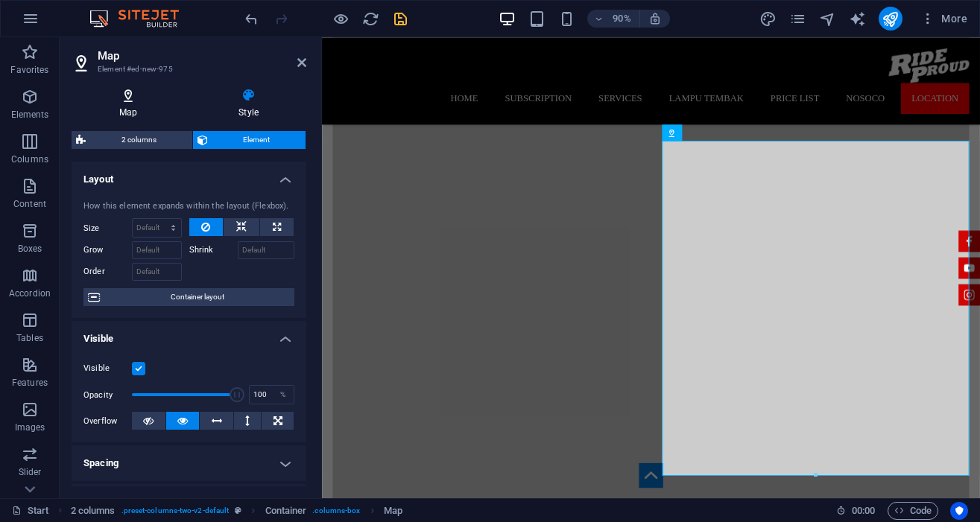
click at [139, 118] on h4 "Map" at bounding box center [131, 103] width 119 height 31
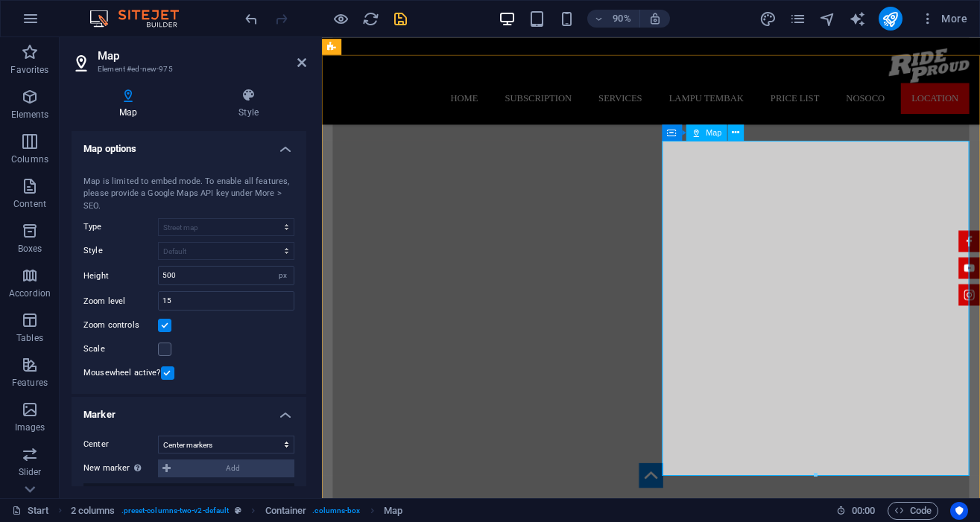
click at [712, 130] on span "Map" at bounding box center [714, 132] width 16 height 8
click at [735, 130] on icon at bounding box center [735, 132] width 7 height 14
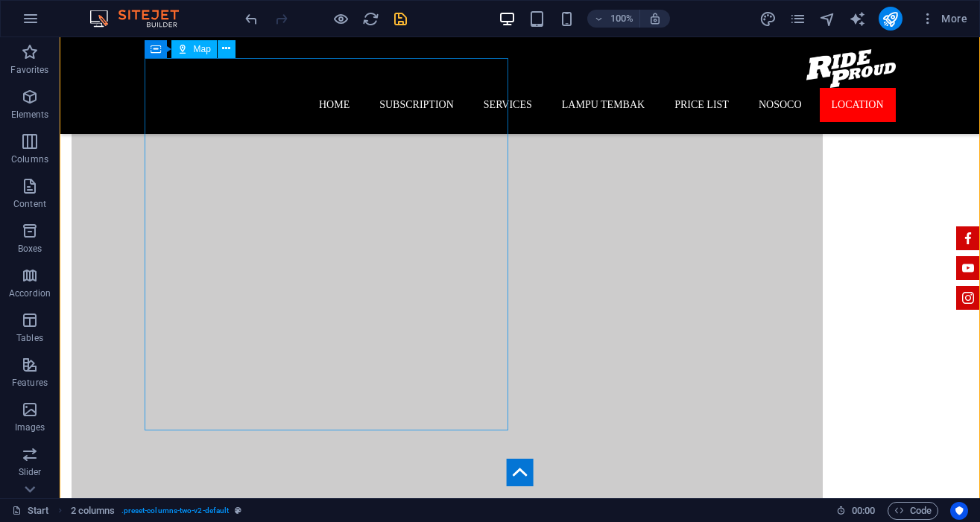
scroll to position [3224, 0]
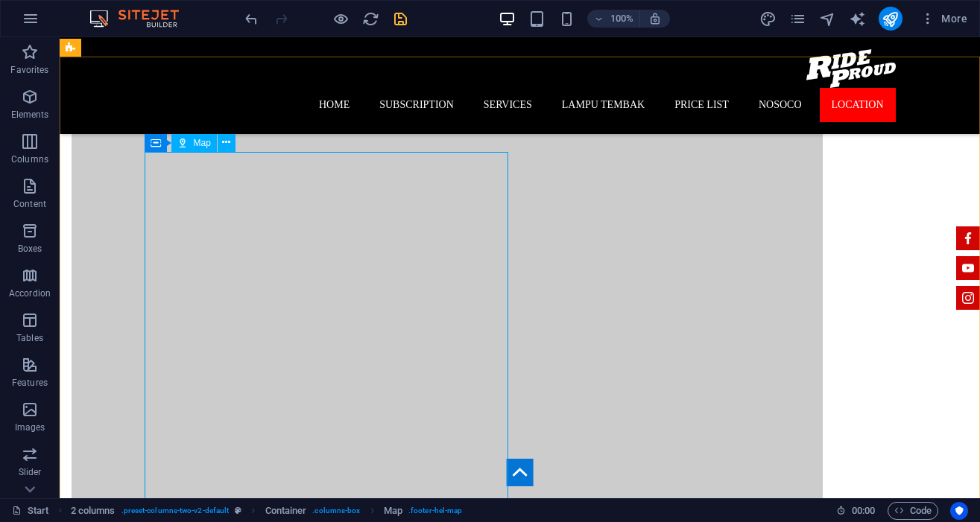
click at [202, 145] on span "Map" at bounding box center [202, 143] width 17 height 9
select select "1"
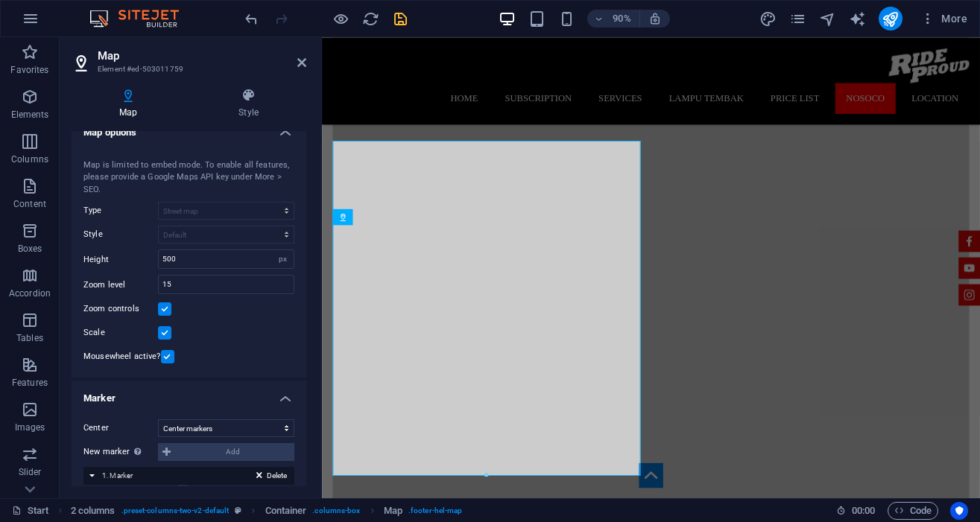
scroll to position [0, 0]
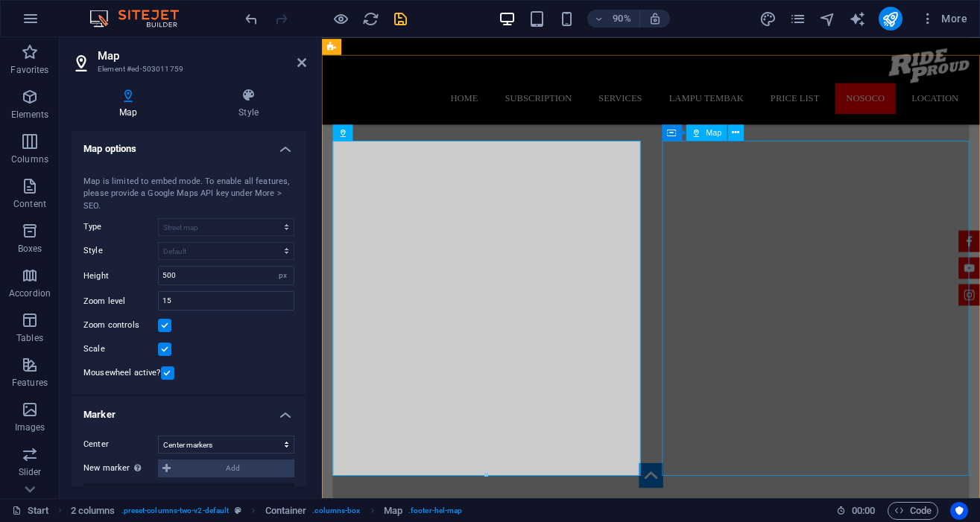
select select "1"
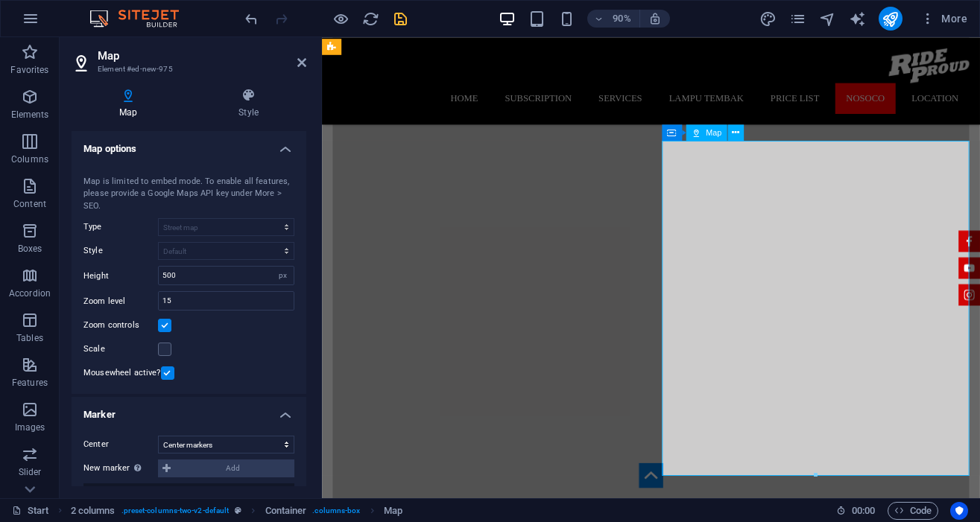
click at [707, 137] on div "Map" at bounding box center [705, 132] width 41 height 16
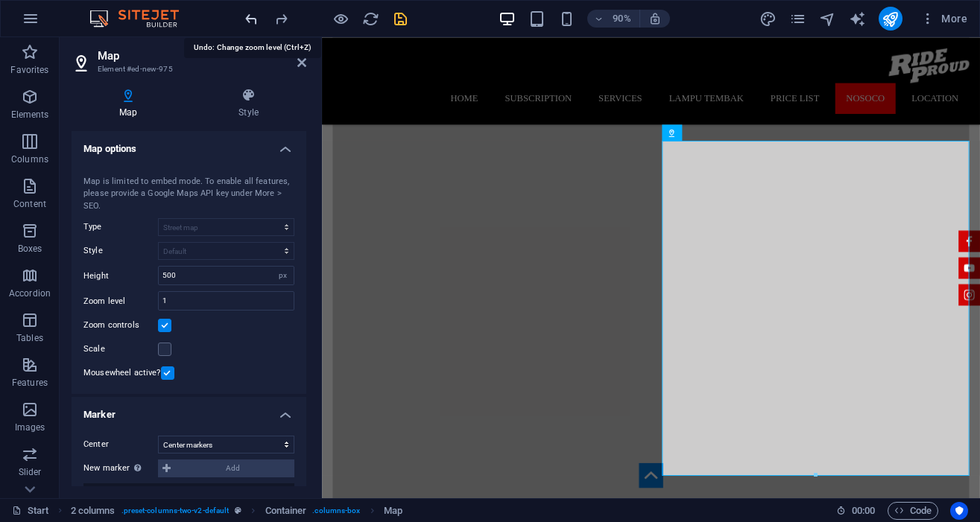
type input "13"
type input "360"
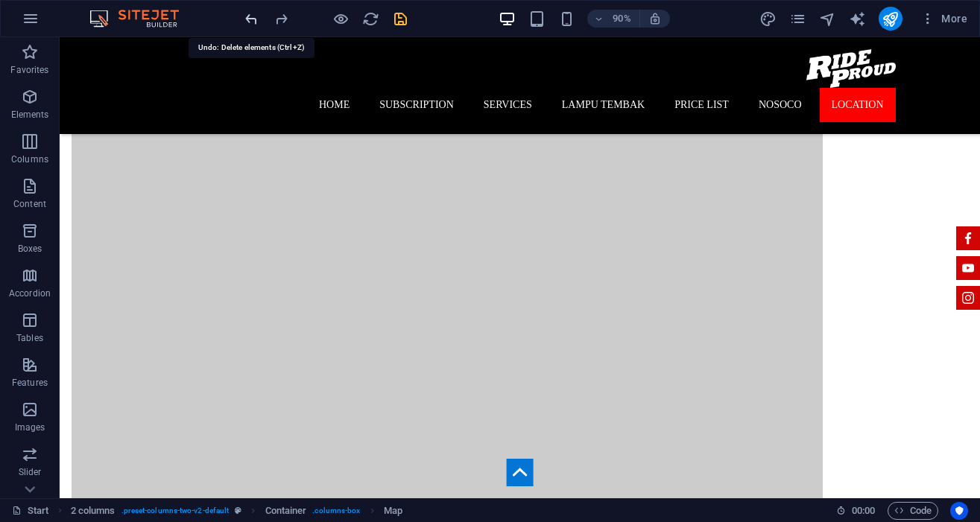
scroll to position [3224, 0]
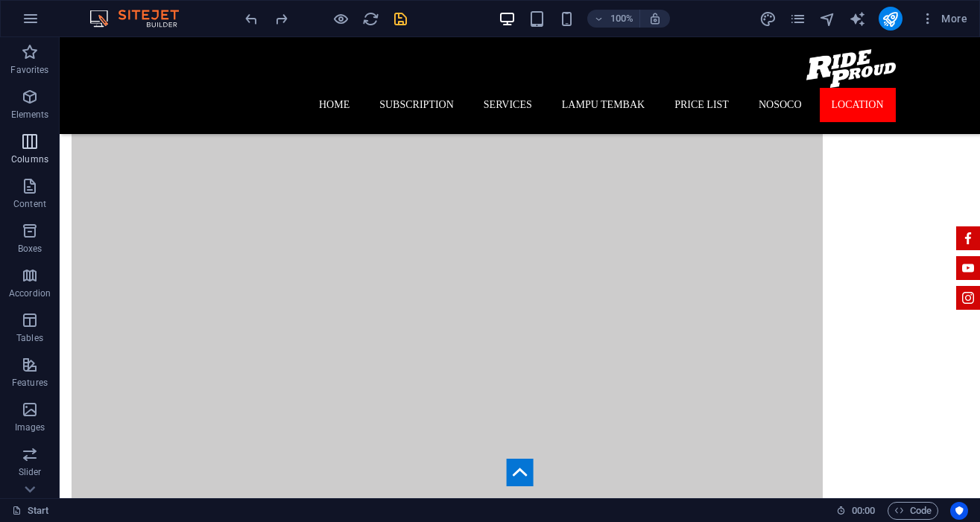
click at [36, 150] on icon "button" at bounding box center [30, 142] width 18 height 18
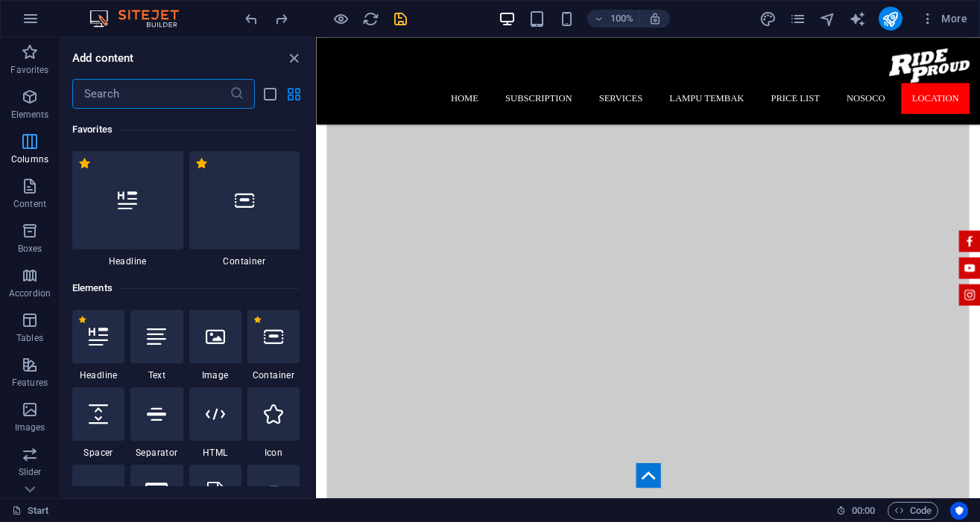
click at [36, 150] on icon "button" at bounding box center [30, 142] width 18 height 18
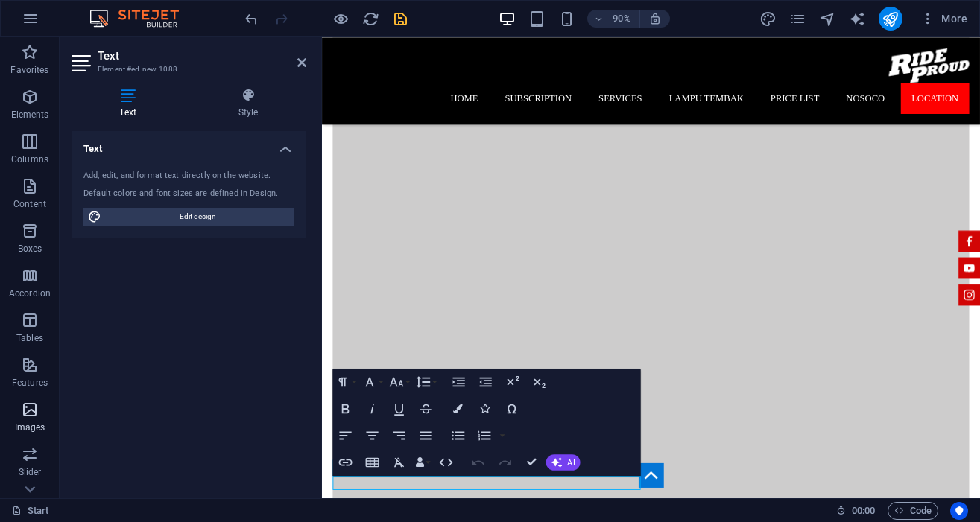
scroll to position [2890, 0]
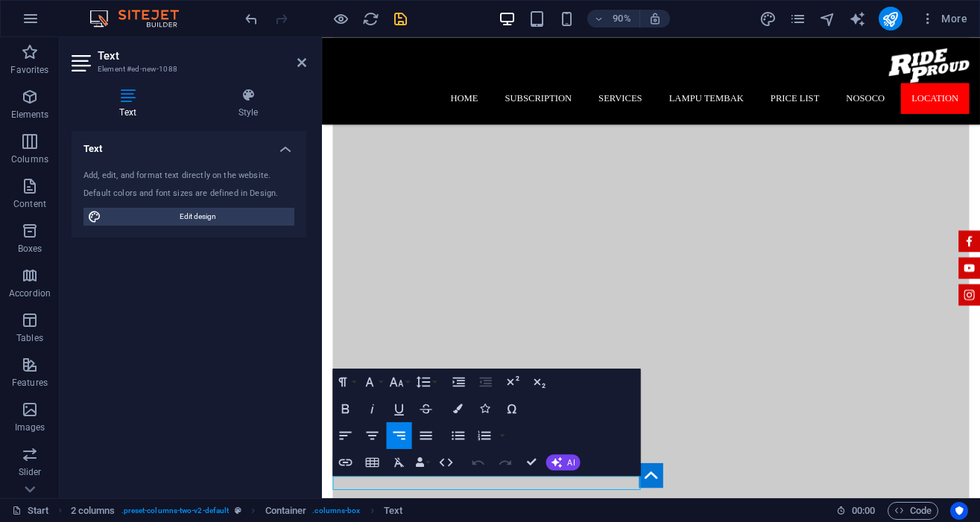
click at [127, 110] on h4 "Text" at bounding box center [131, 103] width 118 height 31
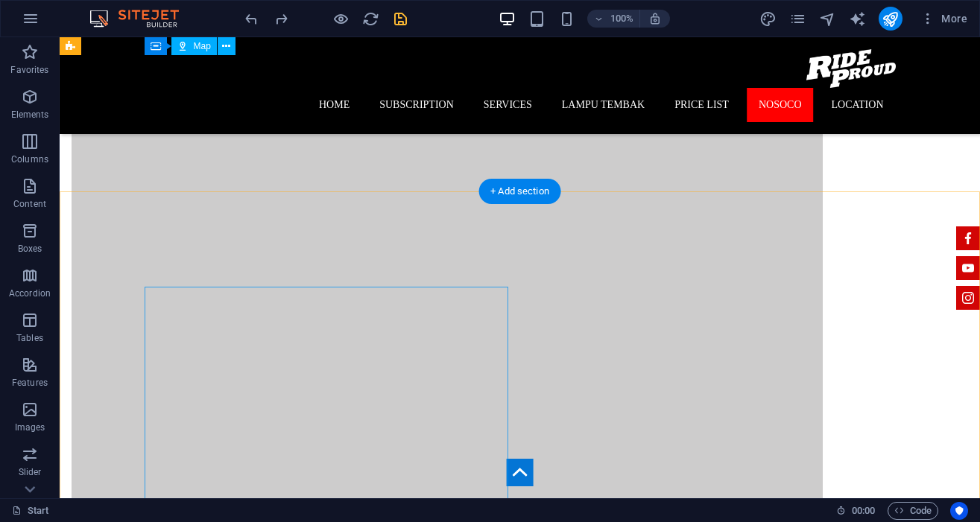
scroll to position [3066, 0]
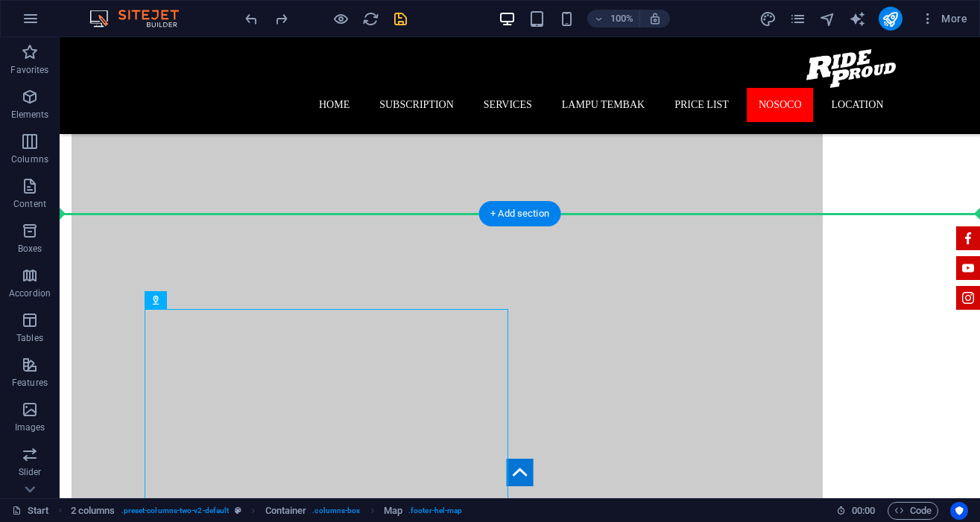
drag, startPoint x: 255, startPoint y: 337, endPoint x: 172, endPoint y: 238, distance: 129.1
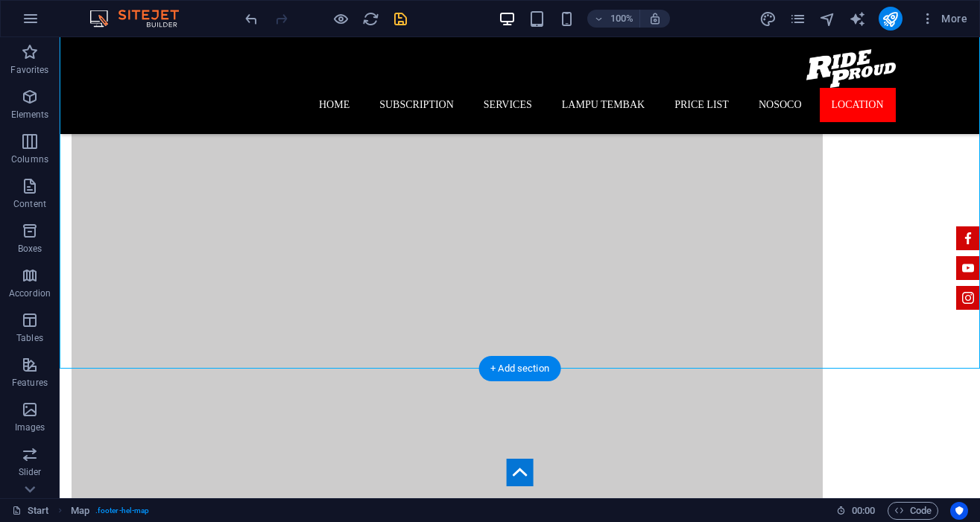
scroll to position [3451, 0]
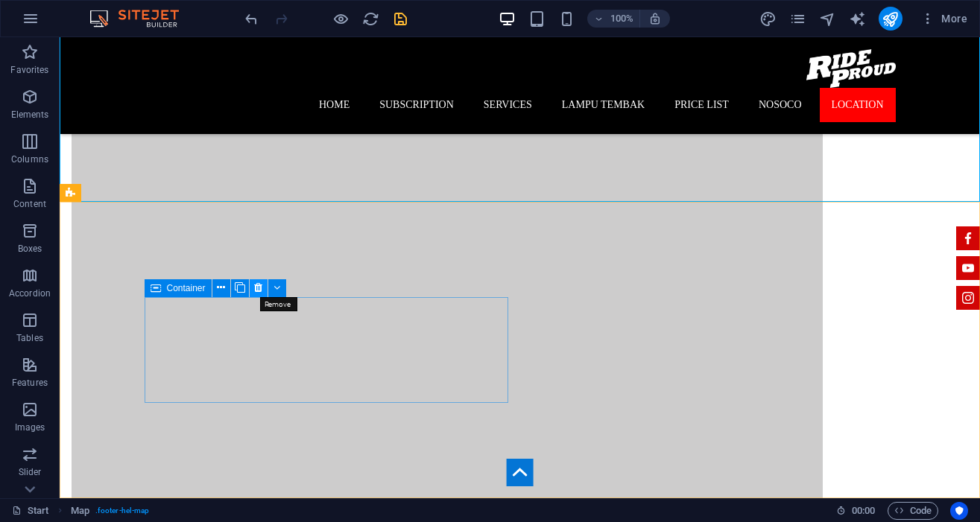
click at [259, 288] on icon at bounding box center [258, 288] width 8 height 16
click at [260, 292] on icon at bounding box center [258, 288] width 8 height 16
click at [259, 283] on icon at bounding box center [258, 288] width 8 height 16
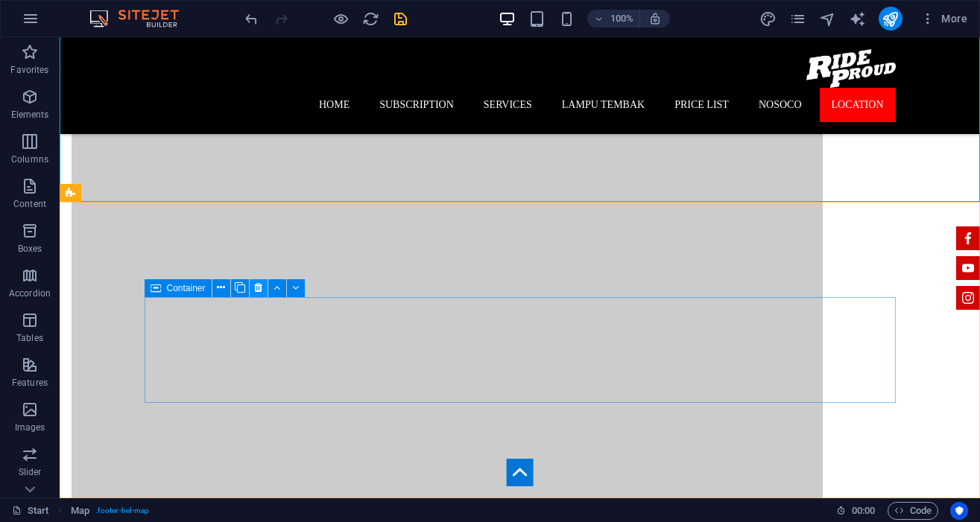
click at [259, 283] on icon at bounding box center [258, 288] width 8 height 16
click at [299, 283] on button at bounding box center [296, 288] width 18 height 18
click at [220, 289] on icon at bounding box center [221, 288] width 8 height 16
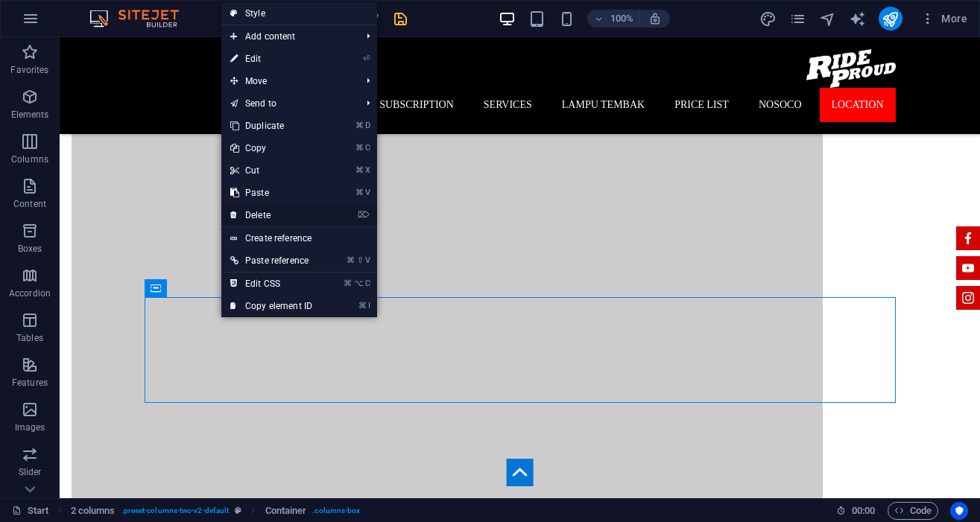
click at [259, 217] on link "⌦ Delete" at bounding box center [271, 215] width 100 height 22
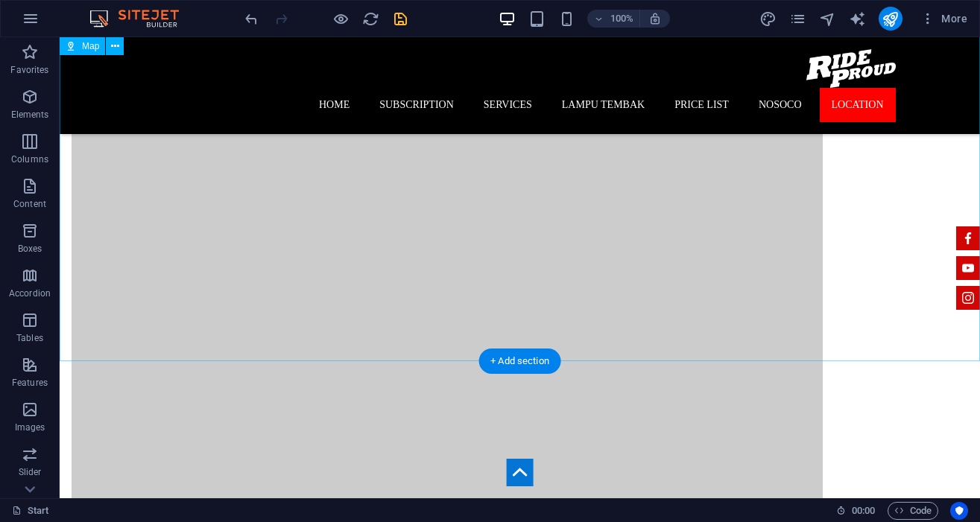
scroll to position [3427, 0]
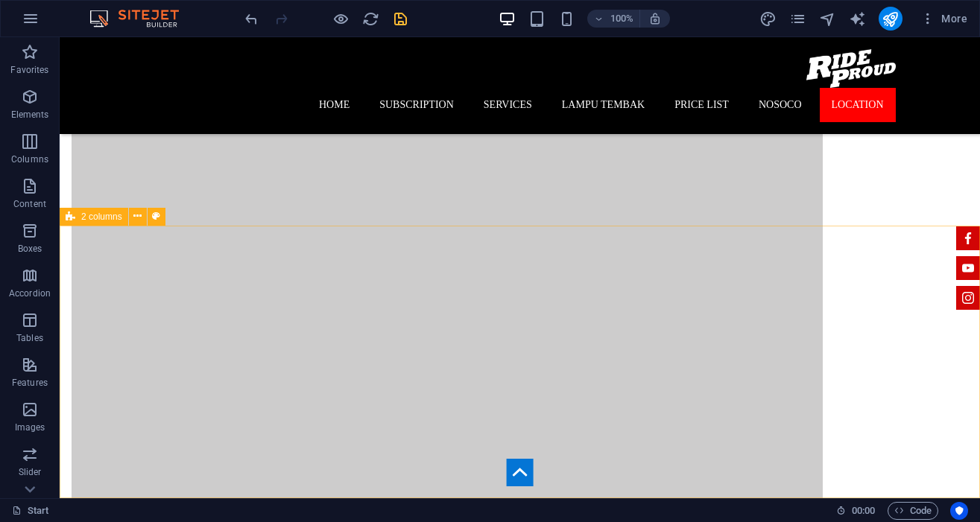
click at [109, 220] on span "2 columns" at bounding box center [101, 216] width 41 height 9
click at [141, 223] on icon at bounding box center [137, 217] width 8 height 16
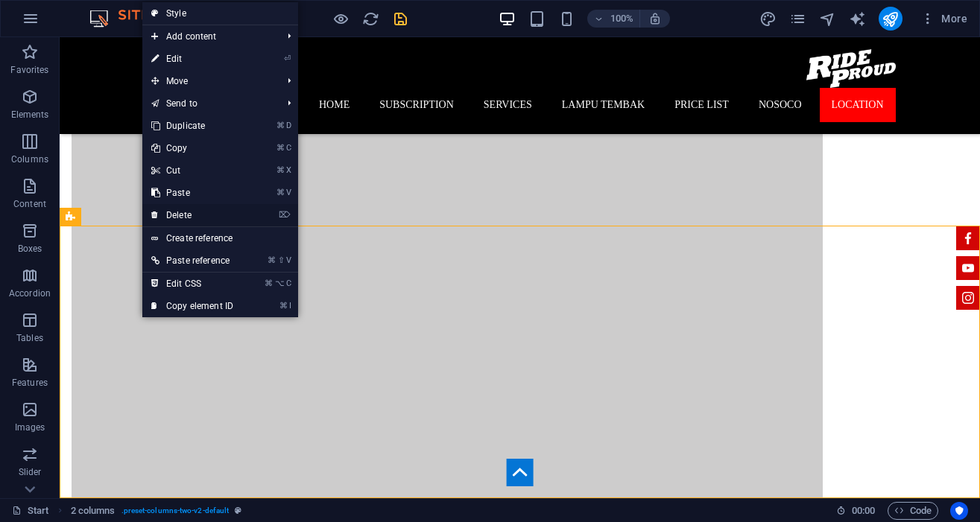
click at [192, 220] on link "⌦ Delete" at bounding box center [192, 215] width 100 height 22
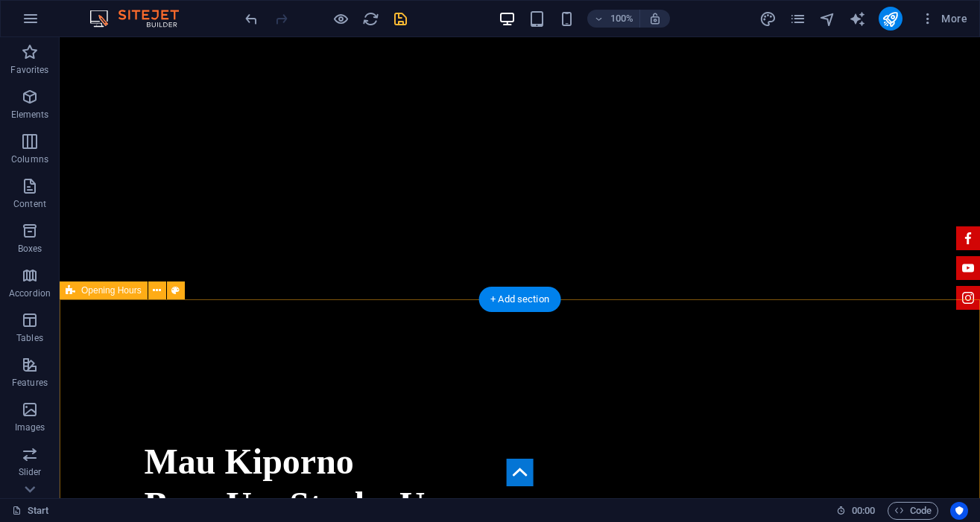
scroll to position [248, 0]
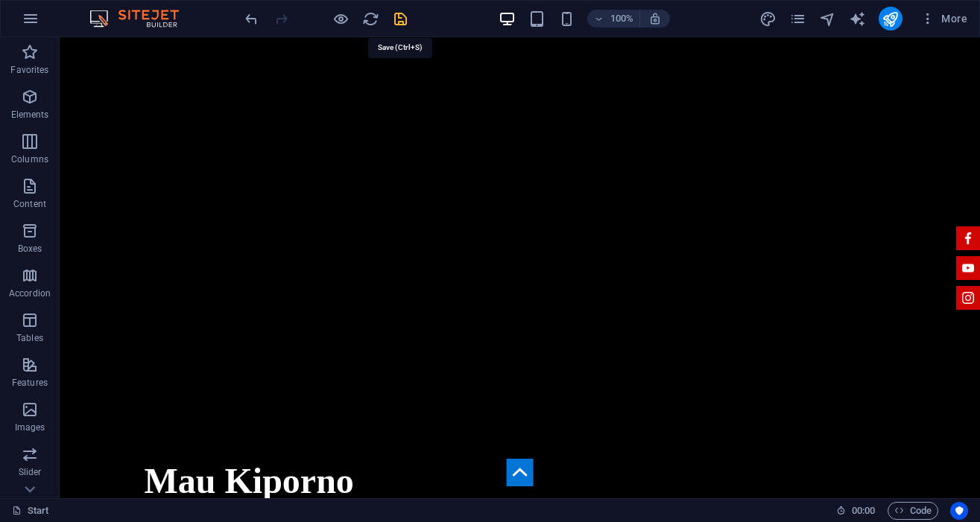
click at [407, 17] on icon "save" at bounding box center [400, 18] width 17 height 17
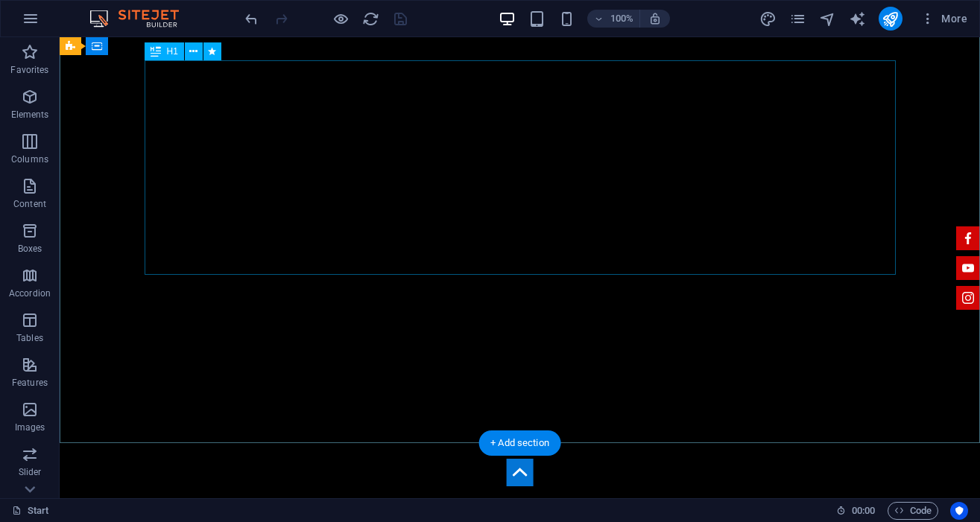
scroll to position [0, 0]
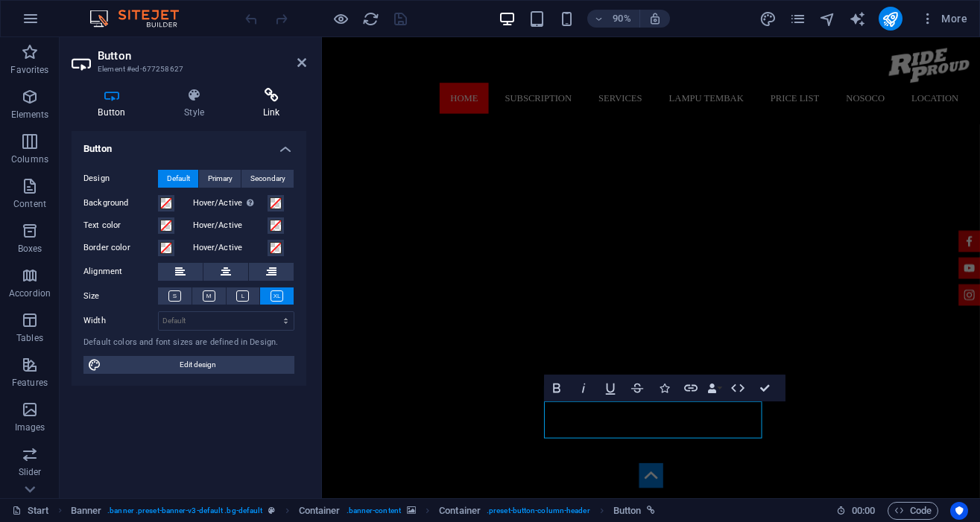
click at [271, 96] on icon at bounding box center [271, 95] width 70 height 15
